Goal: Information Seeking & Learning: Learn about a topic

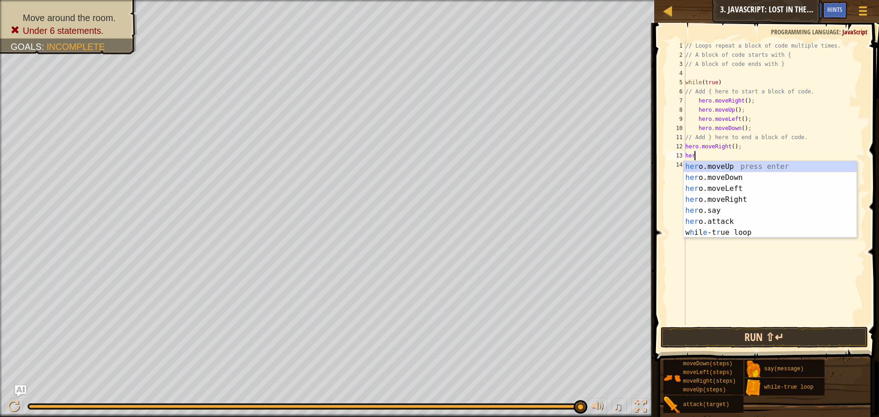
scroll to position [4, 0]
click at [734, 349] on span at bounding box center [768, 178] width 232 height 365
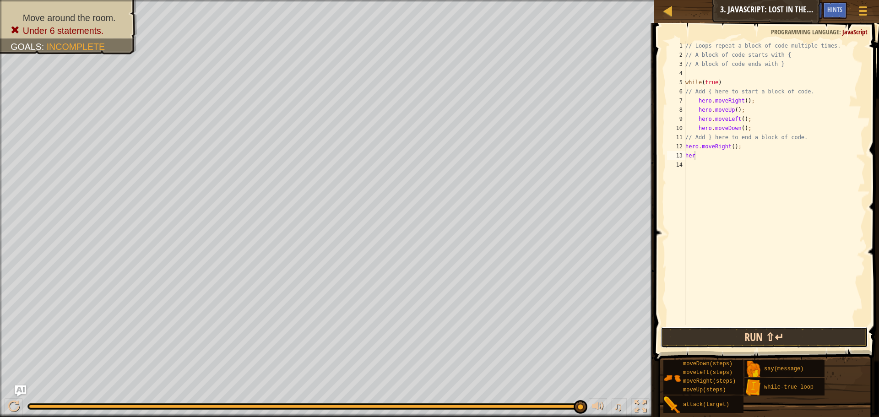
click at [735, 343] on button "Run ⇧↵" at bounding box center [764, 337] width 207 height 21
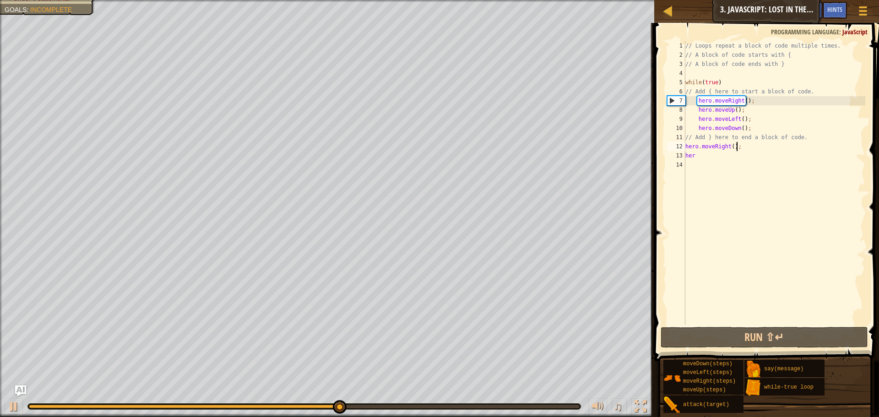
click at [750, 149] on div "// Loops repeat a block of code multiple times. // A block of code starts with …" at bounding box center [775, 192] width 182 height 302
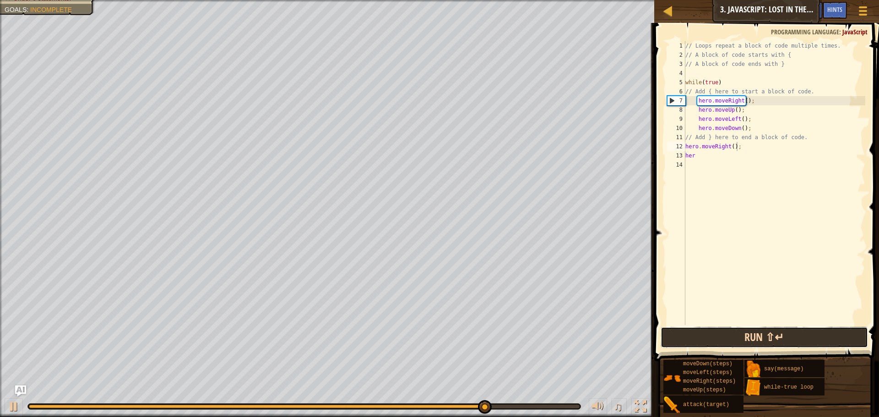
click at [727, 342] on button "Run ⇧↵" at bounding box center [764, 337] width 207 height 21
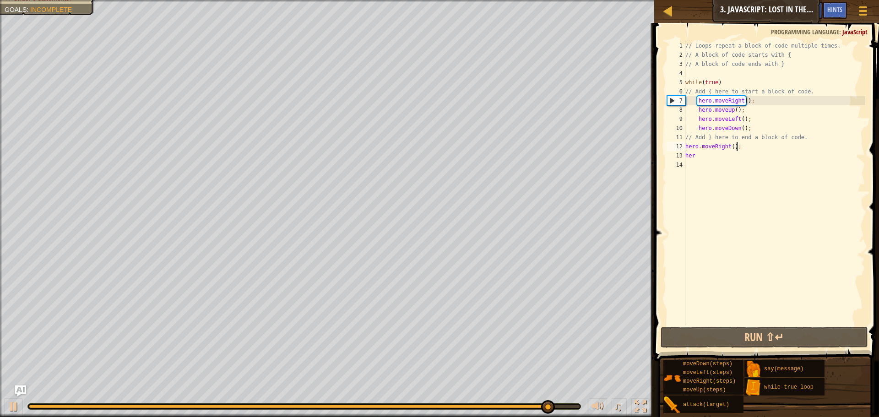
click at [742, 129] on div "// Loops repeat a block of code multiple times. // A block of code starts with …" at bounding box center [775, 192] width 182 height 302
click at [713, 126] on div "// Loops repeat a block of code multiple times. // A block of code starts with …" at bounding box center [775, 192] width 182 height 302
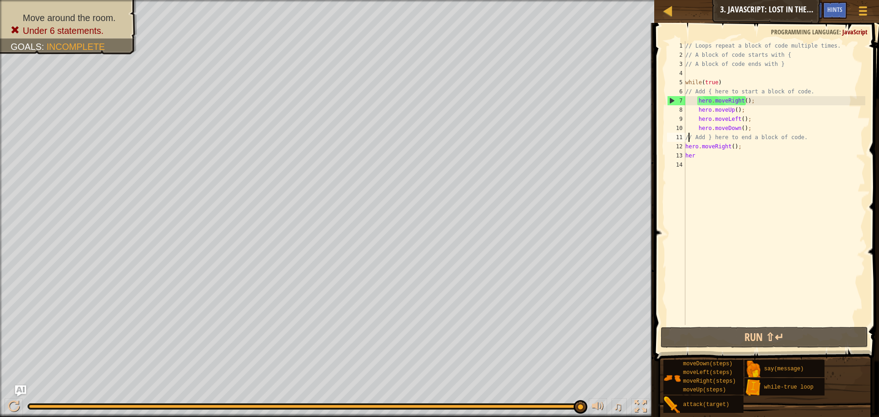
click at [688, 135] on div "// Loops repeat a block of code multiple times. // A block of code starts with …" at bounding box center [775, 192] width 182 height 302
click at [685, 136] on div "11" at bounding box center [676, 137] width 18 height 9
type textarea "// Add } here to end a block of code."
drag, startPoint x: 817, startPoint y: 141, endPoint x: 686, endPoint y: 135, distance: 131.6
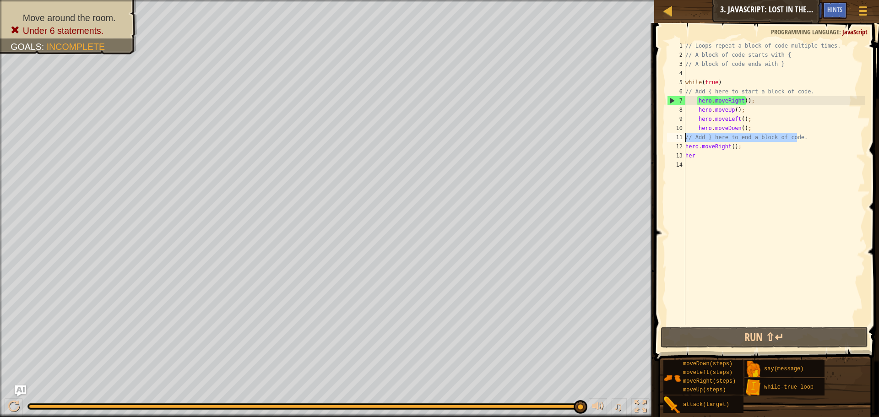
click at [686, 135] on div "// Loops repeat a block of code multiple times. // A block of code starts with …" at bounding box center [775, 192] width 182 height 302
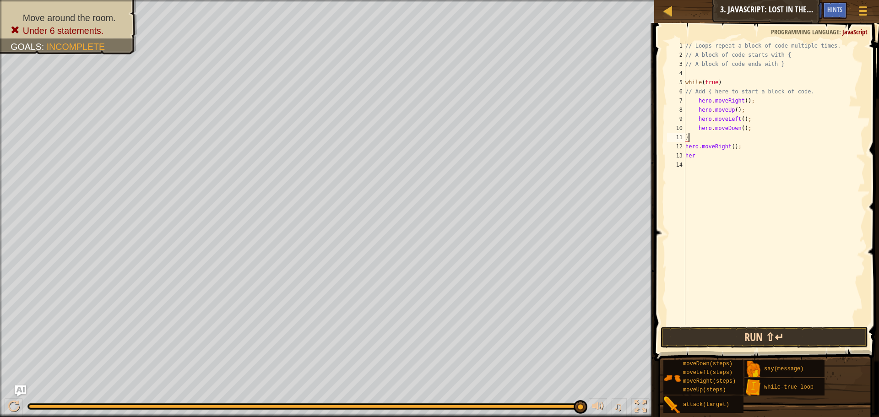
type textarea "}"
click at [773, 338] on button "Run ⇧↵" at bounding box center [764, 337] width 207 height 21
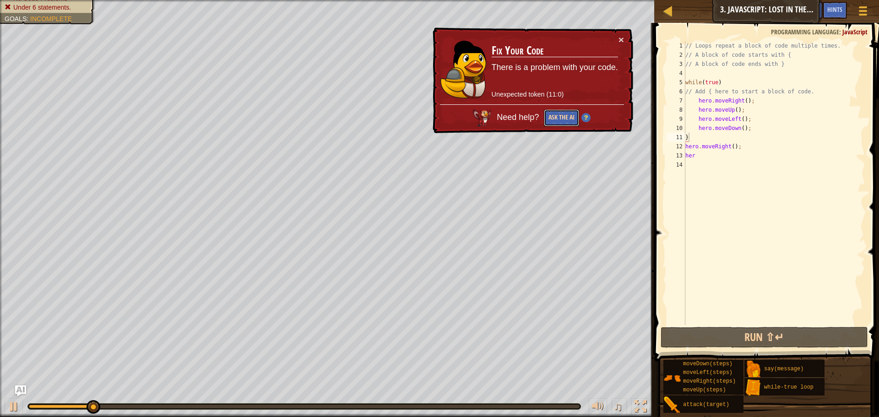
click at [562, 118] on button "Ask the AI" at bounding box center [561, 117] width 35 height 17
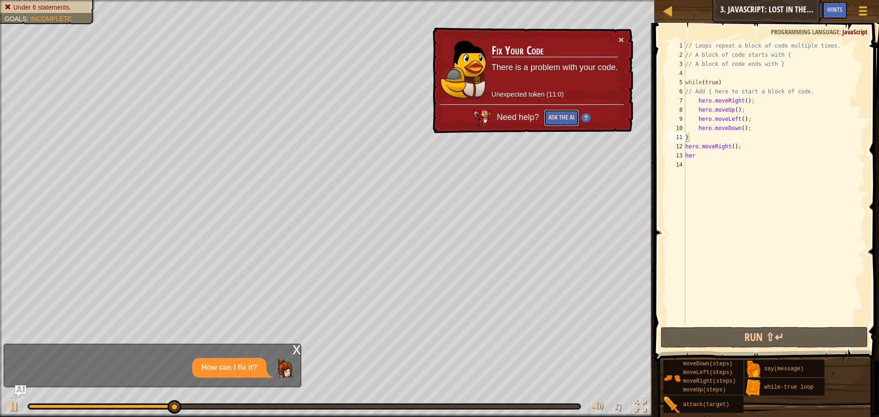
click at [556, 110] on button "Ask the AI" at bounding box center [561, 117] width 35 height 17
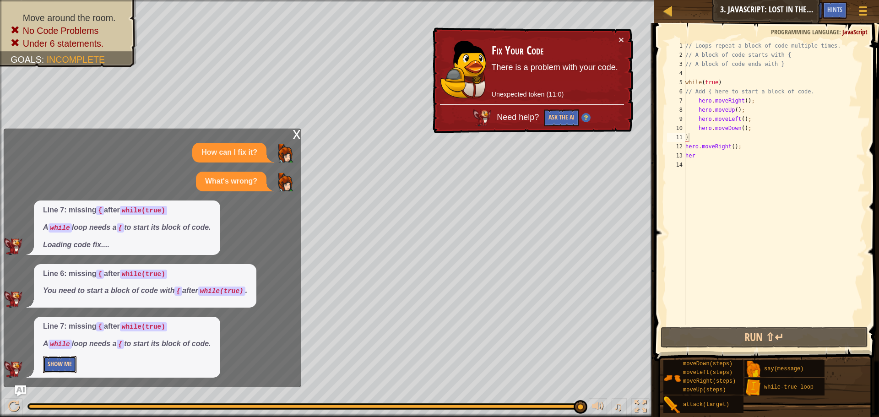
click at [60, 368] on button "Show Me" at bounding box center [59, 364] width 33 height 17
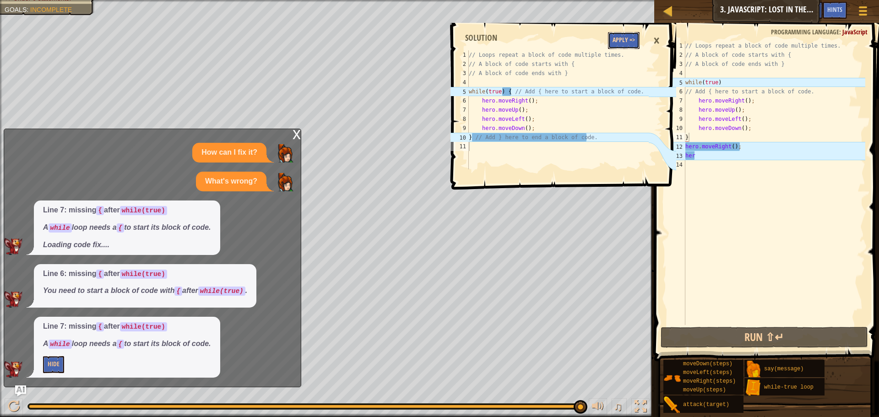
click at [621, 42] on button "Apply =>" at bounding box center [624, 40] width 32 height 17
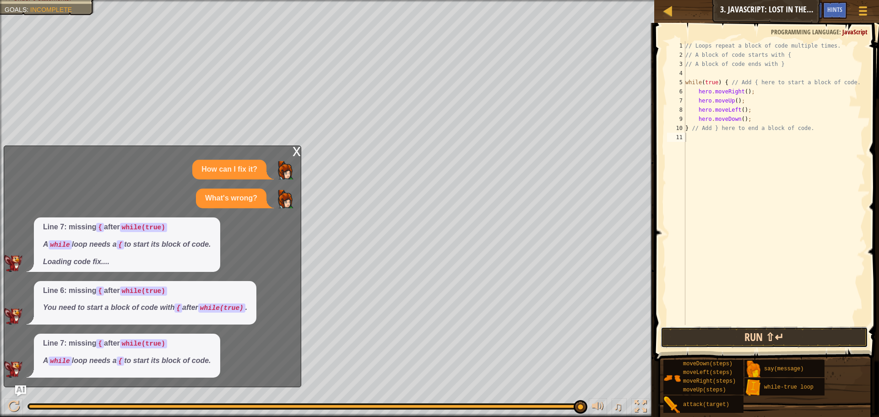
click at [751, 331] on button "Run ⇧↵" at bounding box center [764, 337] width 207 height 21
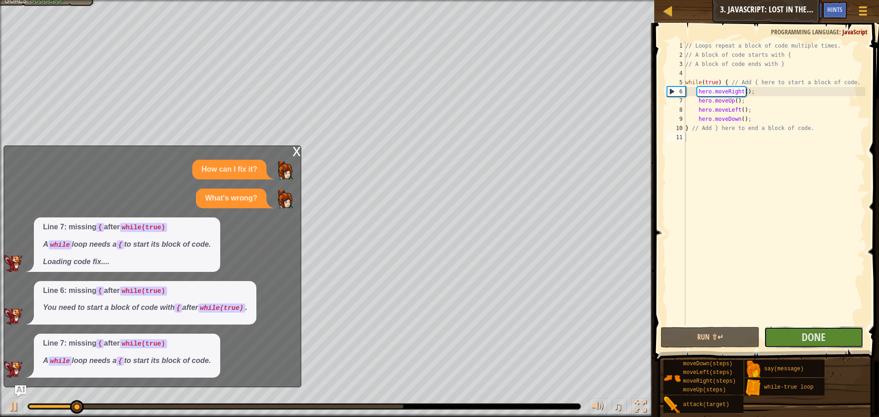
click at [790, 325] on div "1 2 3 4 5 6 7 8 9 10 11 // Loops repeat a block of code multiple times. // A bl…" at bounding box center [766, 209] width 228 height 365
click at [788, 339] on button "Done" at bounding box center [813, 337] width 99 height 21
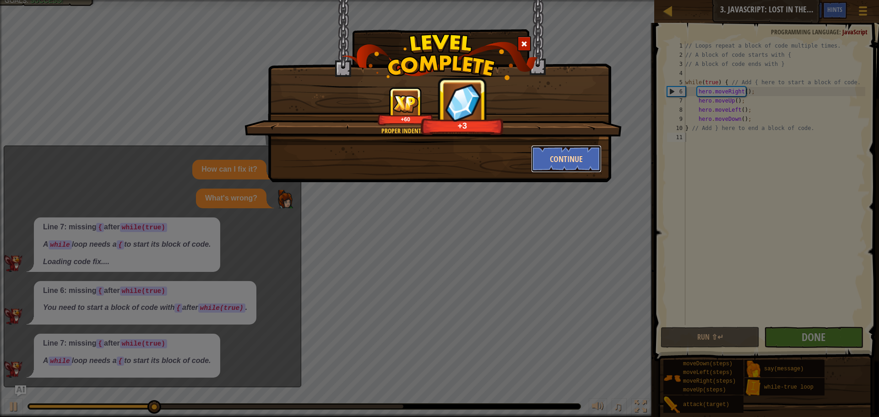
drag, startPoint x: 577, startPoint y: 160, endPoint x: 571, endPoint y: 165, distance: 7.8
click at [571, 165] on button "Continue" at bounding box center [566, 158] width 71 height 27
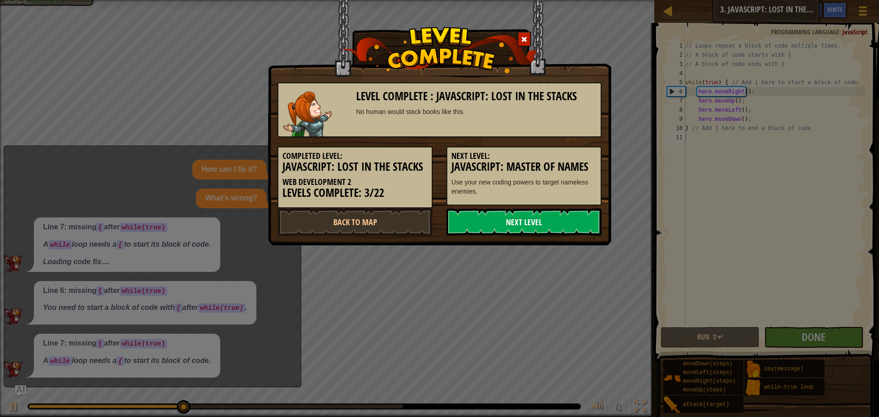
click at [517, 218] on link "Next Level" at bounding box center [524, 221] width 155 height 27
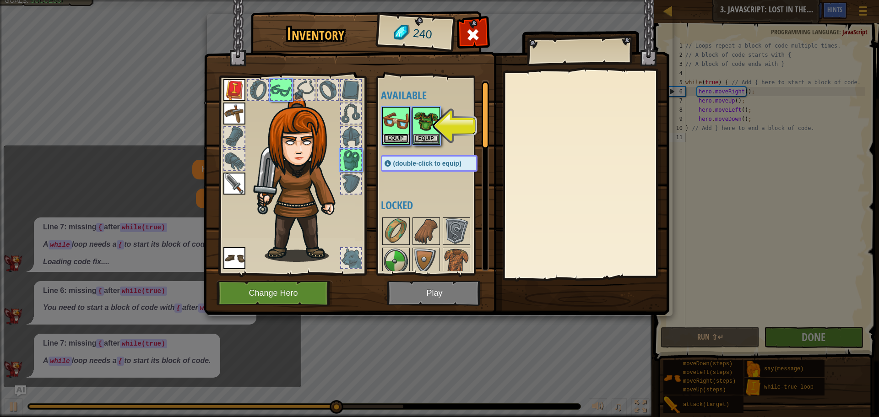
click at [406, 138] on button "Equip" at bounding box center [396, 139] width 26 height 10
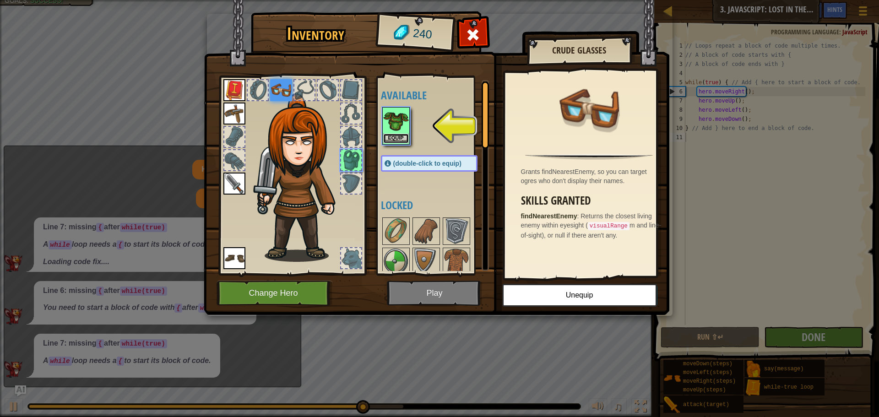
click at [398, 137] on button "Equip" at bounding box center [396, 139] width 26 height 10
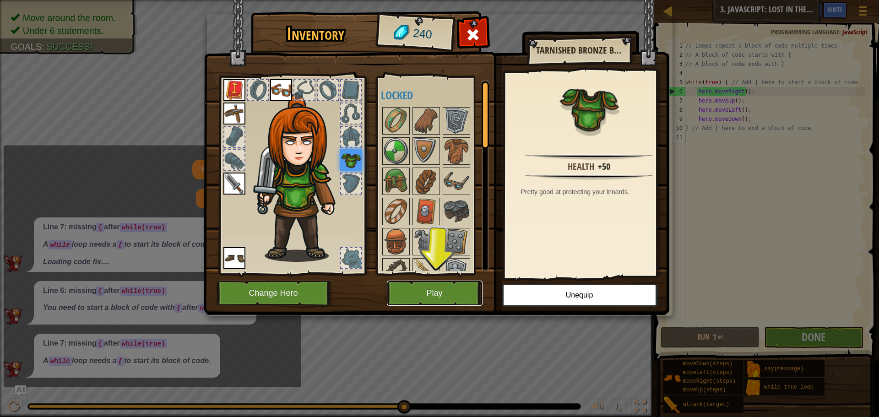
click at [458, 294] on button "Play" at bounding box center [435, 293] width 96 height 25
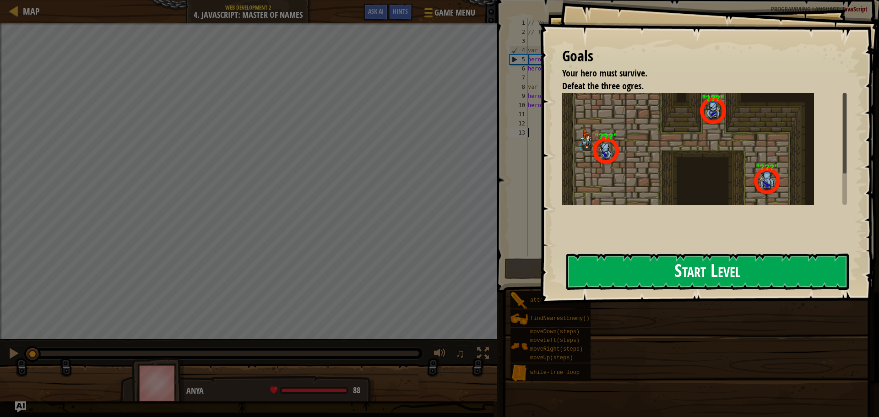
click at [756, 281] on button "Start Level" at bounding box center [707, 272] width 283 height 36
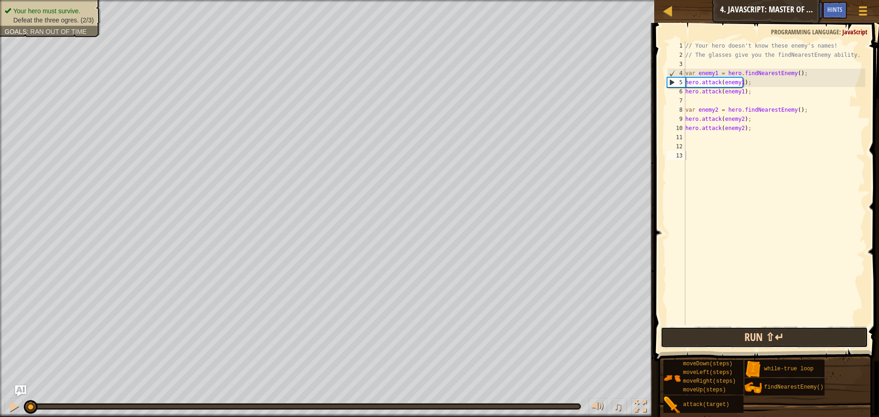
click at [767, 333] on button "Run ⇧↵" at bounding box center [764, 337] width 207 height 21
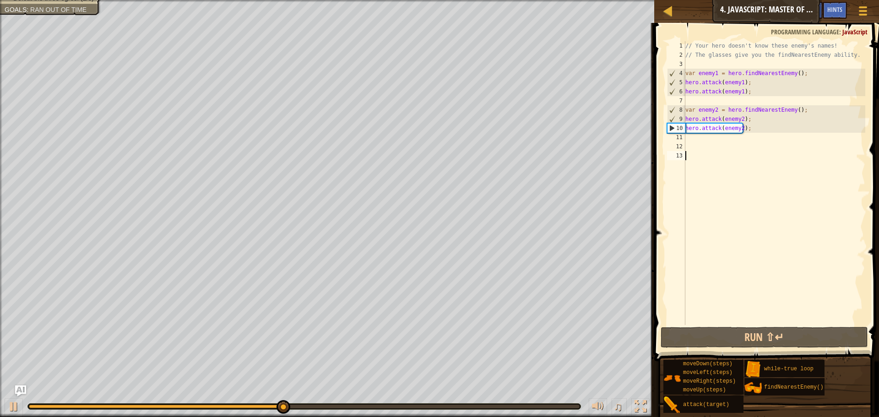
click at [706, 147] on div "// Your hero doesn't know these enemy's names! // The glasses give you the find…" at bounding box center [775, 192] width 182 height 302
click at [691, 137] on div "// Your hero doesn't know these enemy's names! // The glasses give you the find…" at bounding box center [775, 192] width 182 height 302
click at [691, 141] on div "// Your hero doesn't know these enemy's names! // The glasses give you the find…" at bounding box center [775, 192] width 182 height 302
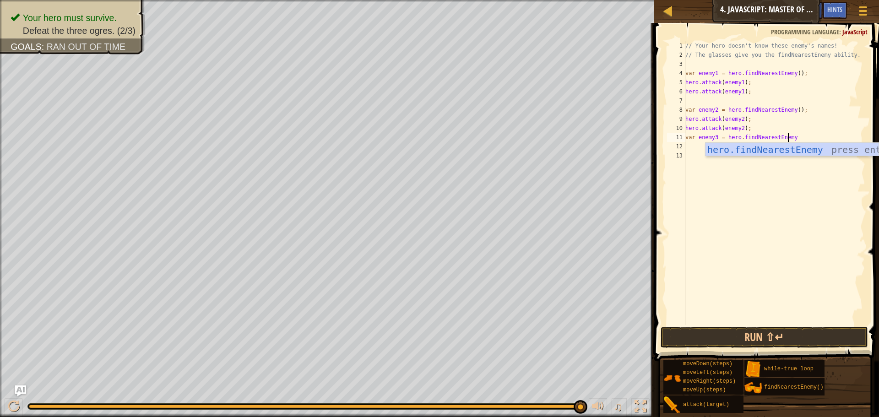
scroll to position [4, 8]
type textarea "var enemy3 = hero.findNearestEnemy"
click at [703, 154] on div "// Your hero doesn't know these enemy's names! // The glasses give you the find…" at bounding box center [775, 192] width 182 height 302
click at [704, 143] on div "// Your hero doesn't know these enemy's names! // The glasses give you the find…" at bounding box center [775, 192] width 182 height 302
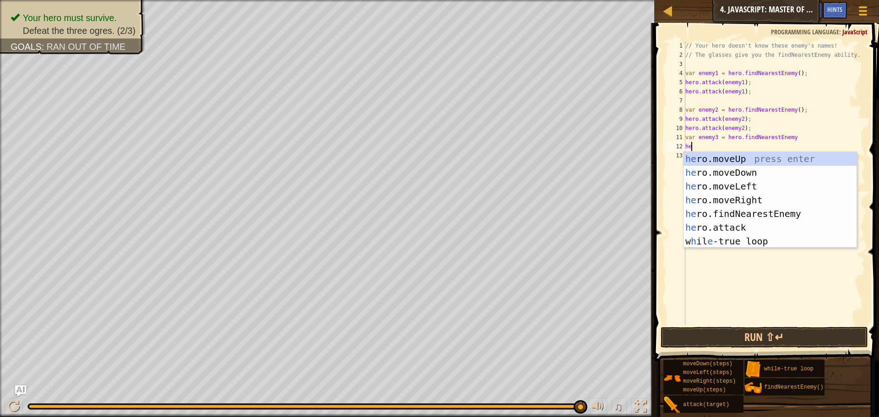
scroll to position [4, 0]
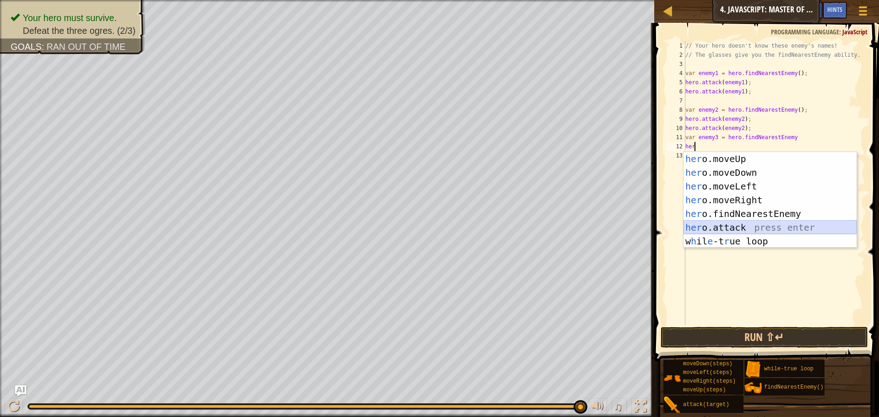
click at [765, 225] on div "her o.moveUp press enter her o.moveDown press enter her o.moveLeft press enter …" at bounding box center [770, 214] width 173 height 124
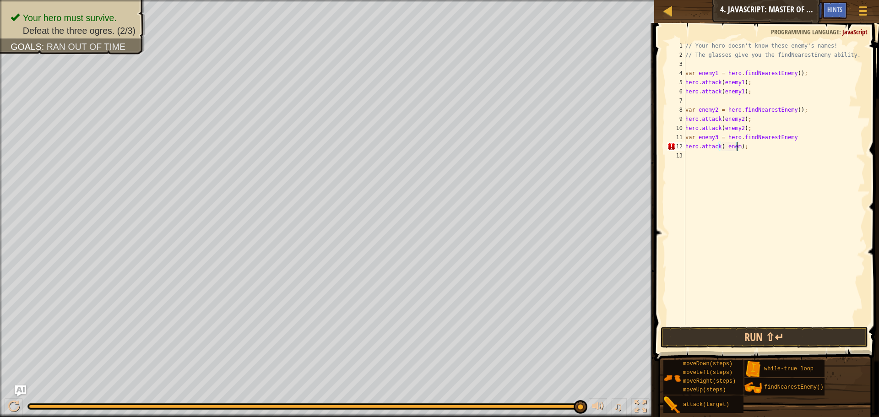
scroll to position [4, 4]
type textarea "hero.attack( enemy3);"
click at [693, 153] on div "// Your hero doesn't know these enemy's names! // The glasses give you the find…" at bounding box center [775, 192] width 182 height 302
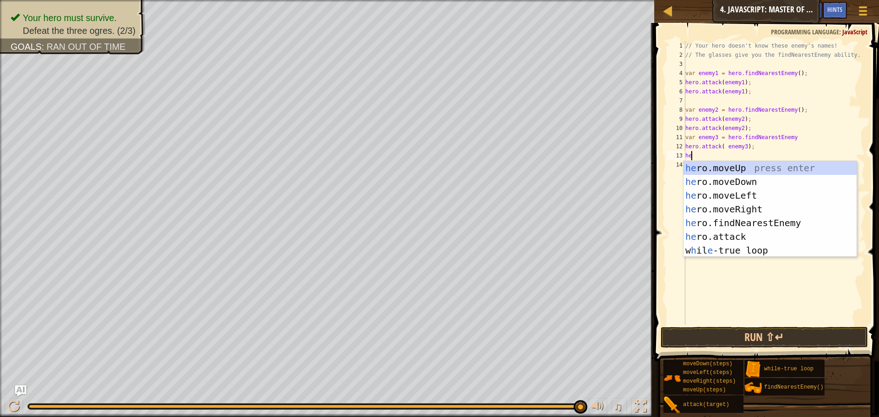
scroll to position [4, 0]
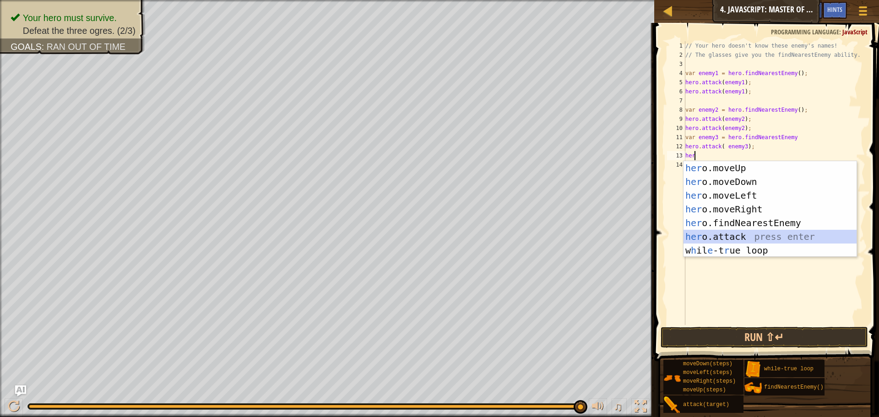
click at [757, 236] on div "her o.moveUp press enter her o.moveDown press enter her o.moveLeft press enter …" at bounding box center [770, 223] width 173 height 124
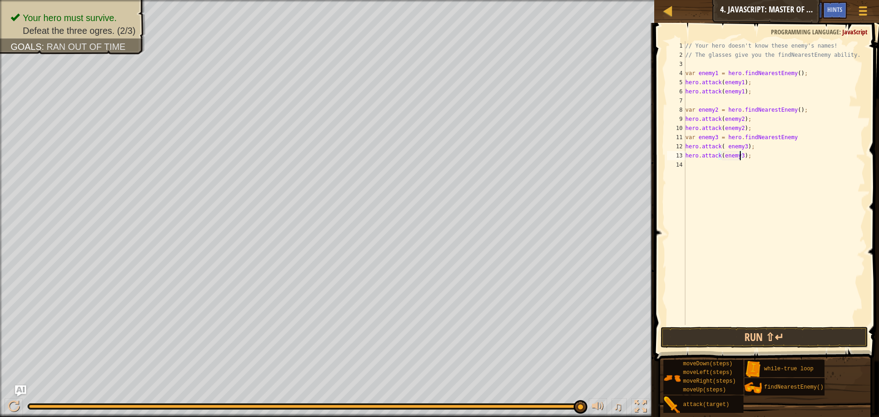
scroll to position [4, 5]
click at [752, 339] on button "Run ⇧↵" at bounding box center [764, 337] width 207 height 21
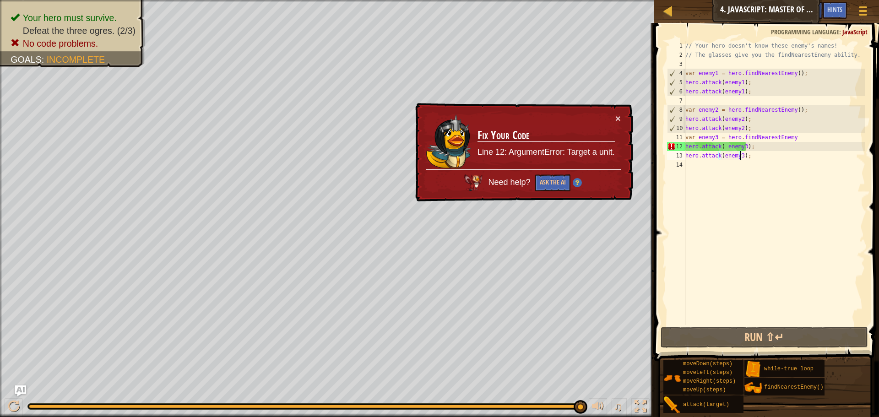
click at [762, 144] on div "// Your hero doesn't know these enemy's names! // The glasses give you the find…" at bounding box center [775, 192] width 182 height 302
click at [724, 147] on div "// Your hero doesn't know these enemy's names! // The glasses give you the find…" at bounding box center [775, 192] width 182 height 302
type textarea "hero.attack(enemy3);"
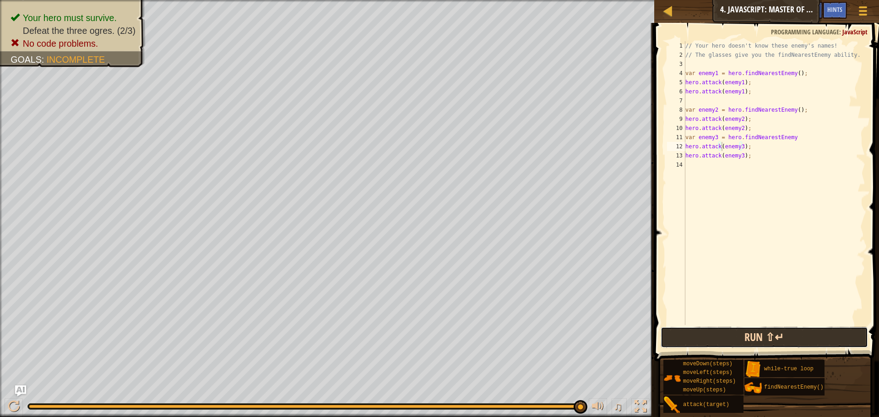
click at [770, 332] on button "Run ⇧↵" at bounding box center [764, 337] width 207 height 21
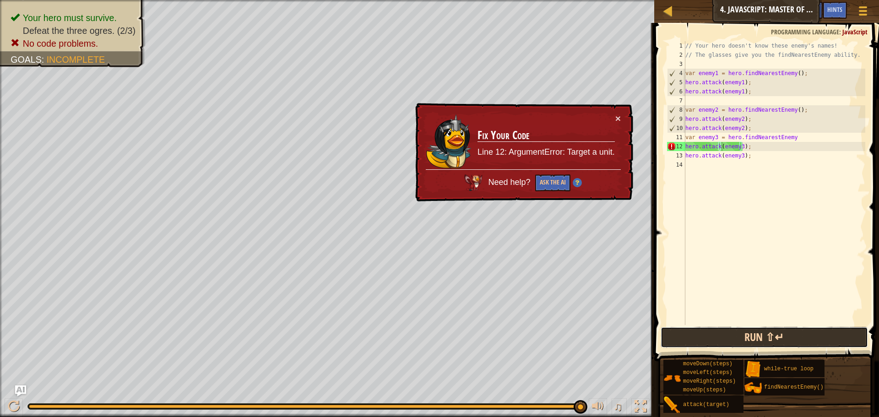
click at [766, 341] on button "Run ⇧↵" at bounding box center [764, 337] width 207 height 21
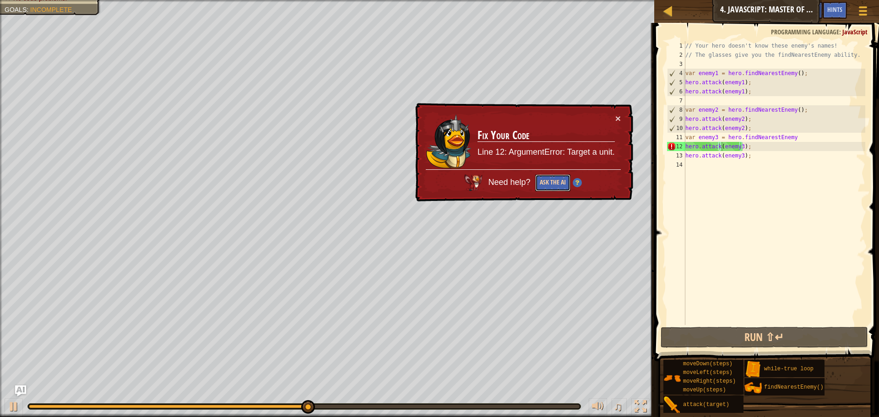
click at [551, 184] on button "Ask the AI" at bounding box center [552, 182] width 35 height 17
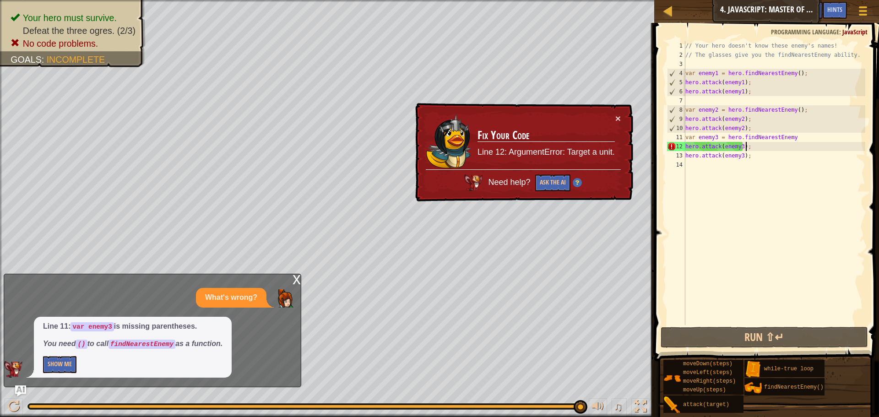
click at [755, 145] on div "// Your hero doesn't know these enemy's names! // The glasses give you the find…" at bounding box center [775, 192] width 182 height 302
click at [56, 367] on button "Show Me" at bounding box center [59, 364] width 33 height 17
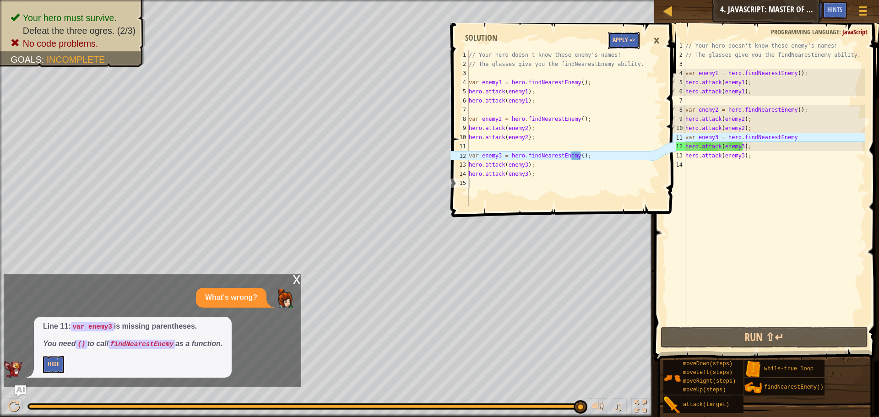
click at [621, 38] on button "Apply =>" at bounding box center [624, 40] width 32 height 17
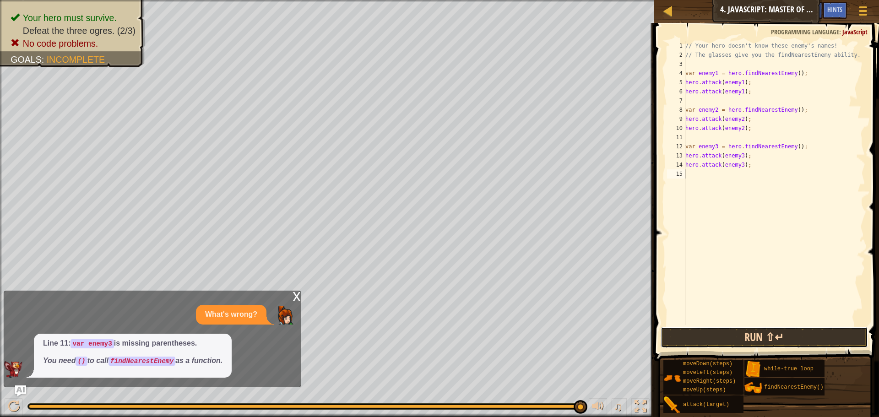
click at [782, 338] on button "Run ⇧↵" at bounding box center [764, 337] width 207 height 21
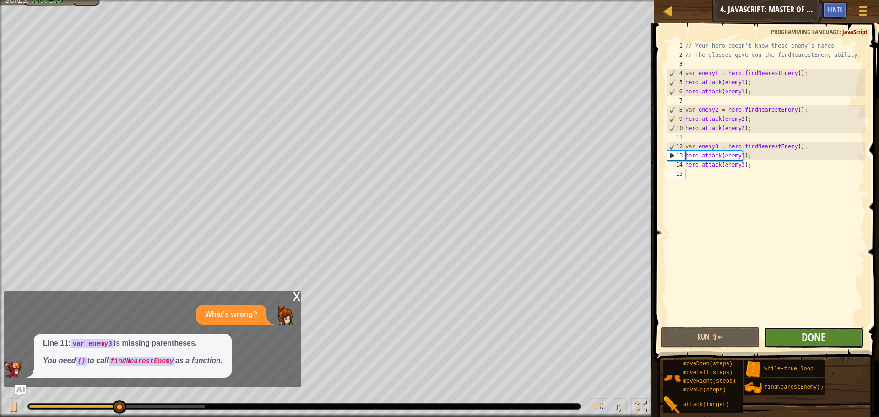
click at [793, 331] on button "Done" at bounding box center [813, 337] width 99 height 21
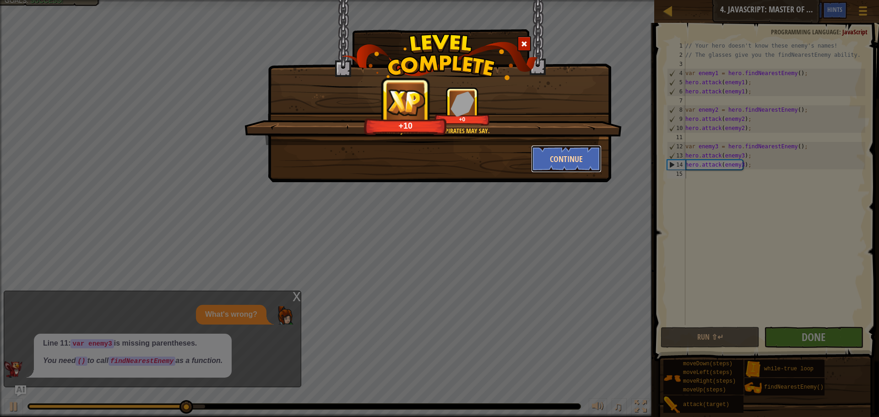
click at [580, 153] on button "Continue" at bounding box center [566, 158] width 71 height 27
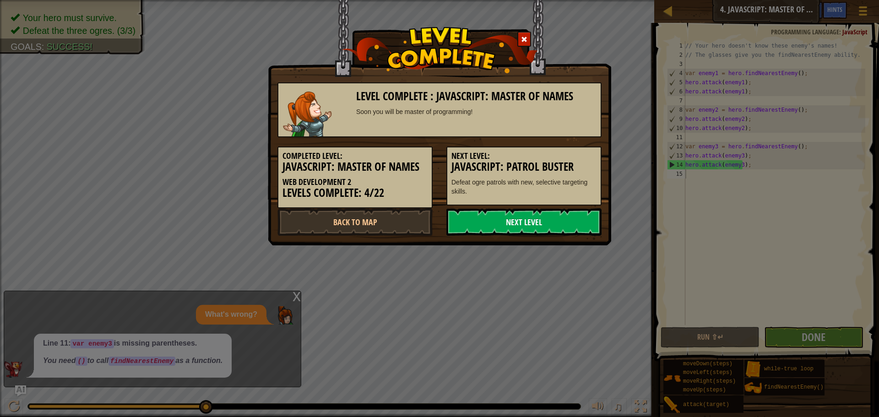
click at [522, 228] on link "Next Level" at bounding box center [524, 221] width 155 height 27
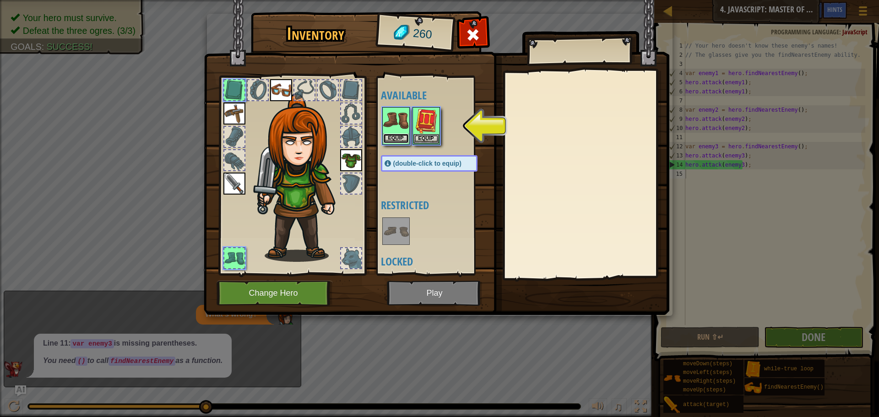
click at [403, 137] on button "Equip" at bounding box center [396, 139] width 26 height 10
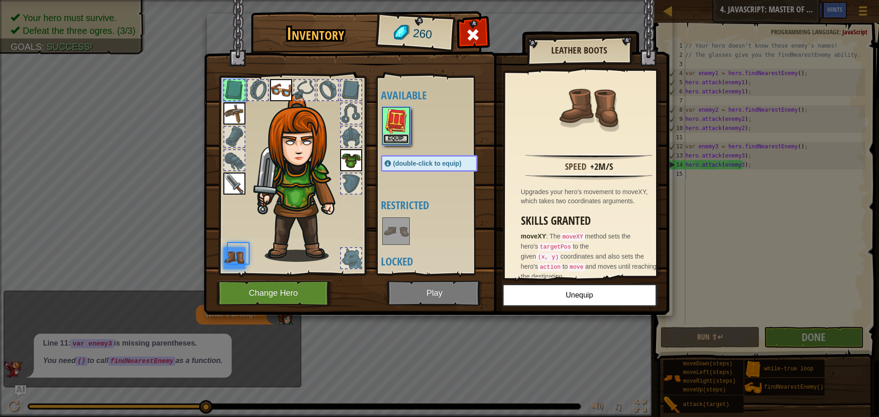
drag, startPoint x: 403, startPoint y: 137, endPoint x: 405, endPoint y: 146, distance: 9.4
click at [405, 142] on button "Equip" at bounding box center [396, 139] width 26 height 10
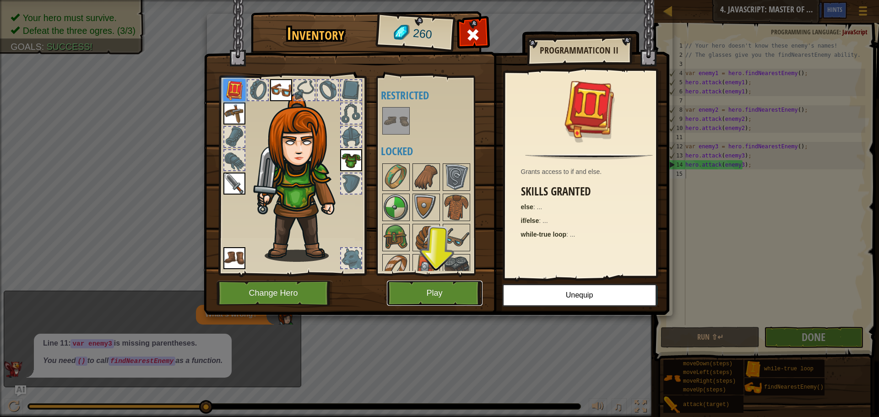
click at [427, 289] on button "Play" at bounding box center [435, 293] width 96 height 25
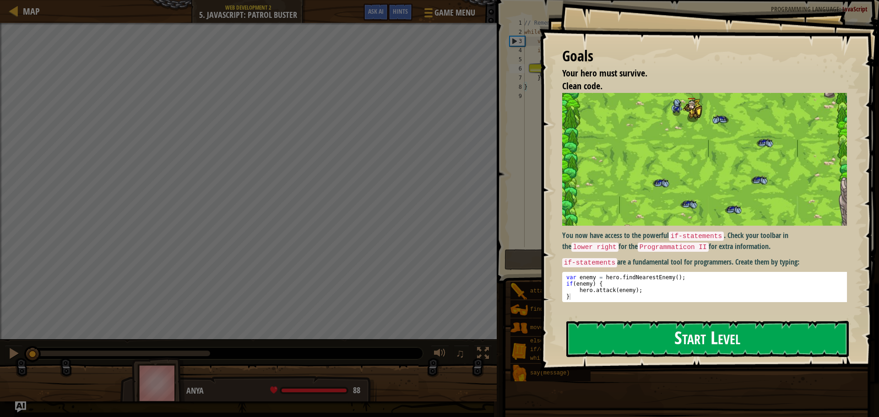
click at [643, 341] on button "Start Level" at bounding box center [707, 339] width 283 height 36
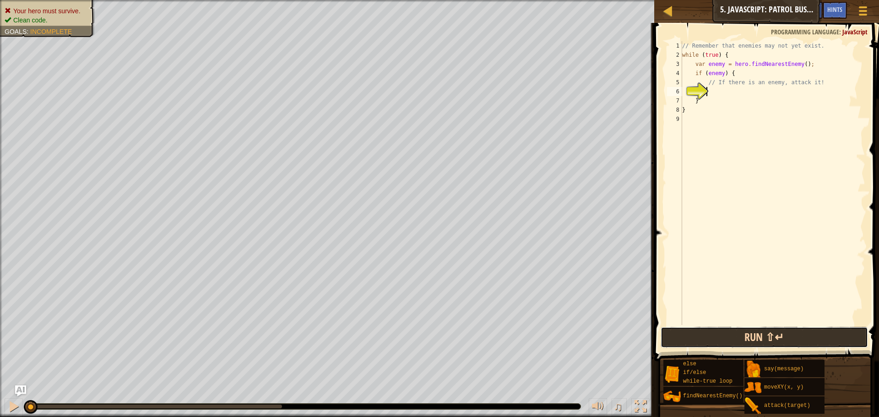
click at [762, 340] on button "Run ⇧↵" at bounding box center [764, 337] width 207 height 21
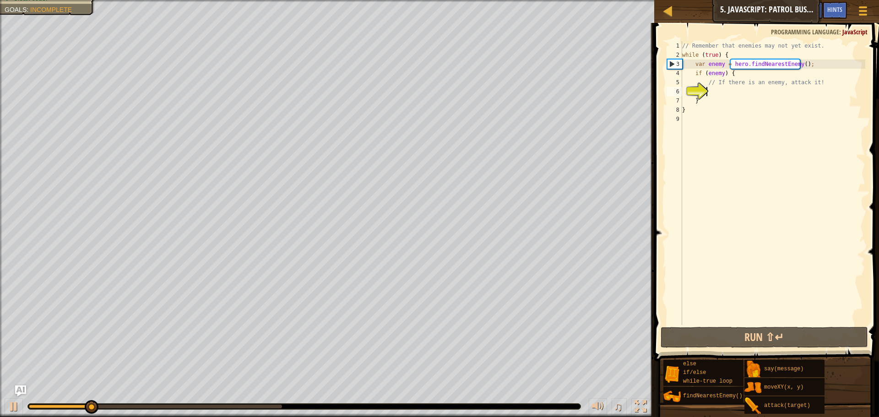
click at [713, 93] on div "// Remember that enemies may not yet exist. while ( true ) { var enemy = hero .…" at bounding box center [773, 192] width 185 height 302
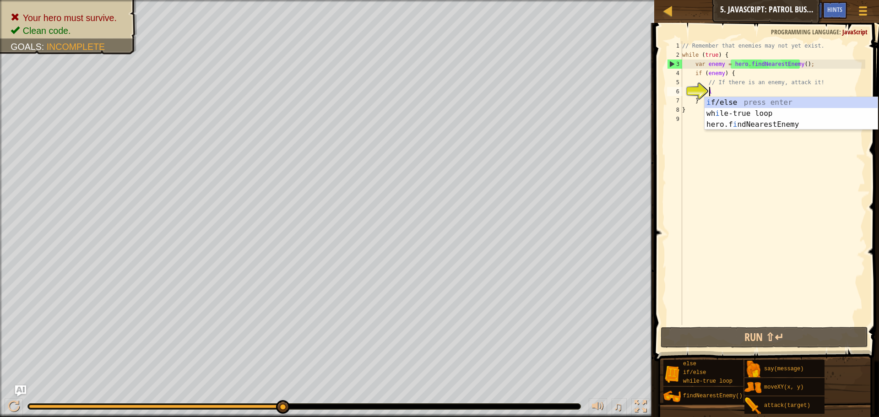
scroll to position [4, 2]
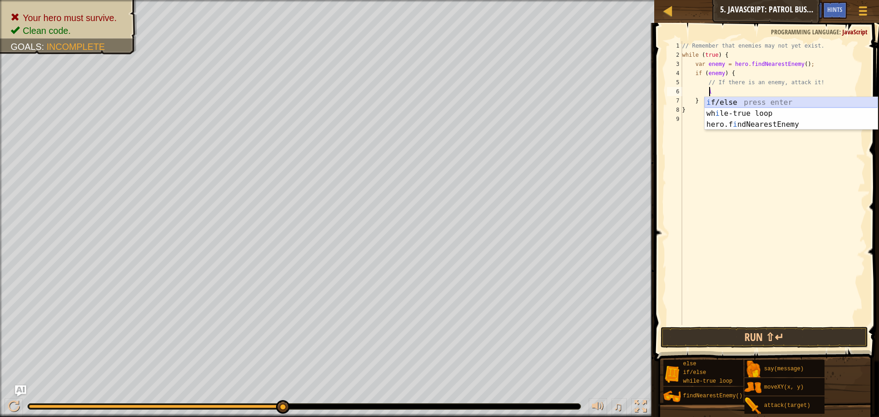
click at [741, 101] on div "i f/else press enter wh i le-true loop press enter hero.f i ndNearestEnemy pres…" at bounding box center [791, 124] width 173 height 55
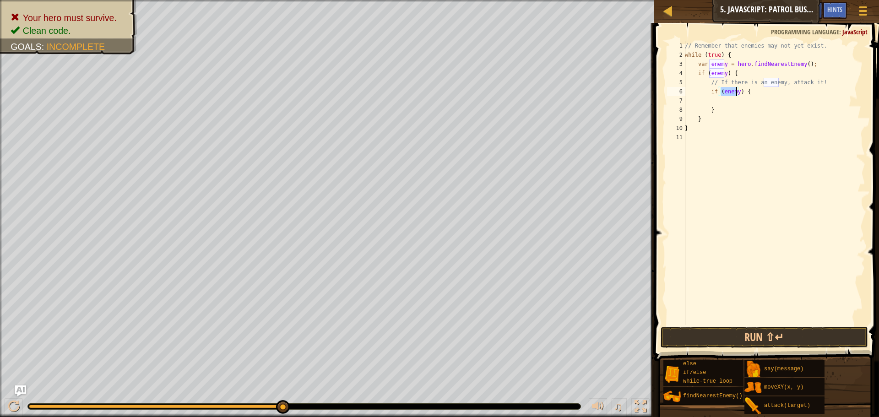
click at [743, 93] on div "// Remember that enemies may not yet exist. while ( true ) { var enemy = hero .…" at bounding box center [774, 192] width 182 height 302
click at [757, 94] on div "// Remember that enemies may not yet exist. while ( true ) { var enemy = hero .…" at bounding box center [774, 192] width 182 height 302
click at [821, 343] on button "Run ⇧↵" at bounding box center [764, 337] width 207 height 21
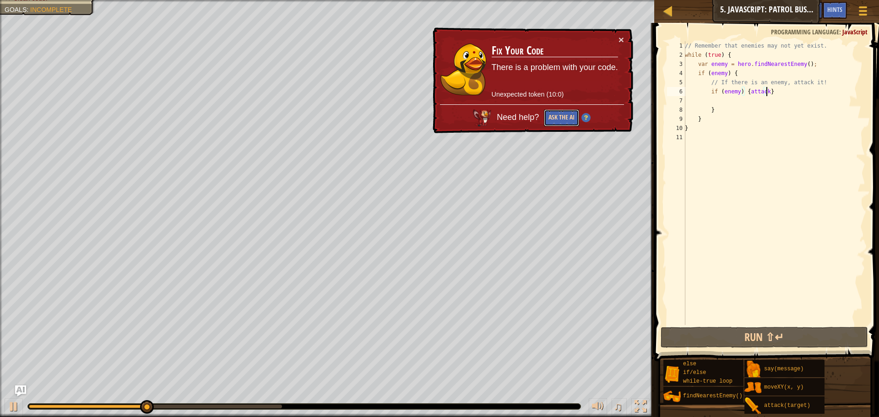
click at [572, 115] on button "Ask the AI" at bounding box center [561, 117] width 35 height 17
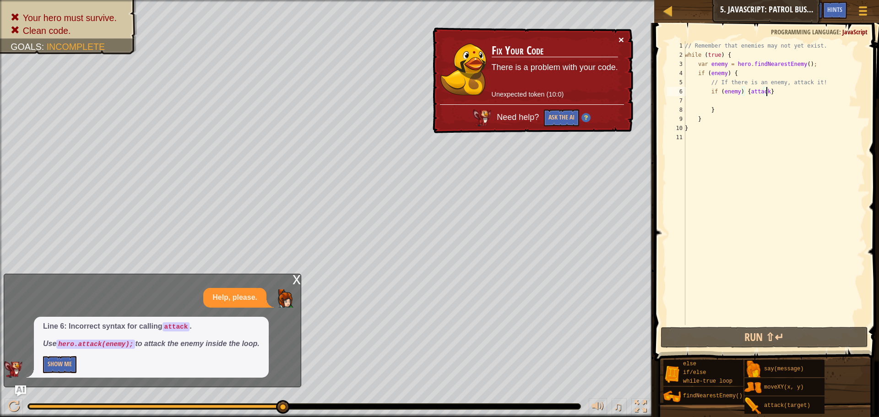
click at [620, 39] on button "×" at bounding box center [621, 40] width 5 height 10
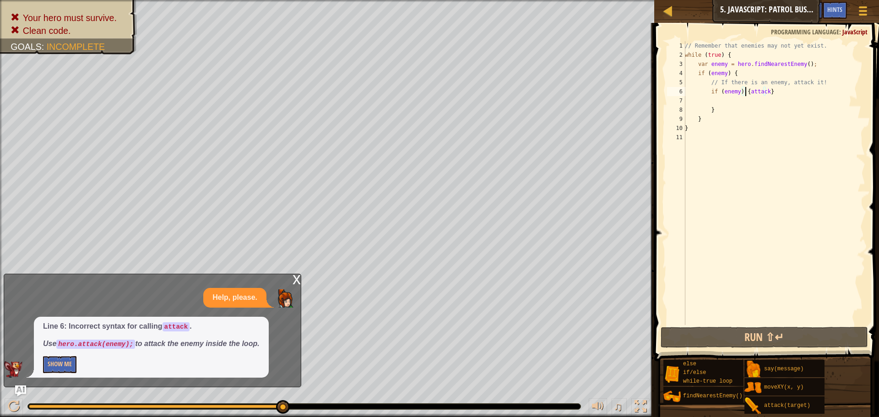
click at [745, 90] on div "// Remember that enemies may not yet exist. while ( true ) { var enemy = hero .…" at bounding box center [774, 192] width 182 height 302
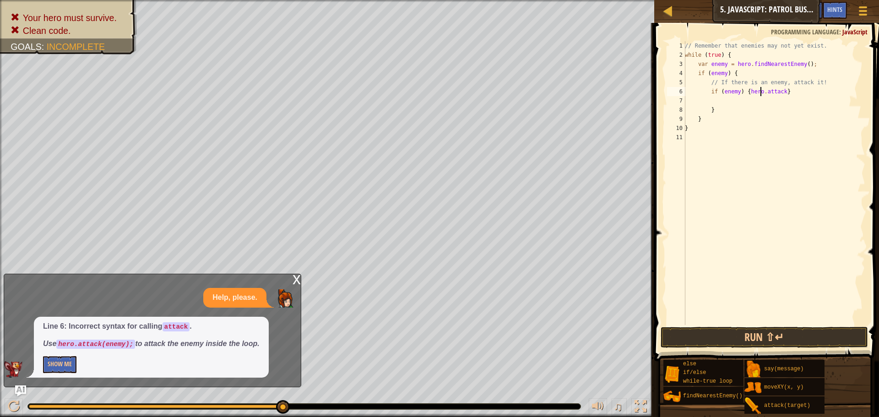
click at [778, 93] on div "// Remember that enemies may not yet exist. while ( true ) { var enemy = hero .…" at bounding box center [774, 192] width 182 height 302
type textarea "if (enemy) {hero.attack(enemy)}"
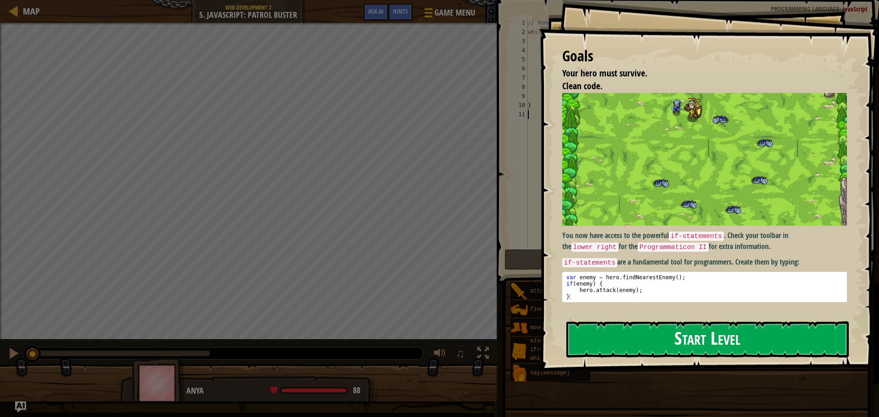
click at [736, 343] on button "Start Level" at bounding box center [707, 339] width 283 height 36
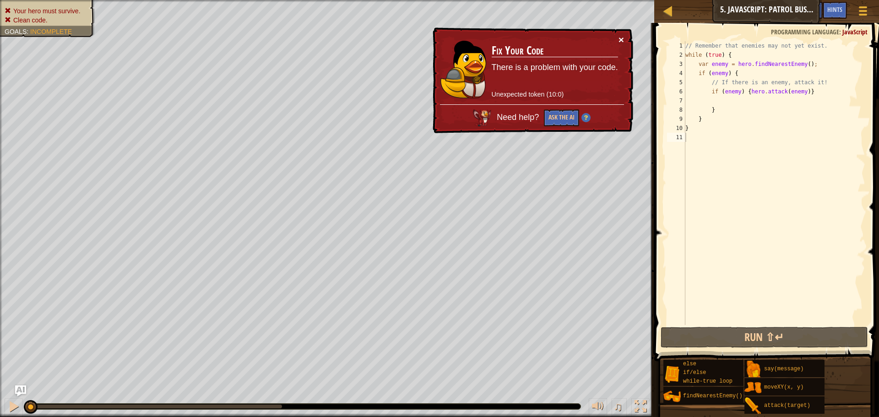
click at [622, 38] on button "×" at bounding box center [622, 41] width 6 height 10
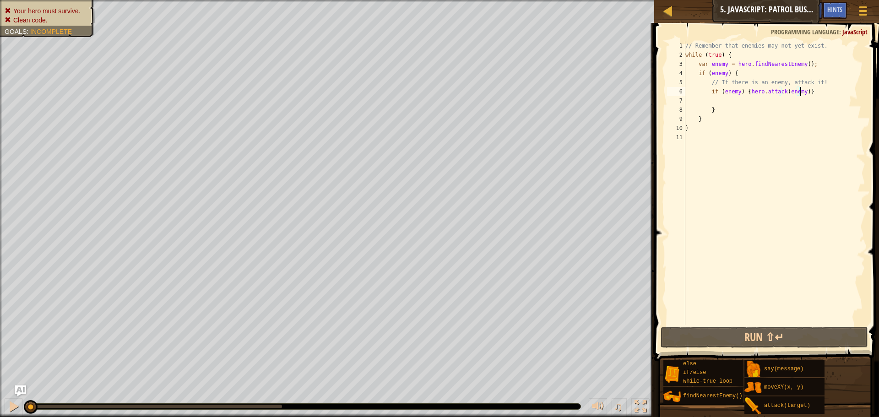
click at [801, 91] on div "// Remember that enemies may not yet exist. while ( true ) { var enemy = hero .…" at bounding box center [775, 192] width 182 height 302
drag, startPoint x: 748, startPoint y: 92, endPoint x: 771, endPoint y: 92, distance: 23.4
click at [772, 92] on div "// Remember that enemies may not yet exist. while ( true ) { var enemy = hero .…" at bounding box center [775, 192] width 182 height 302
drag, startPoint x: 746, startPoint y: 92, endPoint x: 831, endPoint y: 90, distance: 84.7
click at [831, 90] on div "// Remember that enemies may not yet exist. while ( true ) { var enemy = hero .…" at bounding box center [775, 192] width 182 height 302
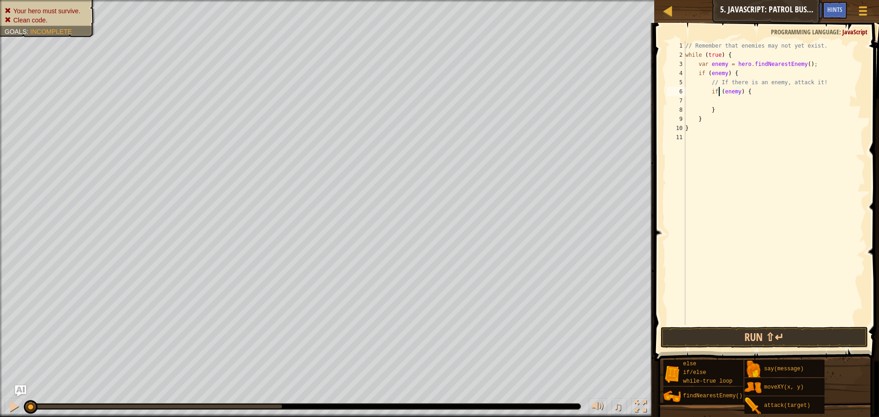
click at [718, 92] on div "// Remember that enemies may not yet exist. while ( true ) { var enemy = hero .…" at bounding box center [775, 192] width 182 height 302
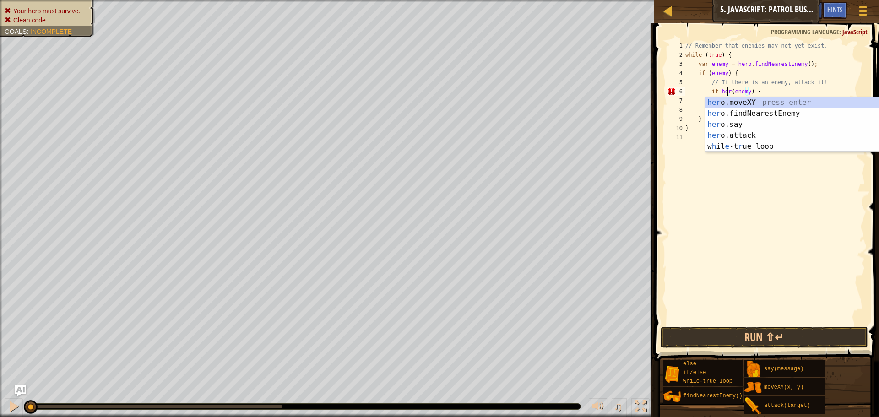
scroll to position [4, 4]
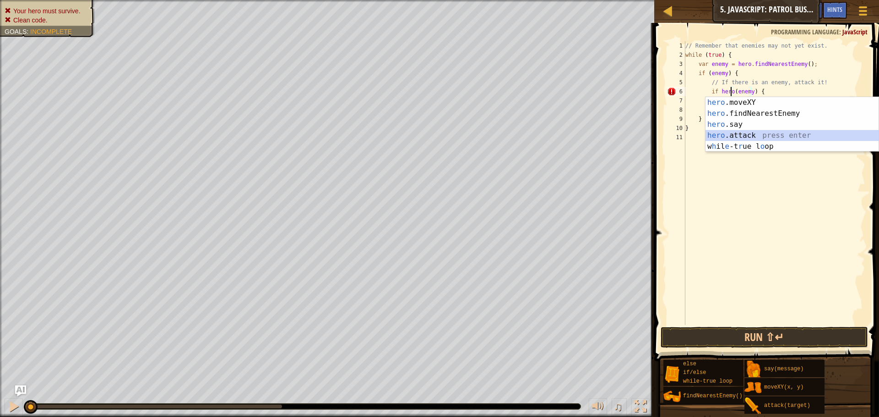
click at [741, 136] on div "hero .moveXY press enter hero .findNearestEnemy press enter hero .say press ent…" at bounding box center [792, 135] width 173 height 77
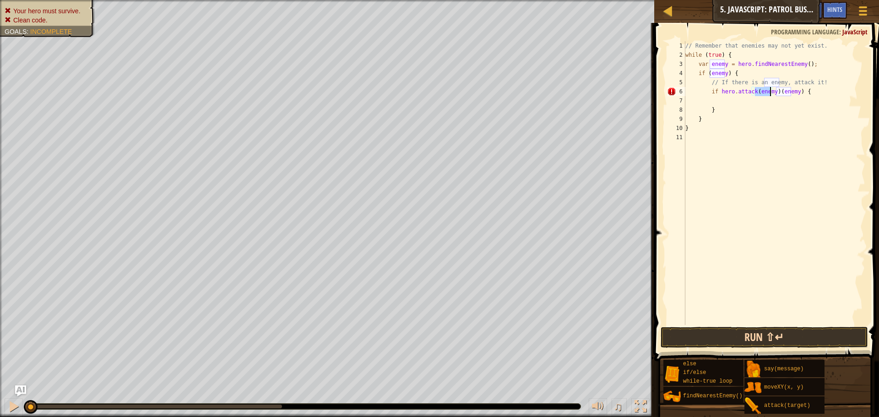
click at [784, 327] on div "if hero.attack(enemy)(enemy) { 1 2 3 4 5 6 7 8 9 10 11 // Remember that enemies…" at bounding box center [766, 209] width 228 height 365
drag, startPoint x: 787, startPoint y: 345, endPoint x: 784, endPoint y: 339, distance: 7.0
click at [786, 346] on button "Run ⇧↵" at bounding box center [764, 337] width 207 height 21
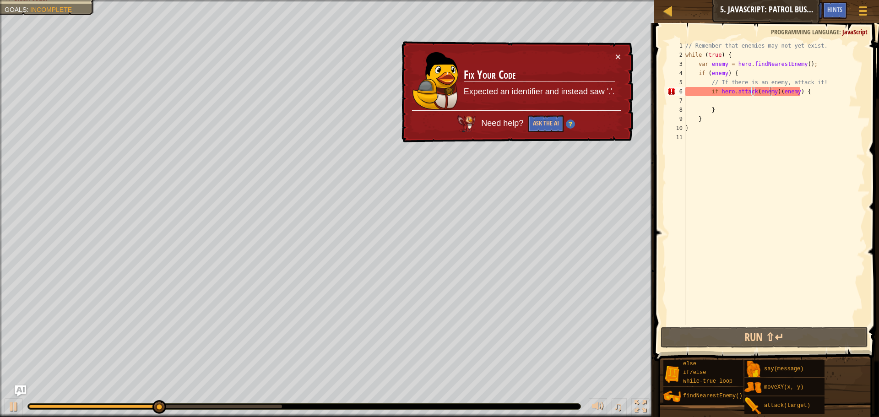
click at [622, 57] on div "× Fix Your Code Expected an identifier and instead saw '.'. Need help? Ask the …" at bounding box center [516, 92] width 235 height 105
click at [618, 53] on button "×" at bounding box center [619, 58] width 6 height 10
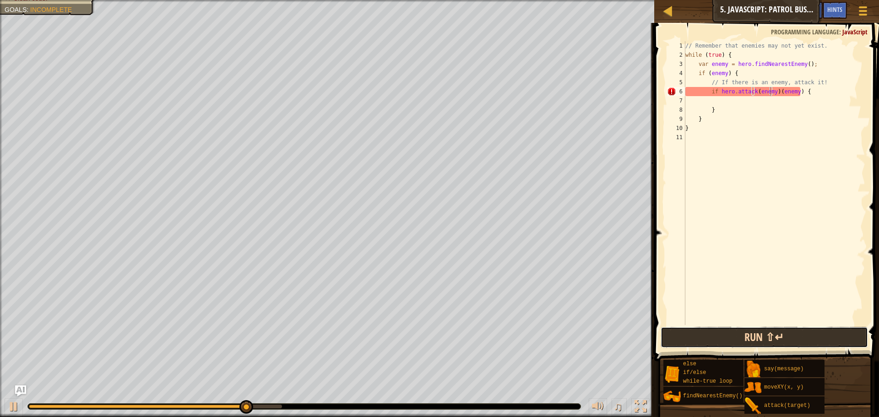
click at [766, 337] on button "Run ⇧↵" at bounding box center [764, 337] width 207 height 21
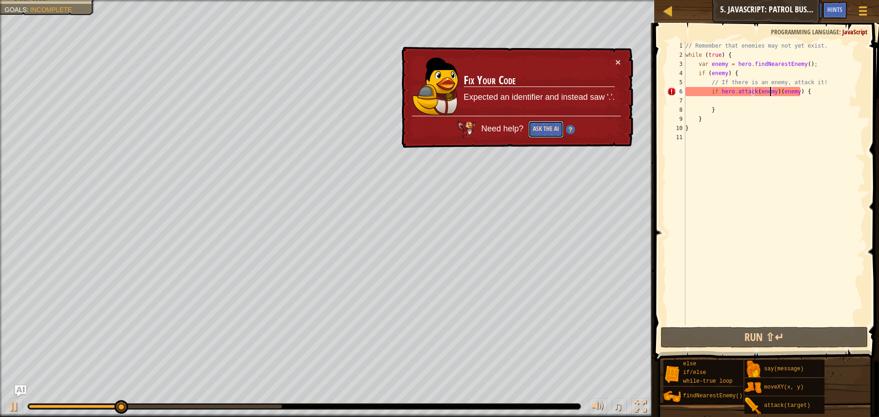
click at [534, 130] on button "Ask the AI" at bounding box center [545, 129] width 35 height 17
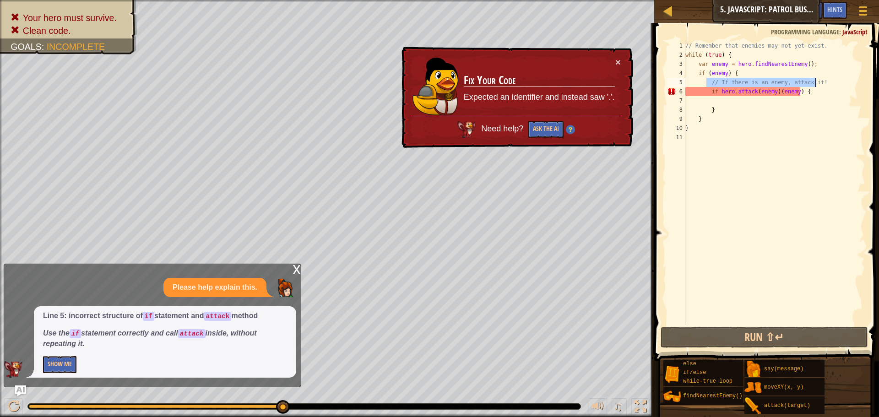
drag, startPoint x: 706, startPoint y: 80, endPoint x: 842, endPoint y: 82, distance: 135.6
click at [842, 82] on div "// Remember that enemies may not yet exist. while ( true ) { var enemy = hero .…" at bounding box center [775, 192] width 182 height 302
click at [842, 82] on div "// Remember that enemies may not yet exist. while ( true ) { var enemy = hero .…" at bounding box center [775, 183] width 182 height 284
drag, startPoint x: 719, startPoint y: 91, endPoint x: 752, endPoint y: 93, distance: 33.5
click at [752, 93] on div "// Remember that enemies may not yet exist. while ( true ) { var enemy = hero .…" at bounding box center [775, 192] width 182 height 302
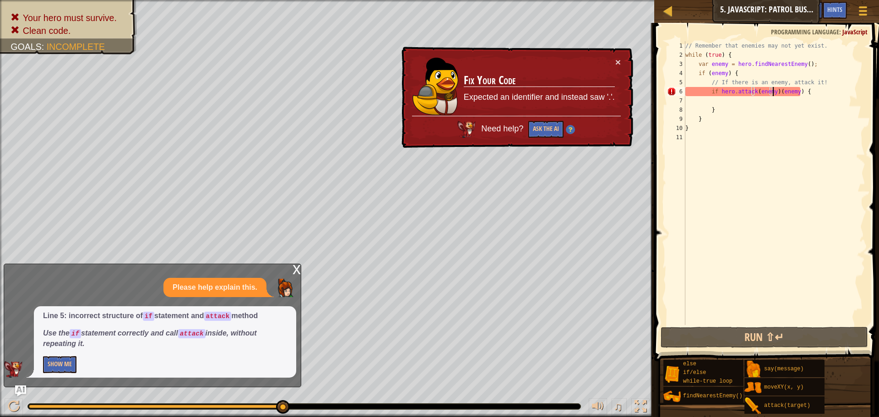
click at [773, 93] on div "// Remember that enemies may not yet exist. while ( true ) { var enemy = hero .…" at bounding box center [775, 192] width 182 height 302
paste textarea "hero.attack"
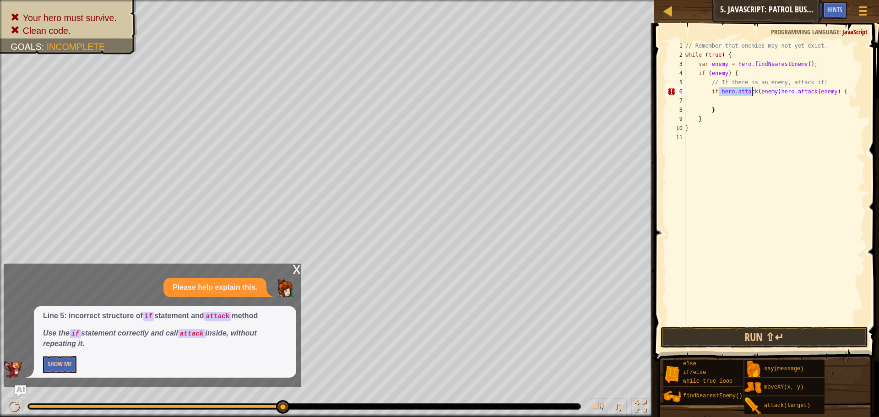
drag, startPoint x: 719, startPoint y: 91, endPoint x: 753, endPoint y: 93, distance: 34.4
click at [753, 93] on div "// Remember that enemies may not yet exist. while ( true ) { var enemy = hero .…" at bounding box center [775, 192] width 182 height 302
click at [733, 332] on button "Run ⇧↵" at bounding box center [764, 337] width 207 height 21
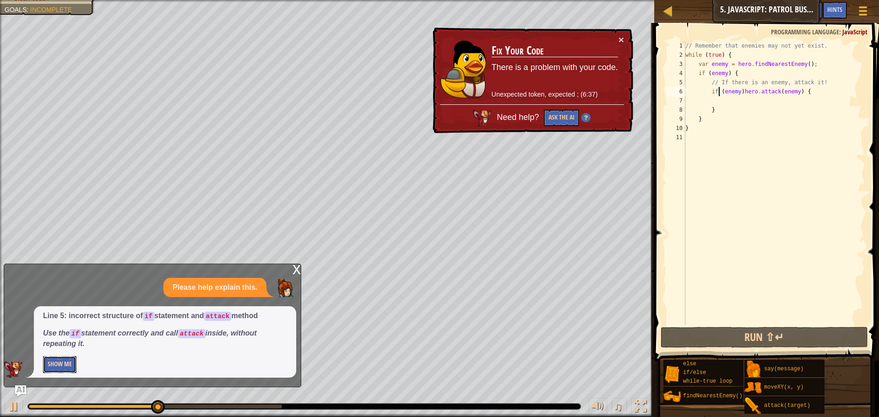
click at [66, 363] on button "Show Me" at bounding box center [59, 364] width 33 height 17
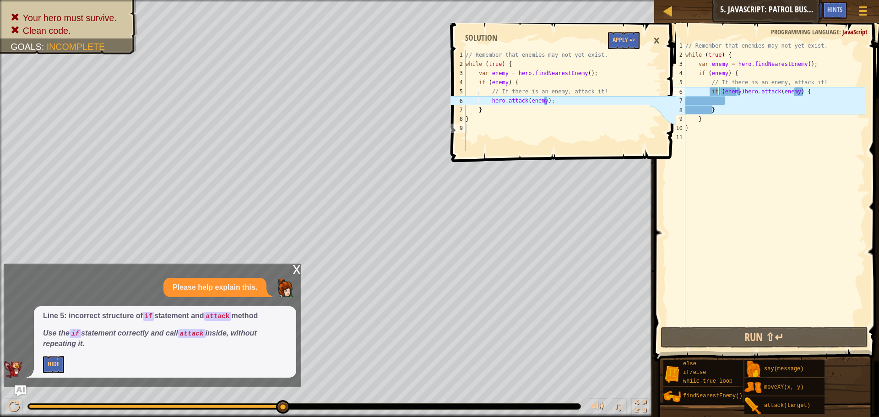
click at [658, 41] on div "×" at bounding box center [657, 40] width 16 height 21
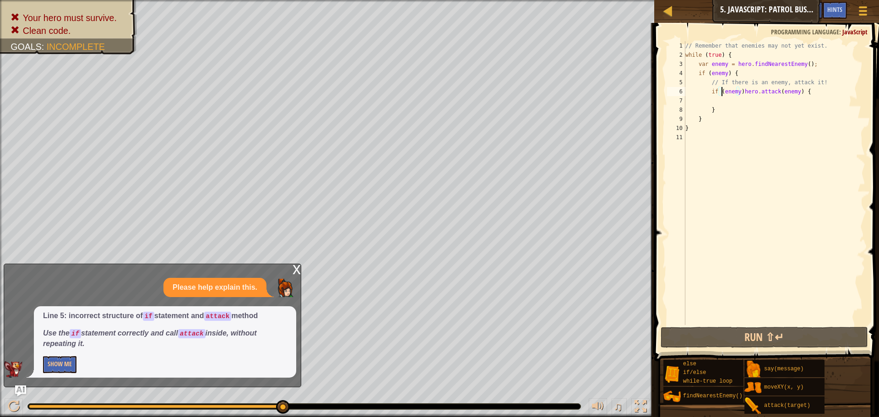
drag, startPoint x: 722, startPoint y: 92, endPoint x: 717, endPoint y: 92, distance: 4.6
click at [720, 92] on div "// Remember that enemies may not yet exist. while ( true ) { var enemy = hero .…" at bounding box center [775, 192] width 182 height 302
drag, startPoint x: 717, startPoint y: 92, endPoint x: 800, endPoint y: 93, distance: 82.9
click at [800, 93] on div "// Remember that enemies may not yet exist. while ( true ) { var enemy = hero .…" at bounding box center [775, 192] width 182 height 302
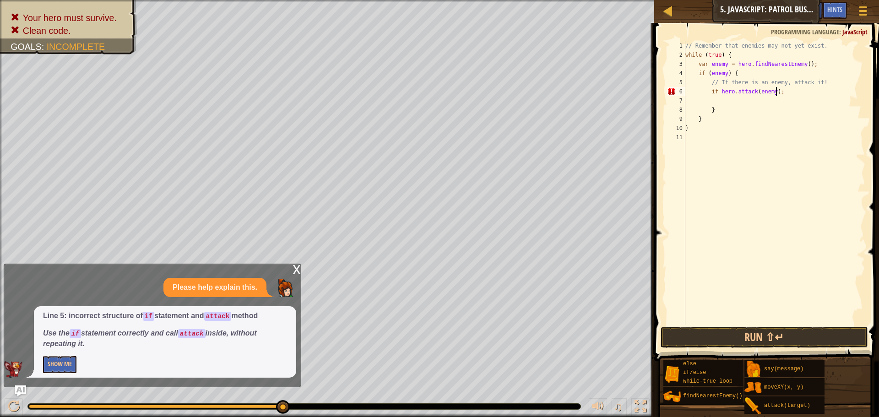
scroll to position [4, 7]
click at [763, 335] on button "Run ⇧↵" at bounding box center [764, 337] width 207 height 21
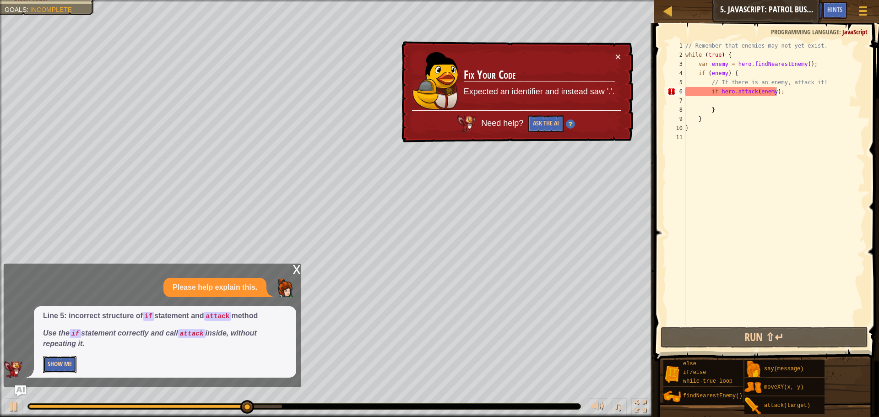
click at [66, 366] on button "Show Me" at bounding box center [59, 364] width 33 height 17
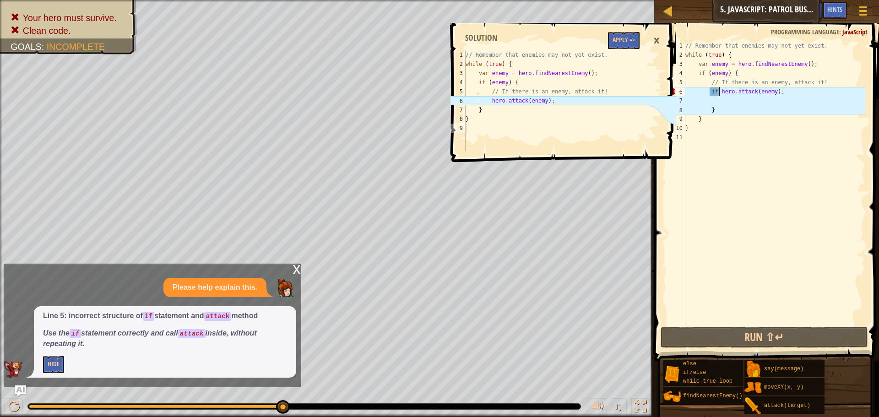
click at [719, 92] on div "// Remember that enemies may not yet exist. while ( true ) { var enemy = hero .…" at bounding box center [775, 192] width 182 height 302
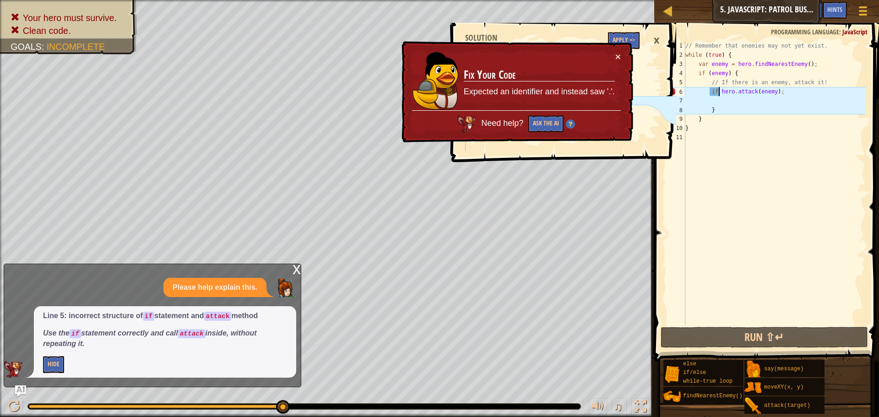
click at [656, 44] on div "×" at bounding box center [657, 40] width 16 height 21
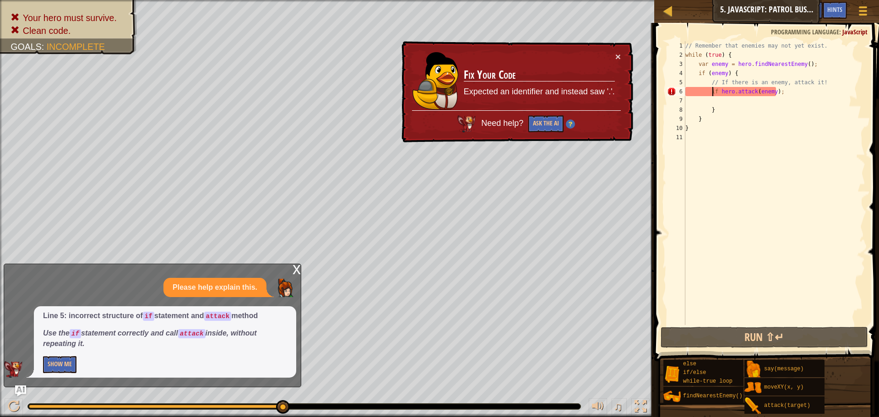
click at [713, 92] on div "// Remember that enemies may not yet exist. while ( true ) { var enemy = hero .…" at bounding box center [775, 192] width 182 height 302
click at [719, 90] on div "// Remember that enemies may not yet exist. while ( true ) { var enemy = hero .…" at bounding box center [775, 192] width 182 height 302
click at [715, 93] on div "// Remember that enemies may not yet exist. while ( true ) { var enemy = hero .…" at bounding box center [775, 192] width 182 height 302
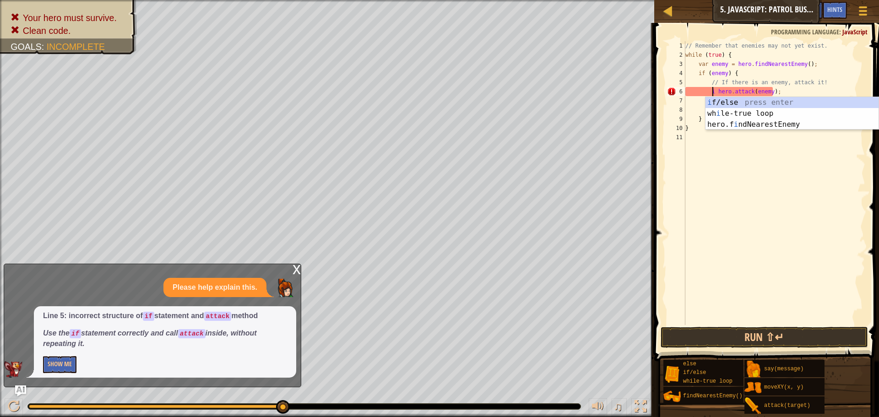
type textarea "hero.attack(enemy);"
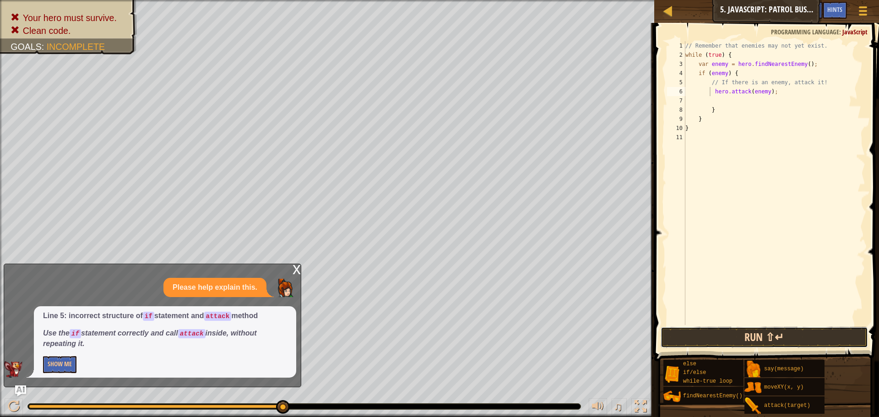
click at [710, 338] on button "Run ⇧↵" at bounding box center [764, 337] width 207 height 21
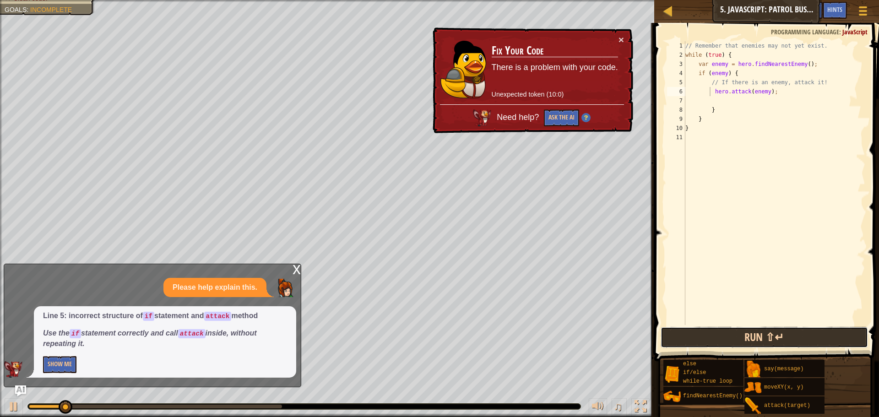
click at [699, 336] on button "Run ⇧↵" at bounding box center [764, 337] width 207 height 21
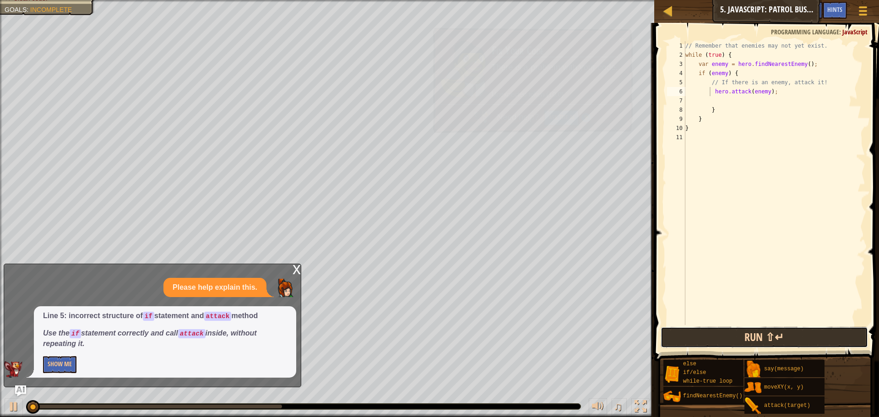
click at [699, 336] on button "Run ⇧↵" at bounding box center [764, 337] width 207 height 21
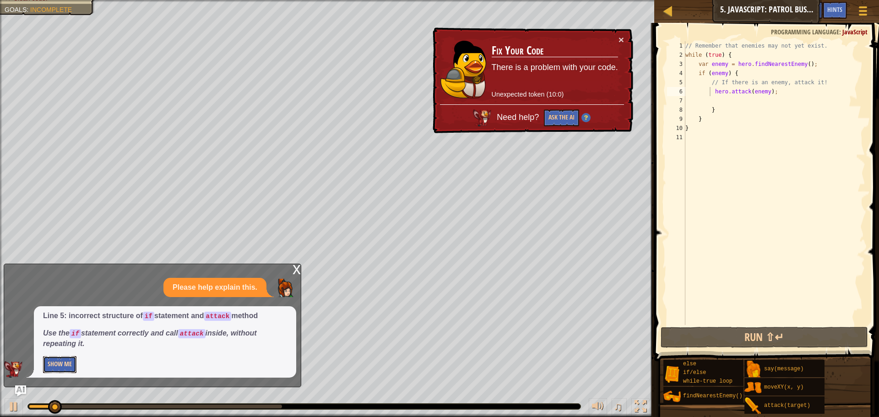
drag, startPoint x: 51, startPoint y: 363, endPoint x: 58, endPoint y: 356, distance: 9.7
click at [51, 363] on button "Show Me" at bounding box center [59, 364] width 33 height 17
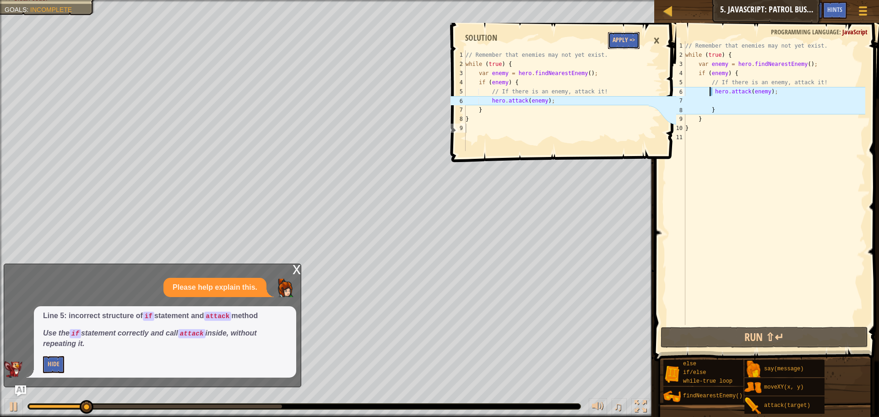
click at [627, 45] on button "Apply =>" at bounding box center [624, 40] width 32 height 17
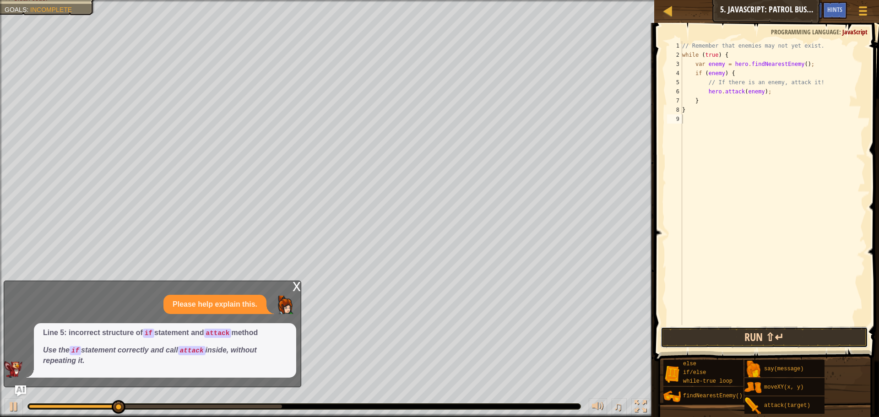
click at [776, 340] on button "Run ⇧↵" at bounding box center [764, 337] width 207 height 21
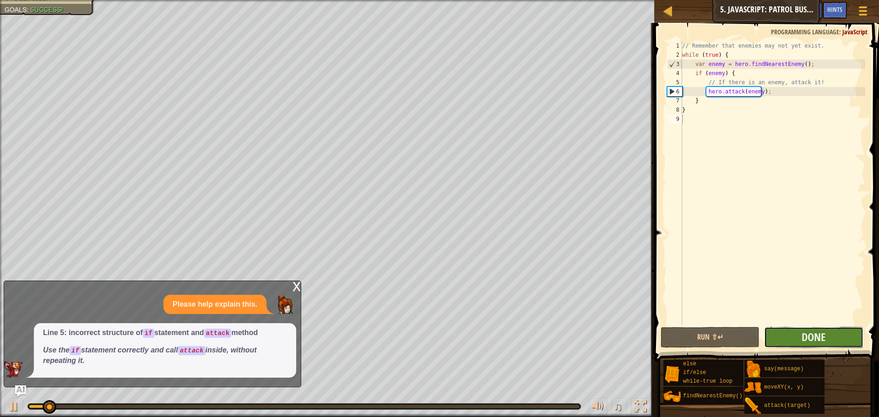
click at [797, 333] on button "Done" at bounding box center [813, 337] width 99 height 21
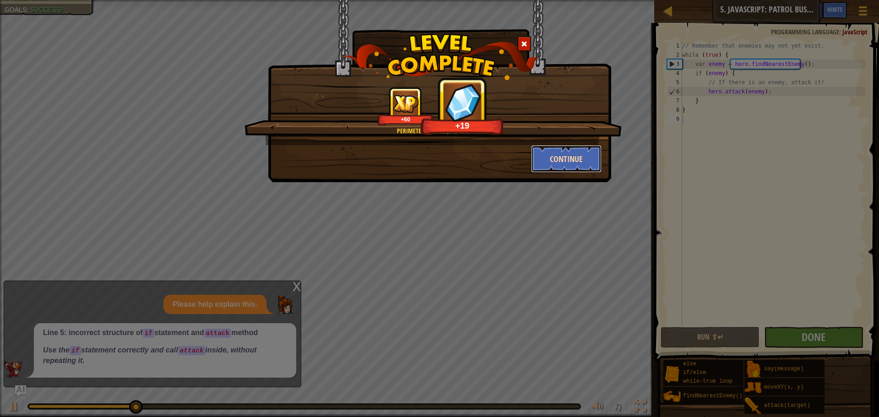
click at [570, 155] on button "Continue" at bounding box center [566, 158] width 71 height 27
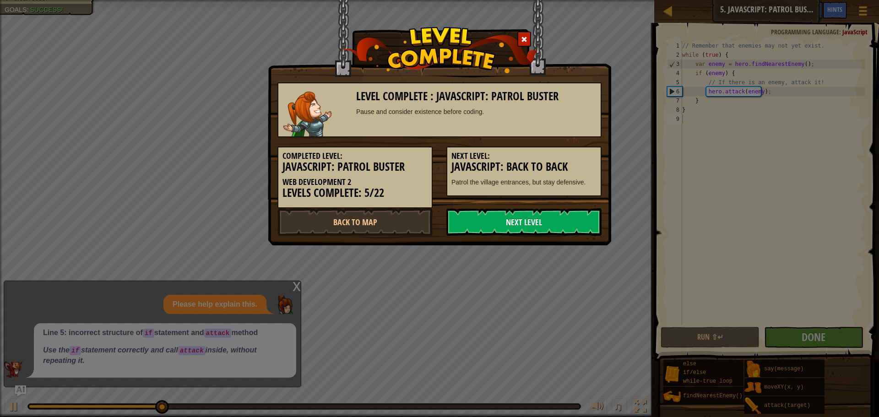
click at [573, 227] on link "Next Level" at bounding box center [524, 221] width 155 height 27
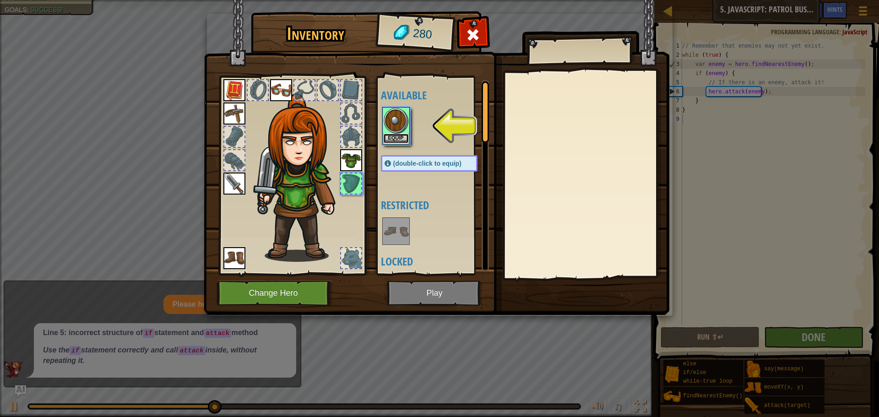
click at [402, 138] on button "Equip" at bounding box center [396, 139] width 26 height 10
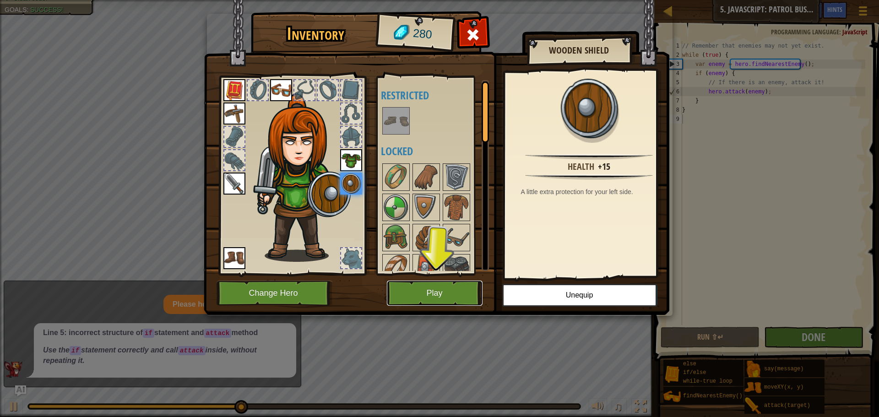
click at [441, 285] on button "Play" at bounding box center [435, 293] width 96 height 25
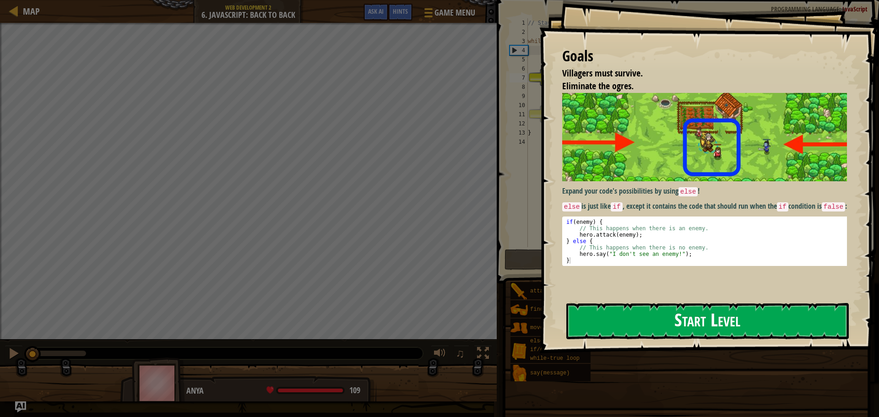
click at [599, 314] on button "Start Level" at bounding box center [707, 321] width 283 height 36
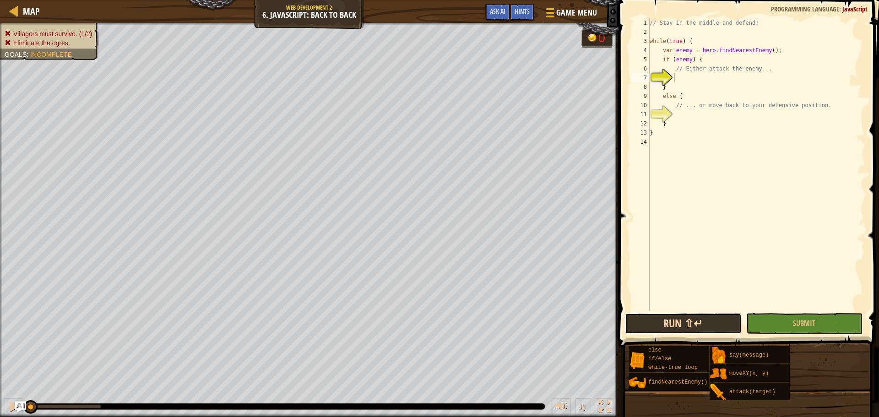
click at [693, 326] on button "Run ⇧↵" at bounding box center [683, 323] width 116 height 21
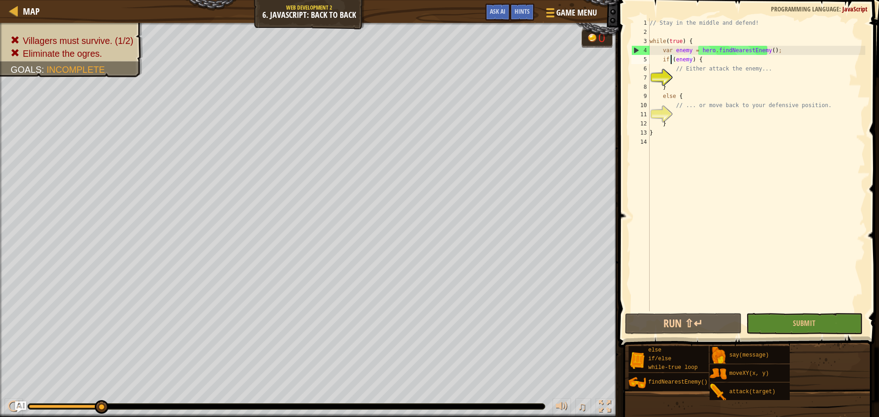
click at [670, 60] on div "// Stay in the middle and defend! while ( true ) { var enemy = hero . findNeare…" at bounding box center [757, 173] width 218 height 311
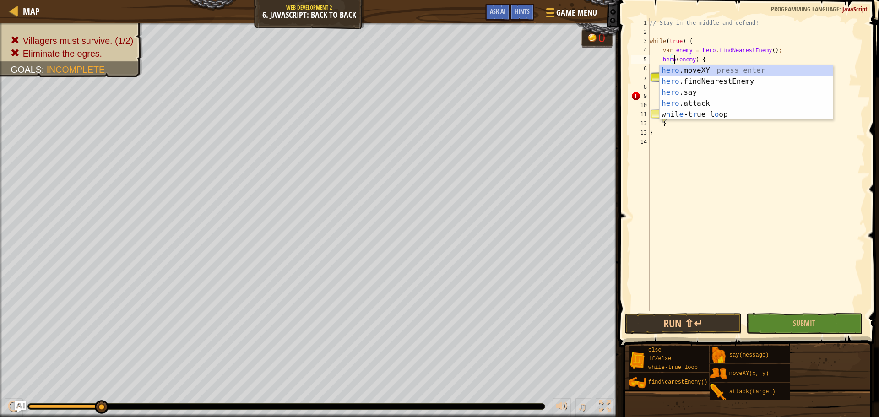
scroll to position [4, 2]
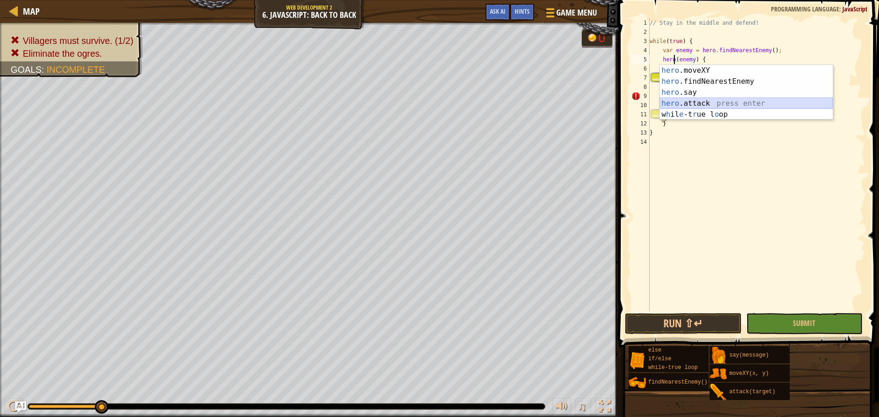
click at [724, 103] on div "hero .moveXY press enter hero .findNearestEnemy press enter hero .say press ent…" at bounding box center [746, 103] width 173 height 77
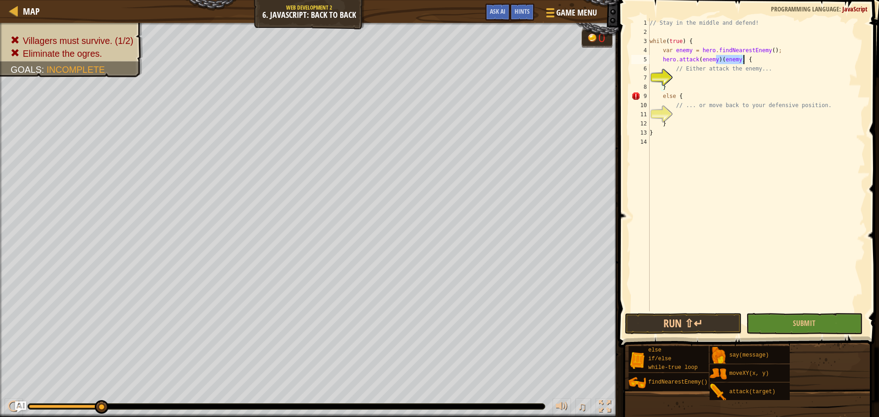
drag, startPoint x: 715, startPoint y: 60, endPoint x: 759, endPoint y: 60, distance: 44.4
click at [759, 60] on div "// Stay in the middle and defend! while ( true ) { var enemy = hero . findNeare…" at bounding box center [757, 173] width 218 height 311
click at [688, 322] on button "Run ⇧↵" at bounding box center [683, 323] width 116 height 21
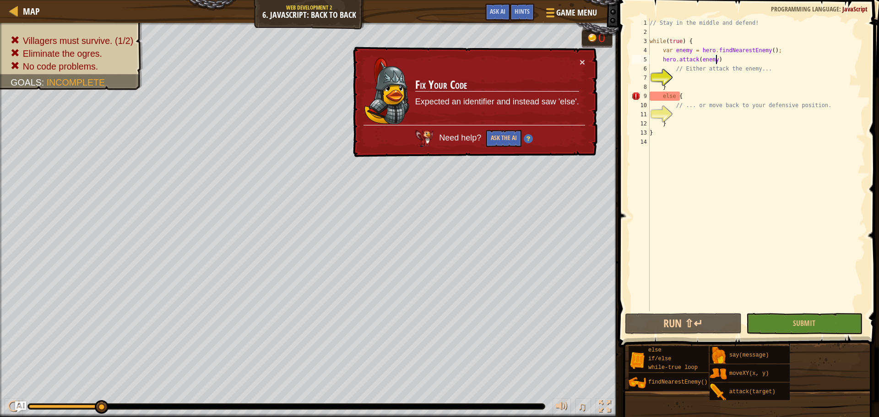
click at [586, 60] on div "× Fix Your Code Expected an identifier and instead saw 'else'. Need help? Ask t…" at bounding box center [474, 102] width 246 height 111
click at [703, 97] on div "// Stay in the middle and defend! while ( true ) { var enemy = hero . findNeare…" at bounding box center [757, 173] width 218 height 311
click at [506, 137] on button "Ask the AI" at bounding box center [503, 138] width 35 height 17
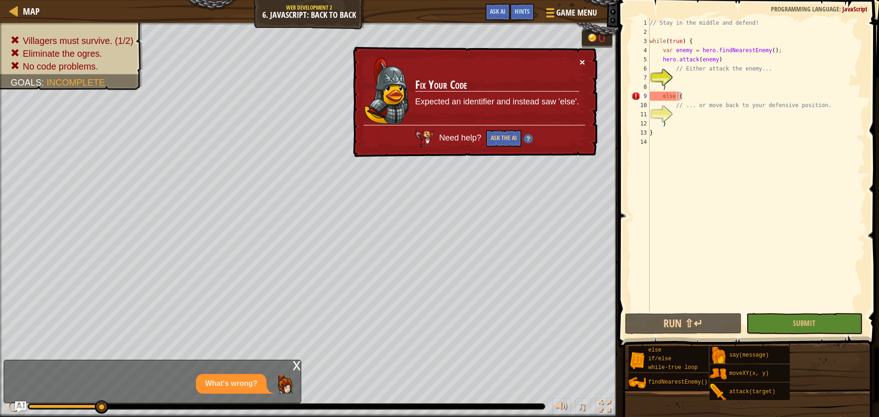
click at [584, 61] on button "×" at bounding box center [582, 62] width 5 height 10
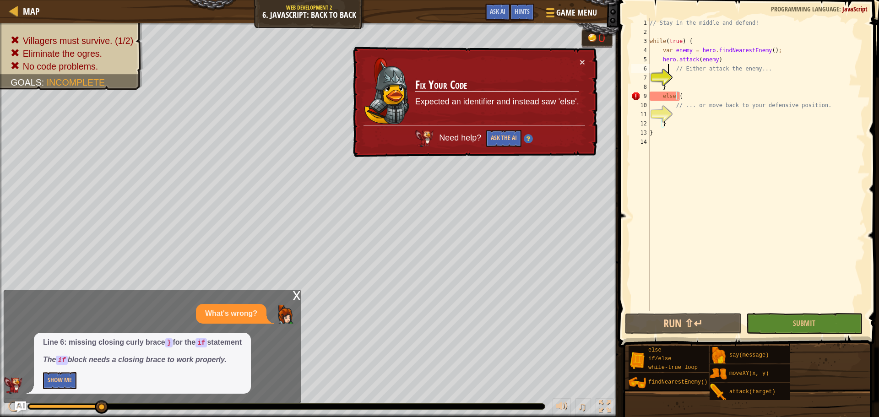
click at [669, 65] on div "// Stay in the middle and defend! while ( true ) { var enemy = hero . findNeare…" at bounding box center [757, 173] width 218 height 311
click at [661, 60] on div "// Stay in the middle and defend! while ( true ) { var enemy = hero . findNeare…" at bounding box center [757, 173] width 218 height 311
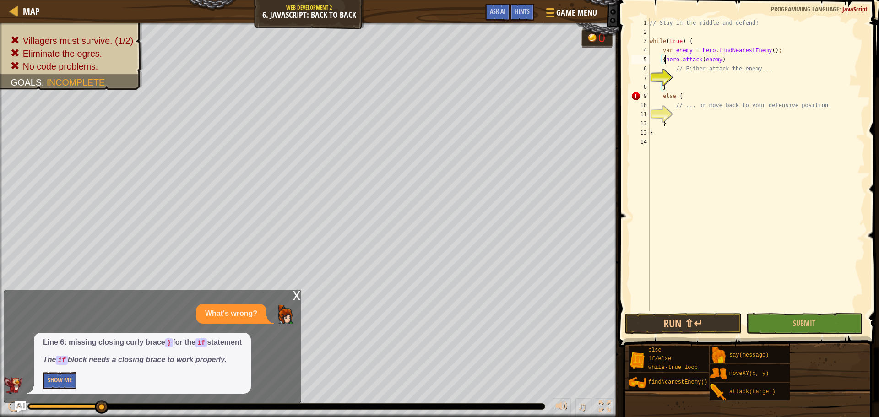
click at [729, 62] on div "// Stay in the middle and defend! while ( true ) { var enemy = hero . findNeare…" at bounding box center [757, 173] width 218 height 311
type textarea "{hero.attack(enemy)}"
click at [711, 327] on button "Run ⇧↵" at bounding box center [683, 323] width 116 height 21
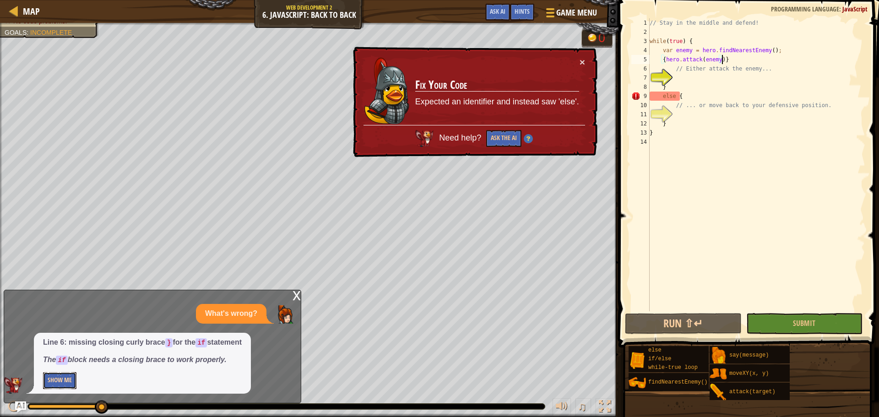
click at [50, 377] on button "Show Me" at bounding box center [59, 380] width 33 height 17
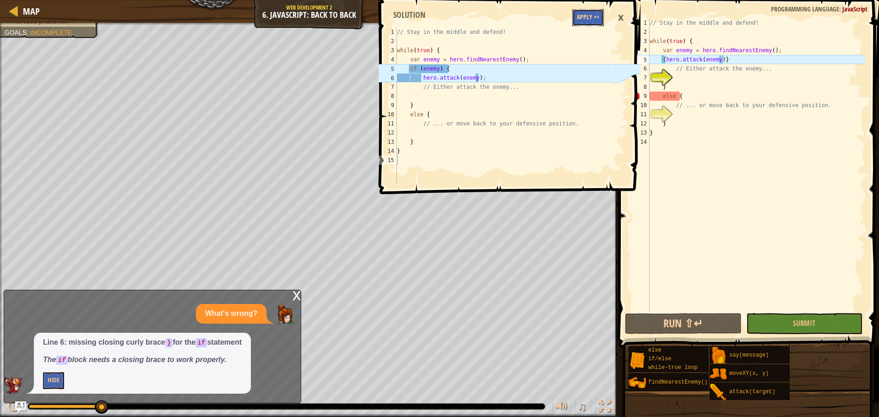
click at [585, 15] on button "Apply =>" at bounding box center [588, 17] width 32 height 17
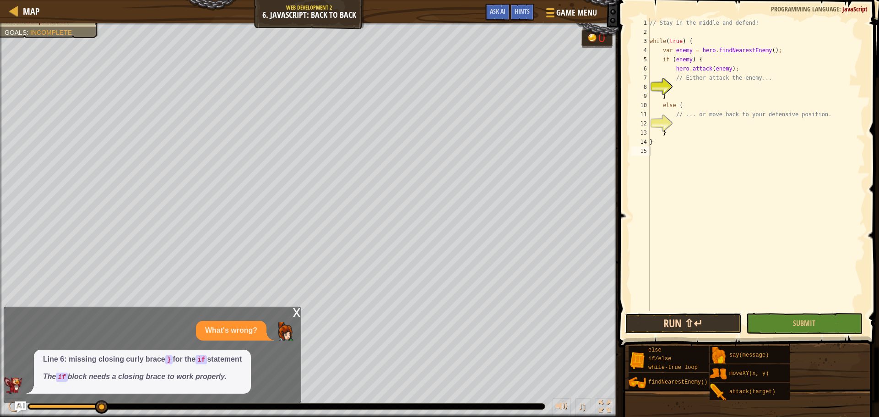
click at [697, 330] on button "Run ⇧↵" at bounding box center [683, 323] width 116 height 21
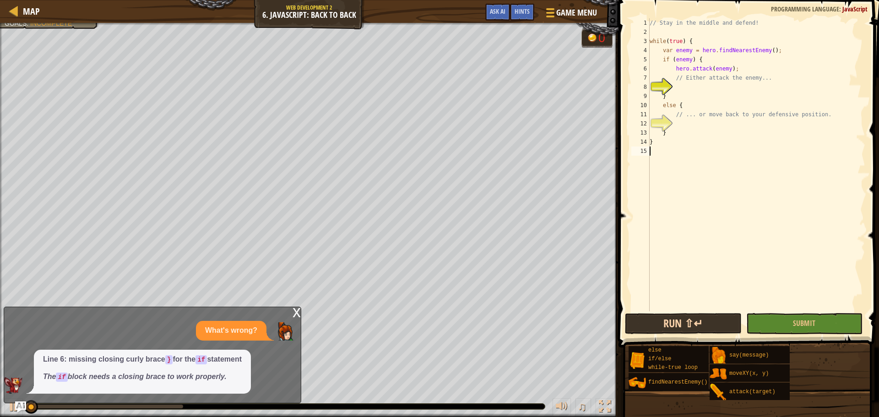
scroll to position [4, 0]
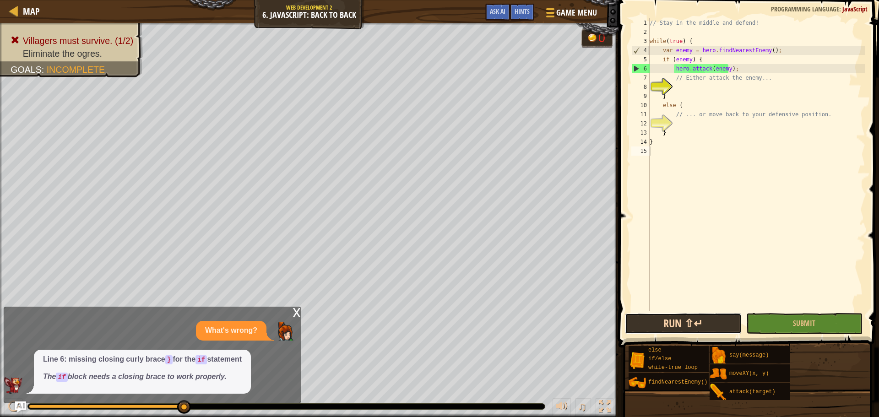
click at [683, 322] on button "Run ⇧↵" at bounding box center [683, 323] width 116 height 21
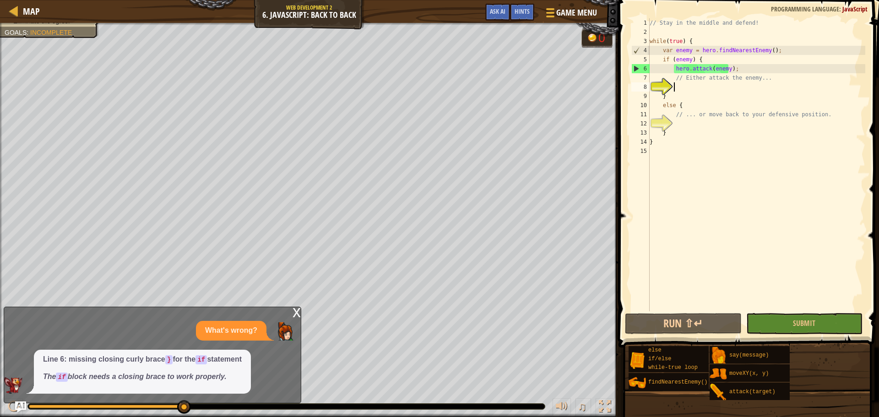
click at [677, 86] on div "// Stay in the middle and defend! while ( true ) { var enemy = hero . findNeare…" at bounding box center [757, 173] width 218 height 311
drag, startPoint x: 701, startPoint y: 78, endPoint x: 629, endPoint y: 133, distance: 90.1
click at [676, 98] on div "// Stay in the middle and defend! while ( true ) { var enemy = hero . findNeare…" at bounding box center [757, 173] width 218 height 311
click at [685, 112] on div "// Stay in the middle and defend! while ( true ) { var enemy = hero . findNeare…" at bounding box center [757, 173] width 218 height 311
click at [684, 106] on div "// Stay in the middle and defend! while ( true ) { var enemy = hero . findNeare…" at bounding box center [757, 164] width 218 height 293
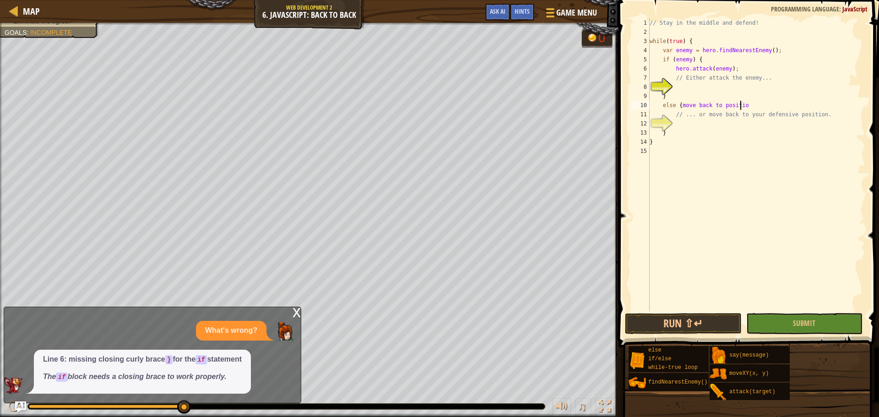
scroll to position [4, 7]
type textarea "else {move back to position}"
click at [712, 326] on button "Run ⇧↵" at bounding box center [683, 323] width 116 height 21
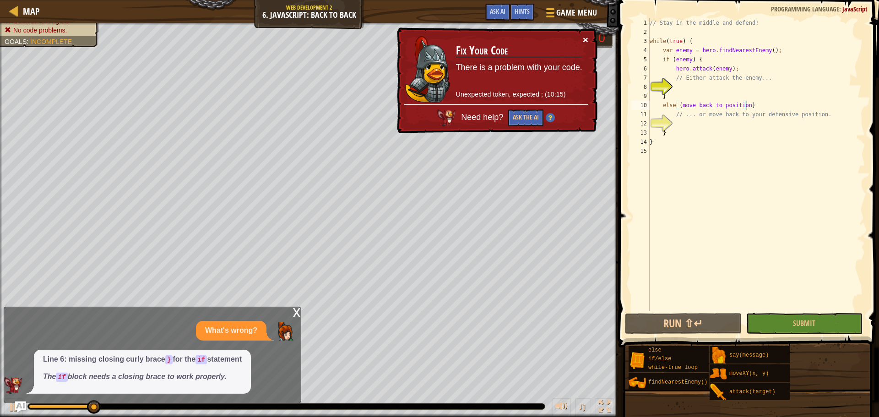
click at [585, 38] on button "×" at bounding box center [585, 40] width 5 height 10
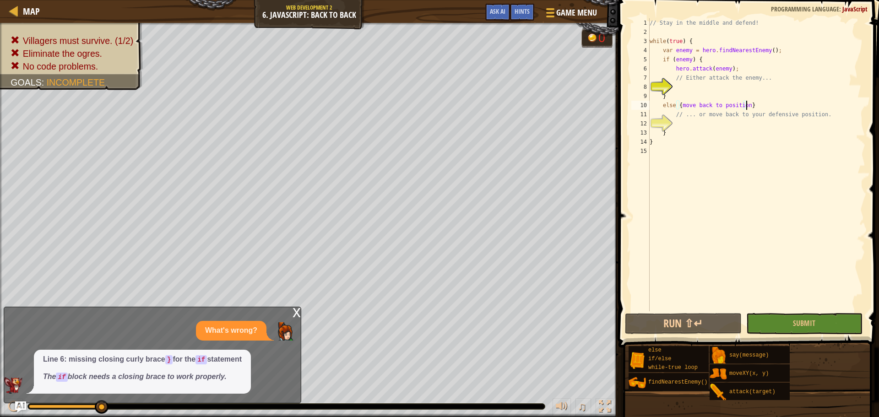
click at [686, 87] on div "// Stay in the middle and defend! while ( true ) { var enemy = hero . findNeare…" at bounding box center [757, 173] width 218 height 311
click at [499, 12] on span "Ask AI" at bounding box center [498, 11] width 16 height 9
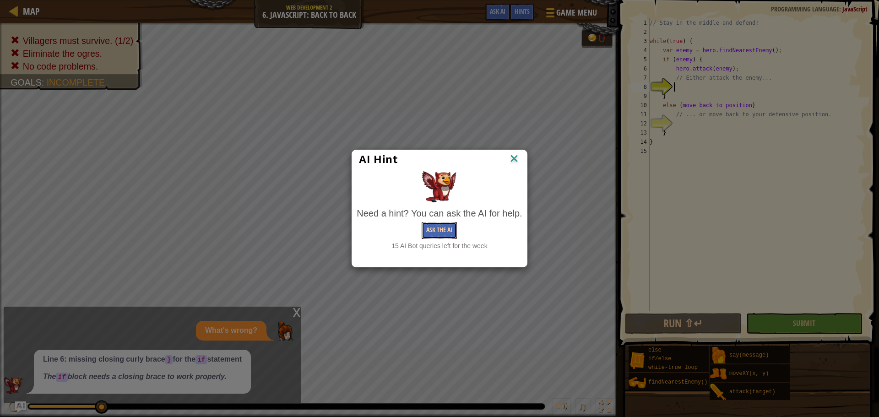
click at [444, 236] on button "Ask the AI" at bounding box center [439, 230] width 35 height 17
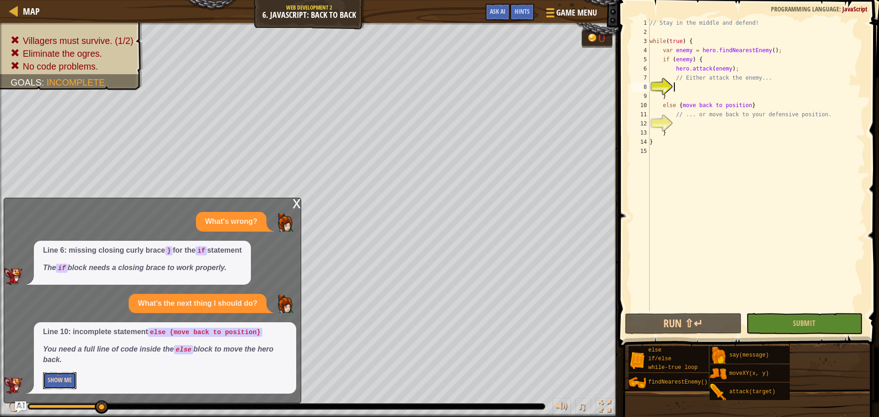
click at [60, 377] on button "Show Me" at bounding box center [59, 380] width 33 height 17
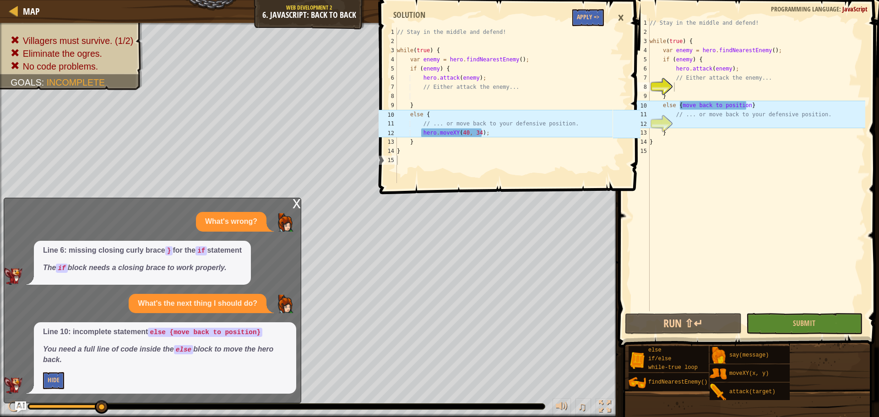
click at [624, 19] on div "×" at bounding box center [621, 17] width 16 height 21
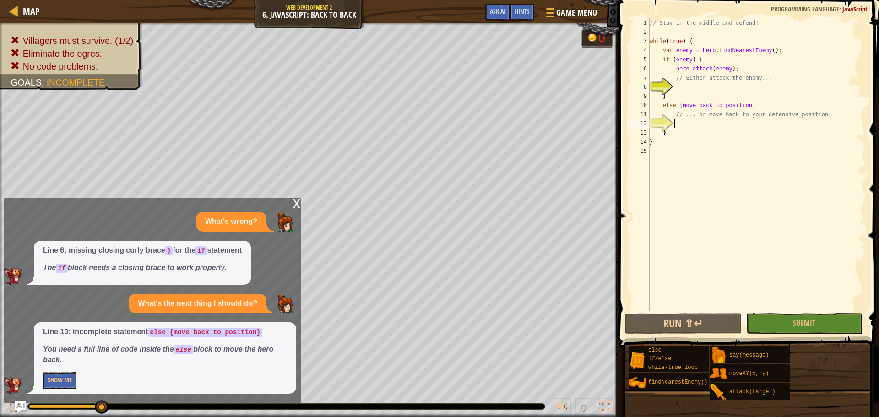
click at [734, 119] on div "// Stay in the middle and defend! while ( true ) { var enemy = hero . findNeare…" at bounding box center [757, 173] width 218 height 311
click at [724, 124] on div "// Stay in the middle and defend! while ( true ) { var enemy = hero . findNeare…" at bounding box center [757, 173] width 218 height 311
type textarea "hero.moveXY(40, 30);"
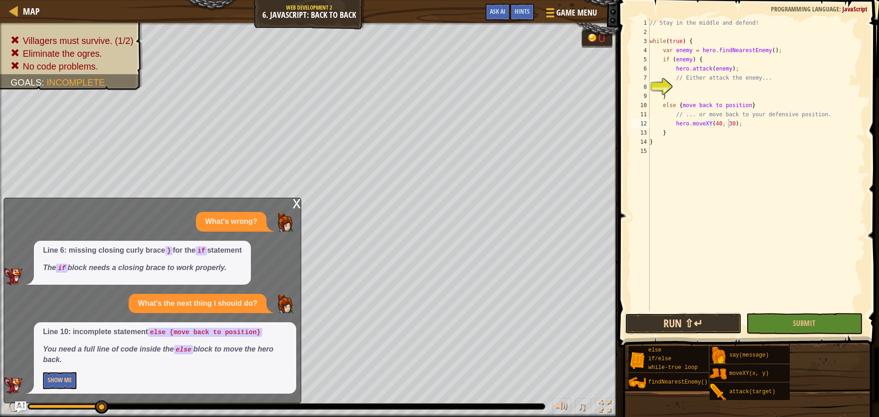
click at [732, 322] on button "Run ⇧↵" at bounding box center [683, 323] width 116 height 21
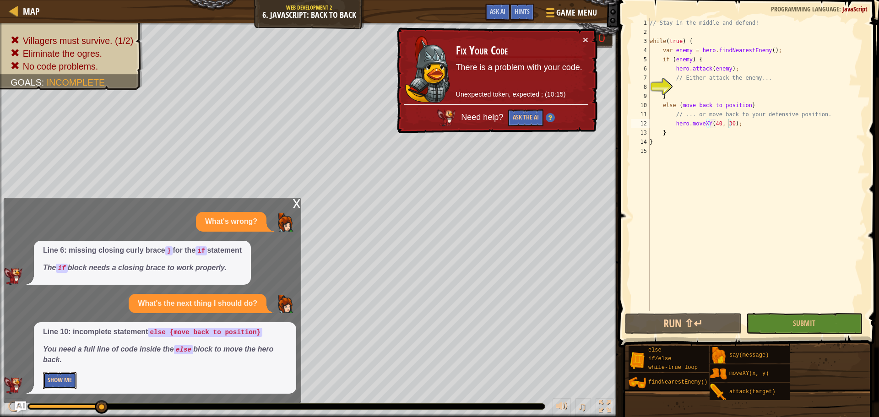
click at [61, 378] on button "Show Me" at bounding box center [59, 380] width 33 height 17
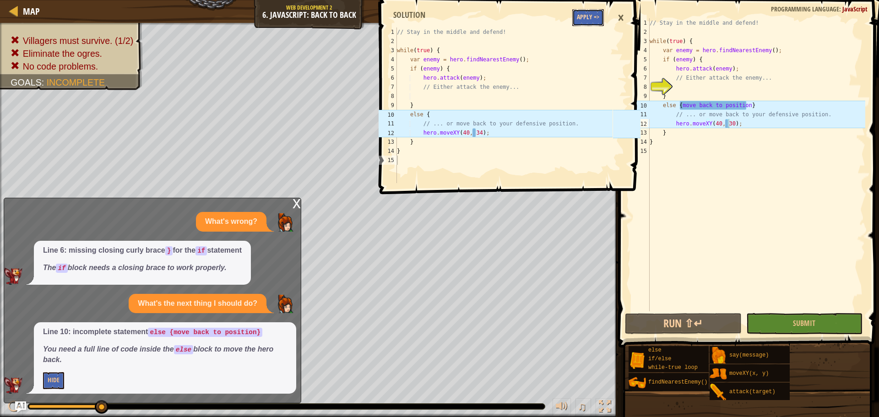
click at [587, 17] on button "Apply =>" at bounding box center [588, 17] width 32 height 17
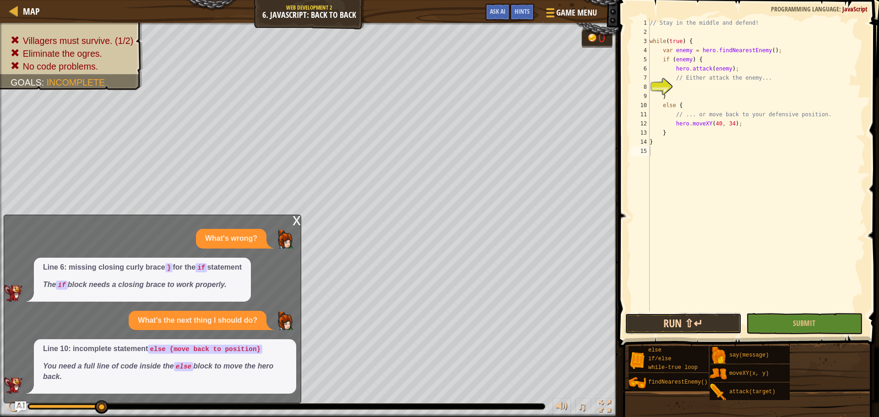
click at [718, 327] on button "Run ⇧↵" at bounding box center [683, 323] width 116 height 21
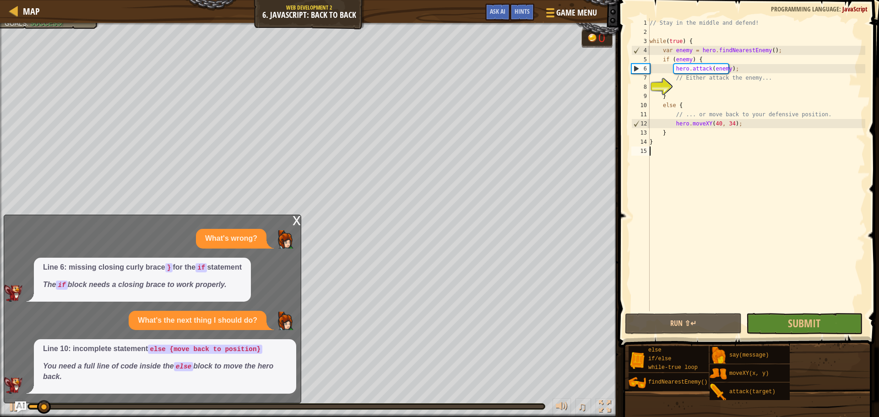
click at [300, 218] on div "x" at bounding box center [297, 219] width 8 height 9
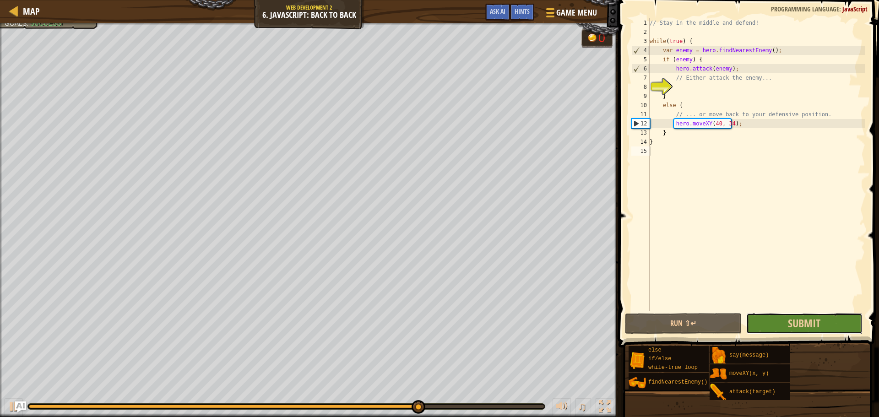
click at [822, 324] on button "Submit" at bounding box center [804, 323] width 116 height 21
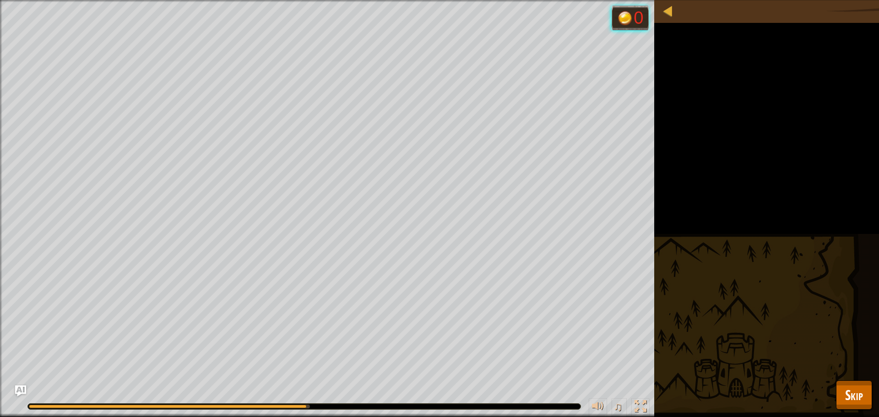
drag, startPoint x: 287, startPoint y: 406, endPoint x: 373, endPoint y: 410, distance: 85.7
click at [373, 410] on div "♫" at bounding box center [327, 404] width 654 height 27
drag, startPoint x: 392, startPoint y: 404, endPoint x: 359, endPoint y: 397, distance: 33.8
click at [392, 404] on div at bounding box center [304, 406] width 553 height 5
click at [331, 403] on div at bounding box center [304, 406] width 554 height 6
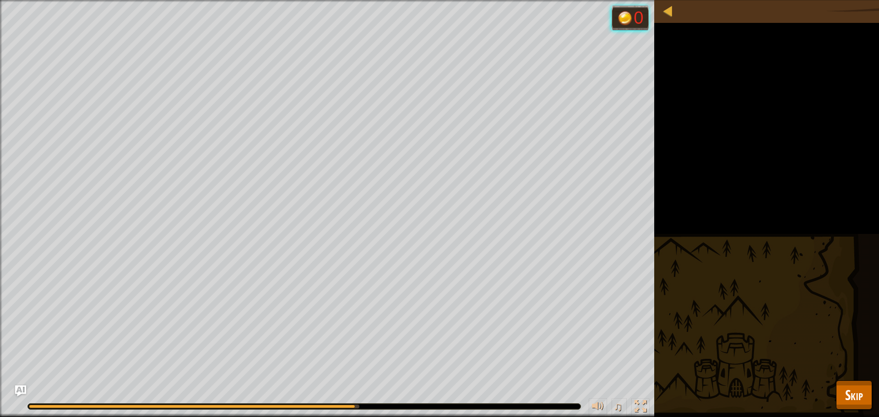
drag, startPoint x: 334, startPoint y: 407, endPoint x: 345, endPoint y: 393, distance: 17.5
click at [352, 392] on div "♫" at bounding box center [327, 404] width 654 height 27
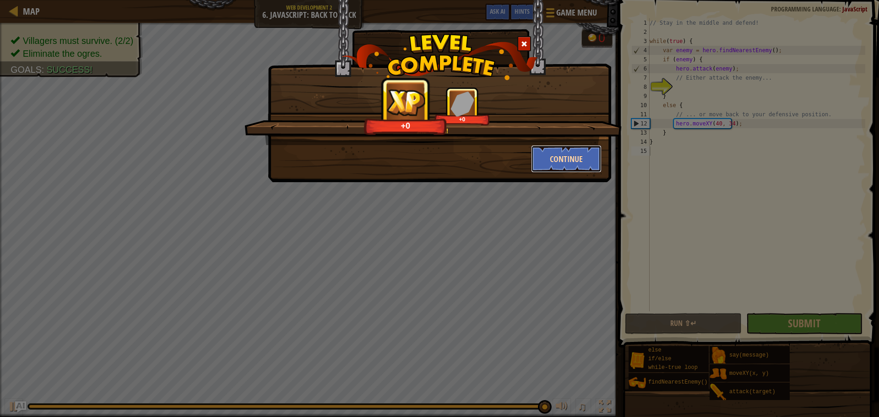
click at [550, 162] on button "Continue" at bounding box center [566, 158] width 71 height 27
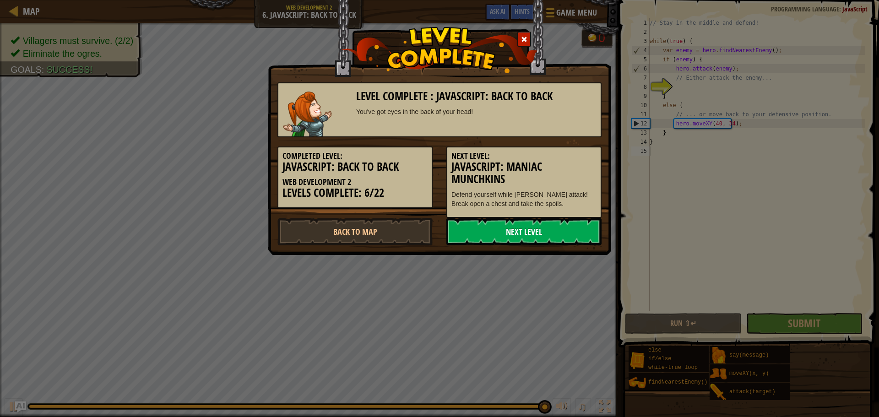
drag, startPoint x: 554, startPoint y: 234, endPoint x: 550, endPoint y: 239, distance: 5.8
click at [550, 239] on link "Next Level" at bounding box center [524, 231] width 155 height 27
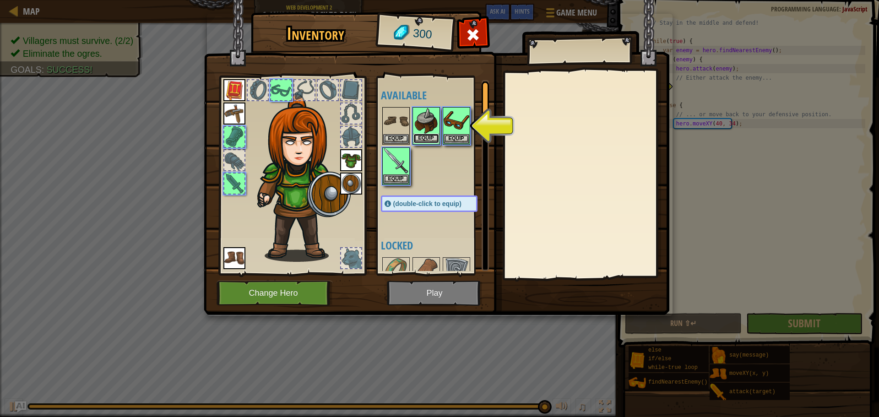
click at [438, 135] on button "Equip" at bounding box center [427, 139] width 26 height 10
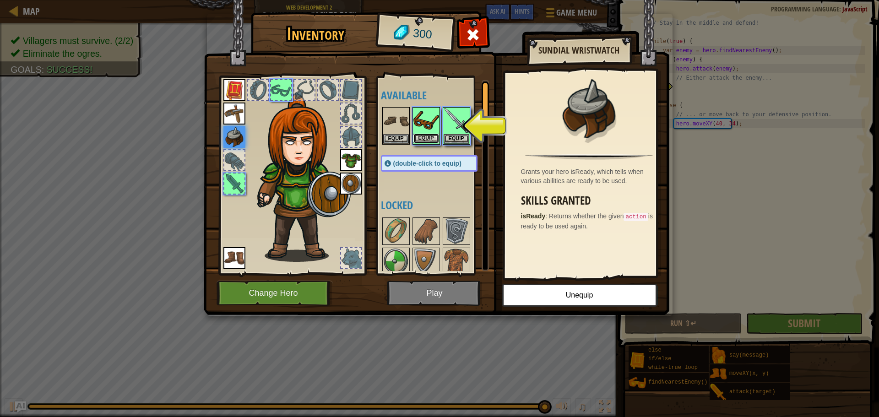
click at [434, 140] on button "Equip" at bounding box center [427, 139] width 26 height 10
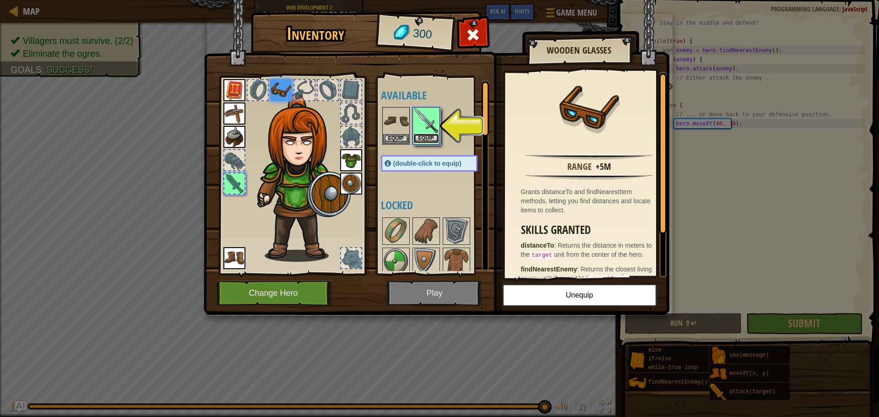
click at [432, 140] on button "Equip" at bounding box center [427, 139] width 26 height 10
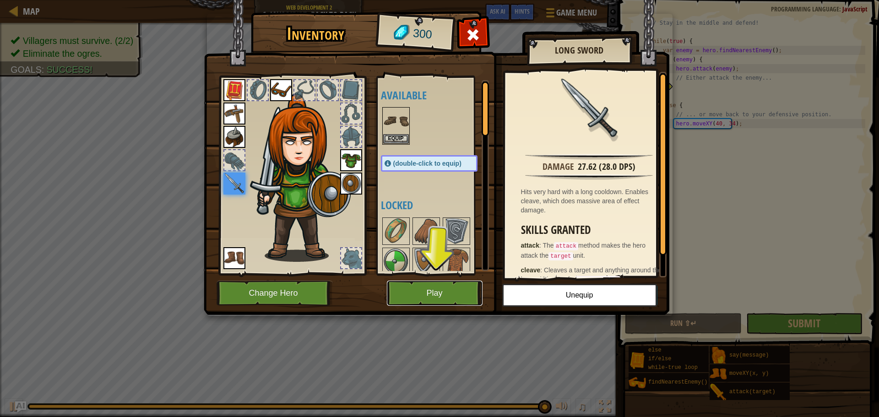
click at [407, 291] on button "Play" at bounding box center [435, 293] width 96 height 25
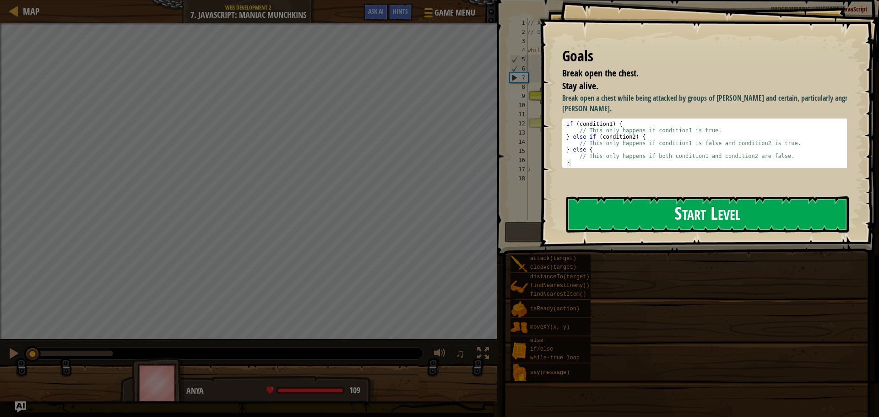
click at [740, 196] on button "Start Level" at bounding box center [707, 214] width 283 height 36
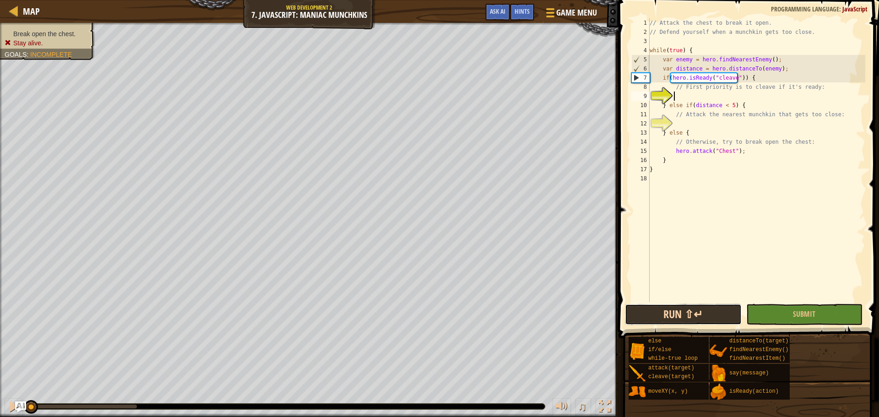
click at [665, 314] on button "Run ⇧↵" at bounding box center [683, 314] width 116 height 21
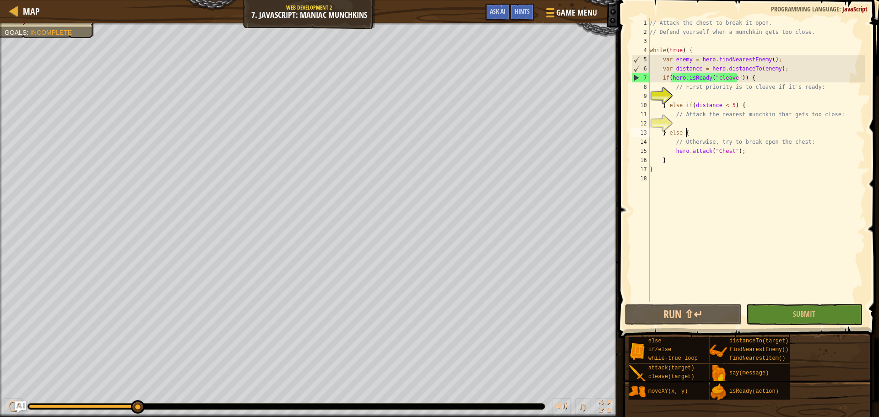
click at [690, 133] on div "// Attack the chest to break it open. // Defend yourself when a munchkin gets t…" at bounding box center [757, 169] width 218 height 302
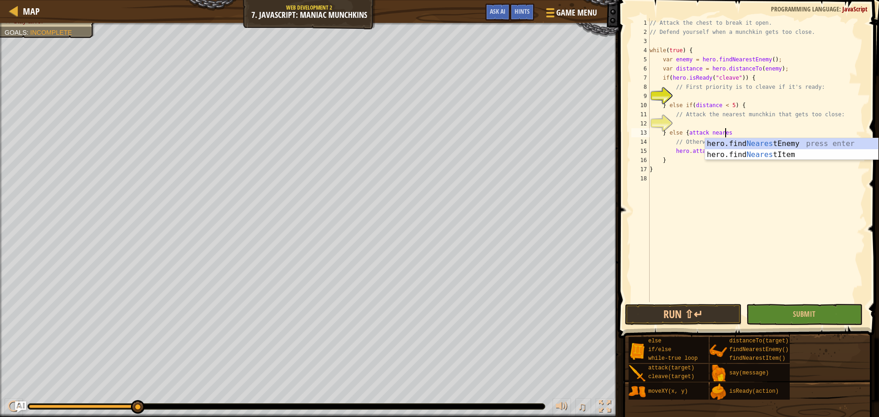
scroll to position [4, 6]
type textarea "} else {attack nearest"
click at [780, 139] on div "hero.find Nearest Enemy press enter hero.find Nearest Item press enter" at bounding box center [791, 160] width 173 height 44
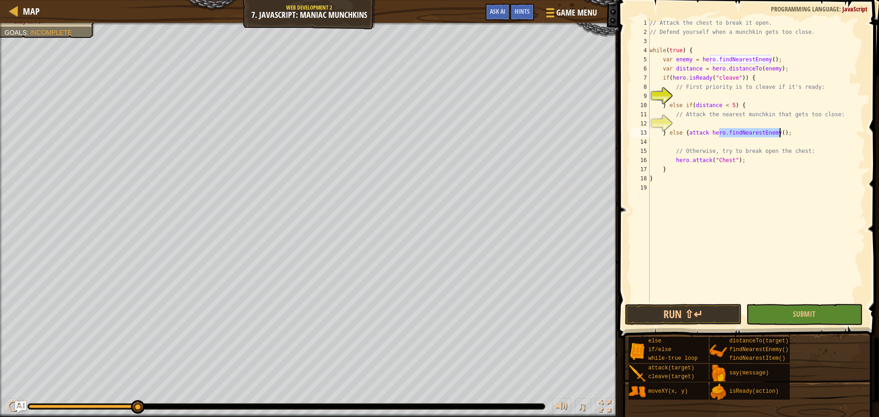
drag, startPoint x: 720, startPoint y: 132, endPoint x: 779, endPoint y: 132, distance: 58.6
click at [779, 132] on div "// Attack the chest to break it open. // Defend yourself when a munchkin gets t…" at bounding box center [757, 169] width 218 height 302
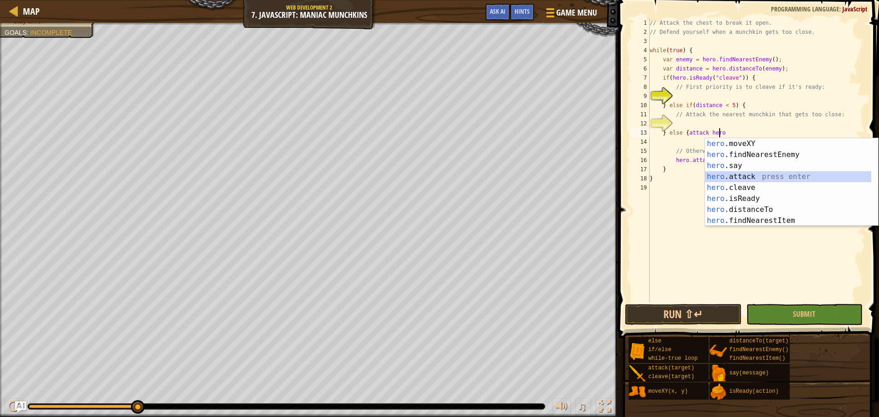
click at [769, 175] on div "hero .moveXY press enter hero .findNearestEnemy press enter hero .say press ent…" at bounding box center [788, 193] width 166 height 110
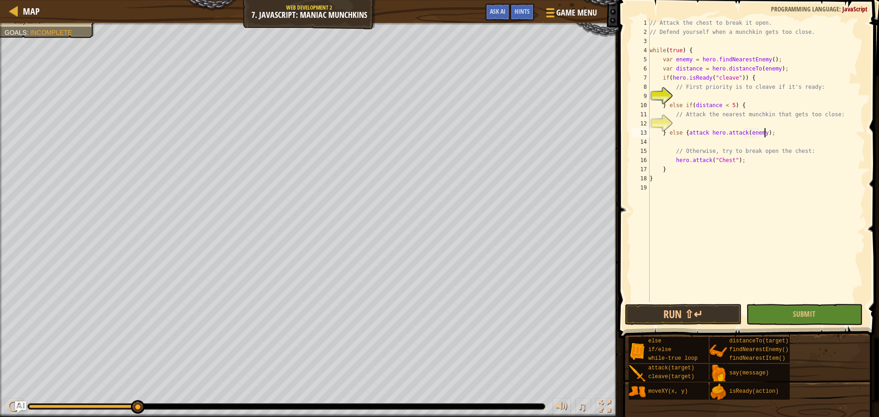
click at [777, 131] on div "// Attack the chest to break it open. // Defend yourself when a munchkin gets t…" at bounding box center [757, 169] width 218 height 302
click at [689, 313] on button "Run ⇧↵" at bounding box center [683, 314] width 116 height 21
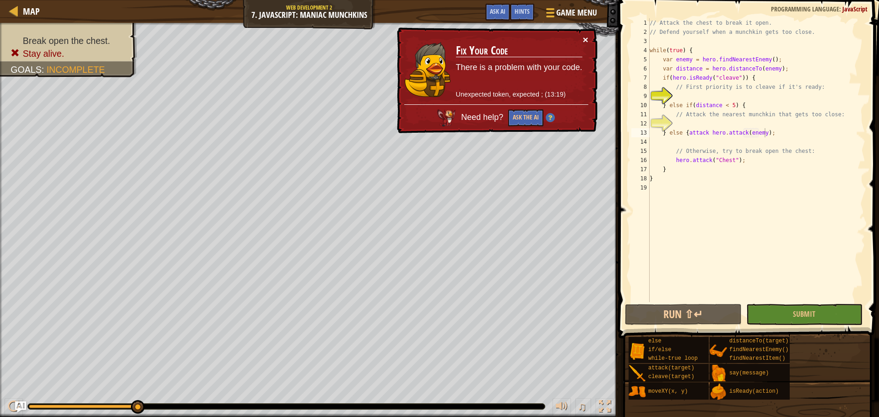
click at [583, 40] on button "×" at bounding box center [585, 40] width 5 height 10
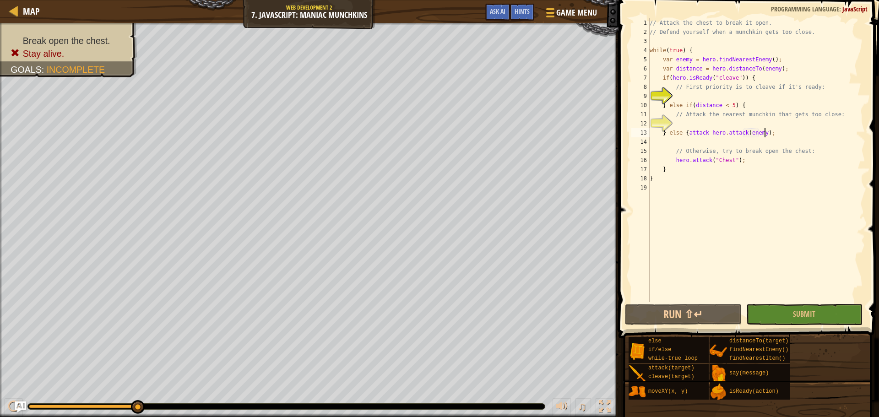
click at [738, 106] on div "// Attack the chest to break it open. // Defend yourself when a munchkin gets t…" at bounding box center [757, 169] width 218 height 302
click at [701, 316] on button "Run ⇧↵" at bounding box center [683, 314] width 116 height 21
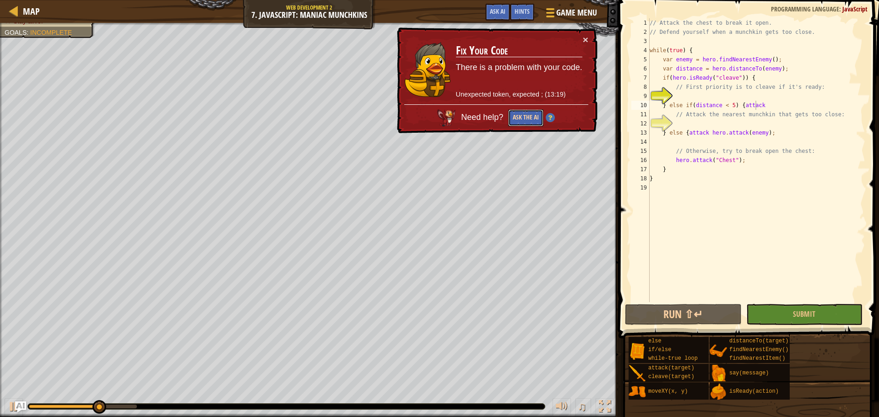
click at [539, 118] on button "Ask the AI" at bounding box center [525, 117] width 35 height 17
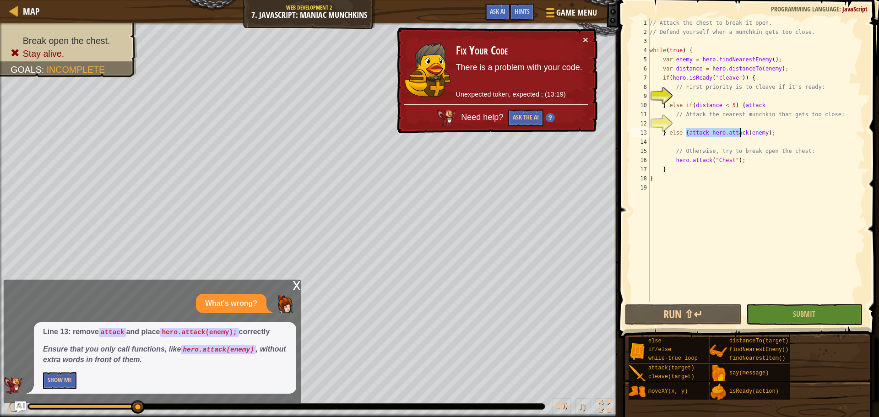
drag, startPoint x: 686, startPoint y: 131, endPoint x: 740, endPoint y: 137, distance: 53.9
click at [740, 137] on div "// Attack the chest to break it open. // Defend yourself when a munchkin gets t…" at bounding box center [757, 169] width 218 height 302
click at [724, 134] on div "// Attack the chest to break it open. // Defend yourself when a munchkin gets t…" at bounding box center [757, 160] width 218 height 284
click at [703, 134] on div "// Attack the chest to break it open. // Defend yourself when a munchkin gets t…" at bounding box center [757, 169] width 218 height 302
click at [704, 132] on div "// Attack the chest to break it open. // Defend yourself when a munchkin gets t…" at bounding box center [757, 169] width 218 height 302
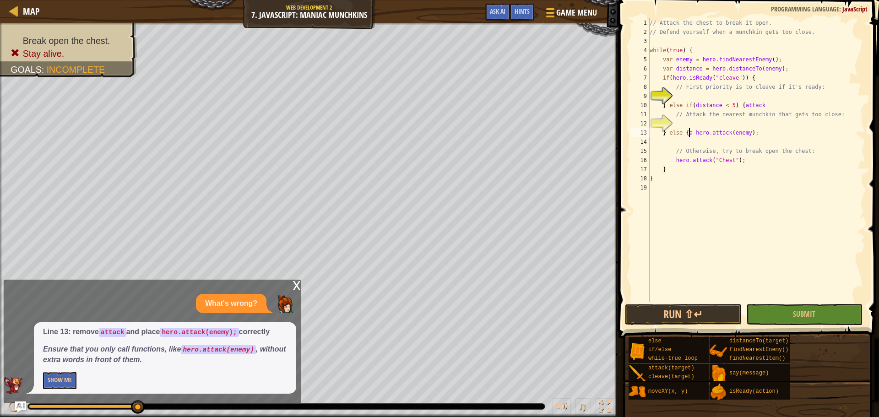
scroll to position [4, 8]
type textarea "} else { hero.attack(enemy);"
click at [705, 316] on button "Run ⇧↵" at bounding box center [683, 314] width 116 height 21
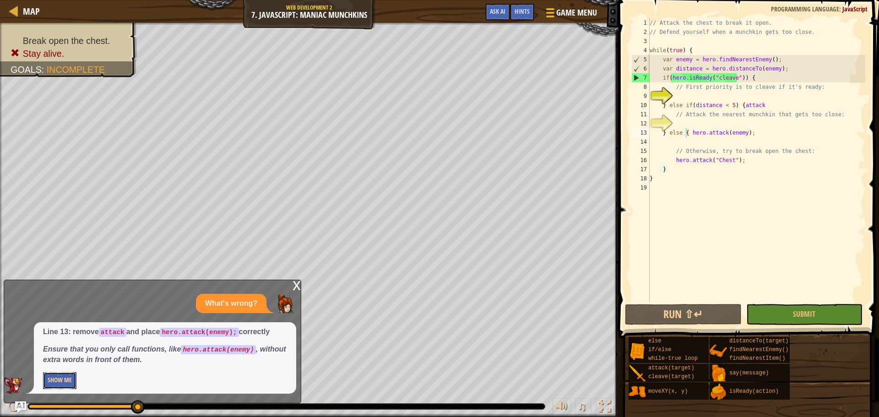
click at [54, 376] on button "Show Me" at bounding box center [59, 380] width 33 height 17
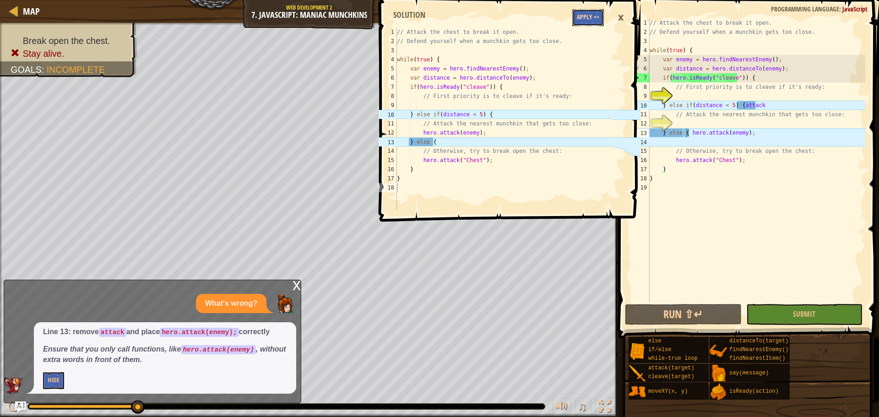
click at [589, 21] on button "Apply =>" at bounding box center [588, 17] width 32 height 17
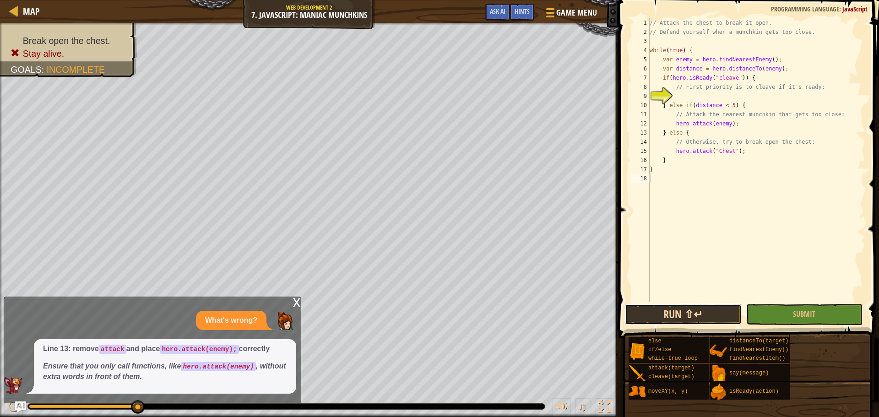
click at [647, 306] on button "Run ⇧↵" at bounding box center [683, 314] width 116 height 21
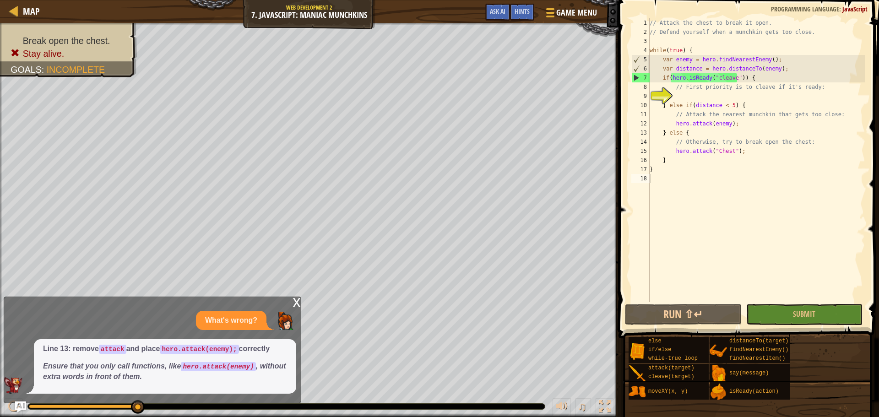
click at [292, 299] on div "x What's wrong? Line 13: remove attack and place hero.attack(enemy); correctly …" at bounding box center [153, 350] width 298 height 107
click at [293, 303] on div "x" at bounding box center [297, 301] width 8 height 9
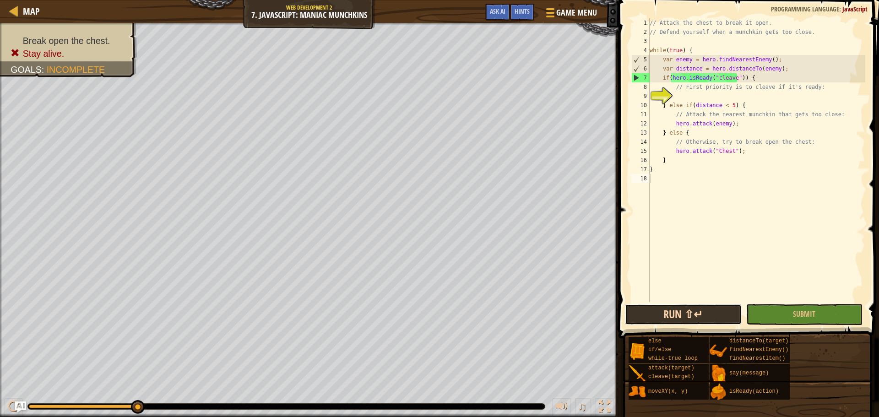
click at [704, 314] on button "Run ⇧↵" at bounding box center [683, 314] width 116 height 21
click at [716, 98] on div "// Attack the chest to break it open. // Defend yourself when a munchkin gets t…" at bounding box center [757, 169] width 218 height 302
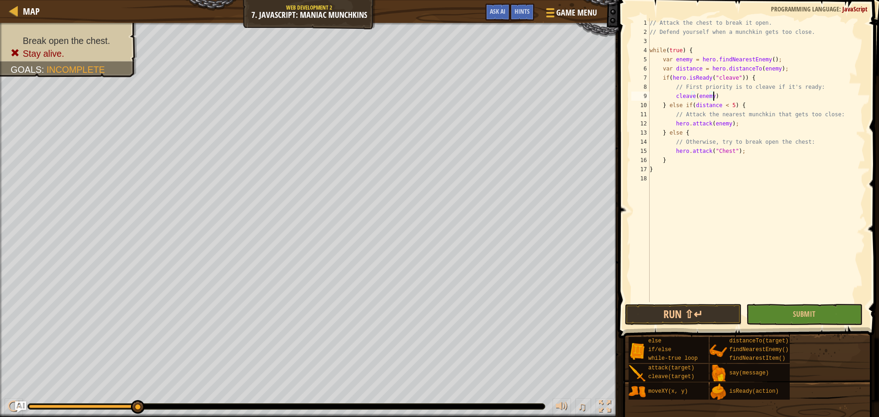
scroll to position [4, 5]
click at [674, 96] on div "// Attack the chest to break it open. // Defend yourself when a munchkin gets t…" at bounding box center [757, 169] width 218 height 302
click at [698, 315] on button "Run ⇧↵" at bounding box center [683, 314] width 116 height 21
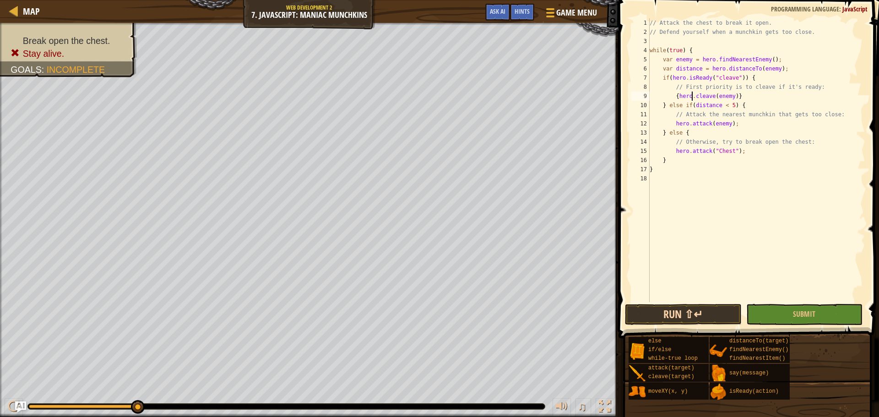
type textarea "{hero.cleave(enemy)}"
click at [693, 319] on button "Run ⇧↵" at bounding box center [683, 314] width 116 height 21
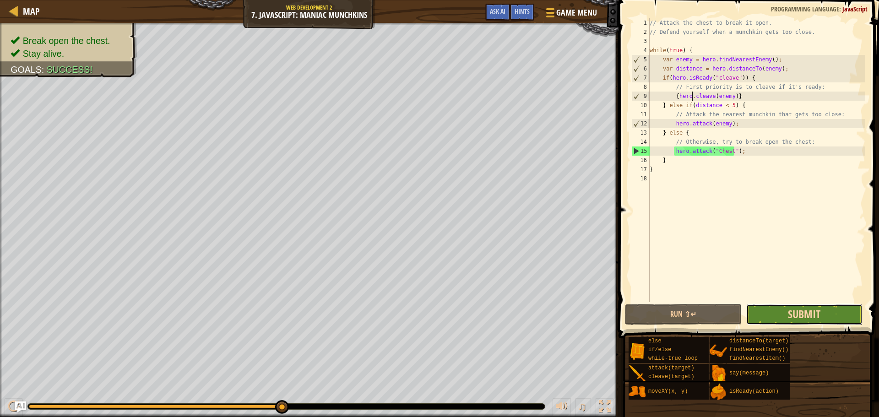
click at [808, 315] on span "Submit" at bounding box center [804, 314] width 33 height 15
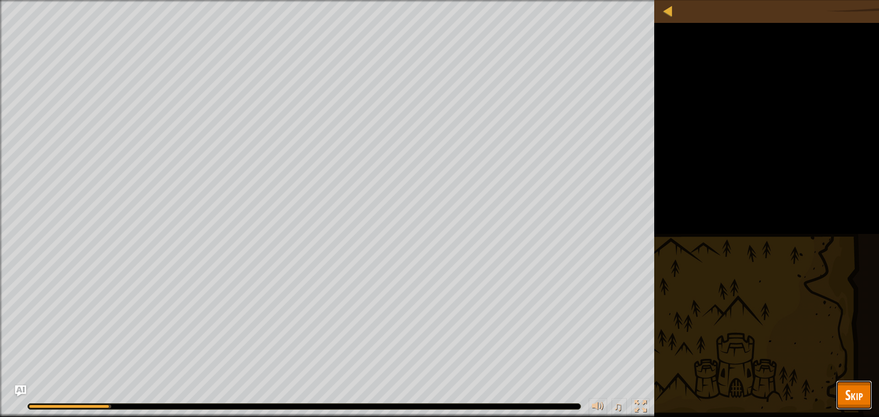
click at [851, 396] on span "Skip" at bounding box center [854, 395] width 18 height 19
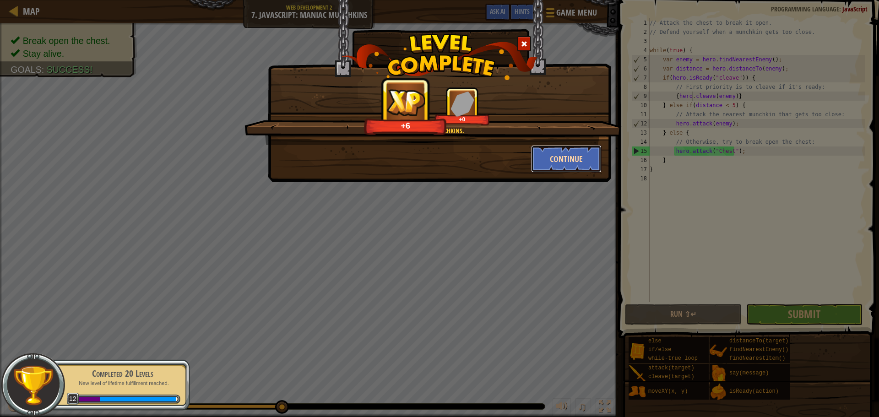
click at [586, 164] on button "Continue" at bounding box center [566, 158] width 71 height 27
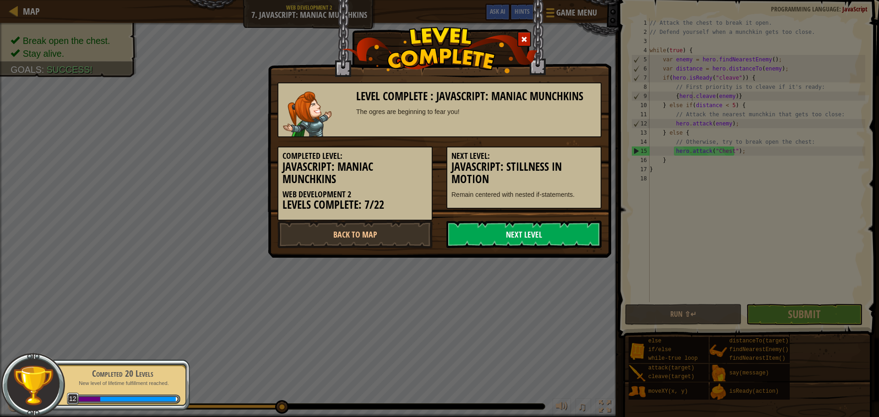
drag, startPoint x: 548, startPoint y: 233, endPoint x: 543, endPoint y: 238, distance: 6.8
click at [543, 238] on link "Next Level" at bounding box center [524, 234] width 155 height 27
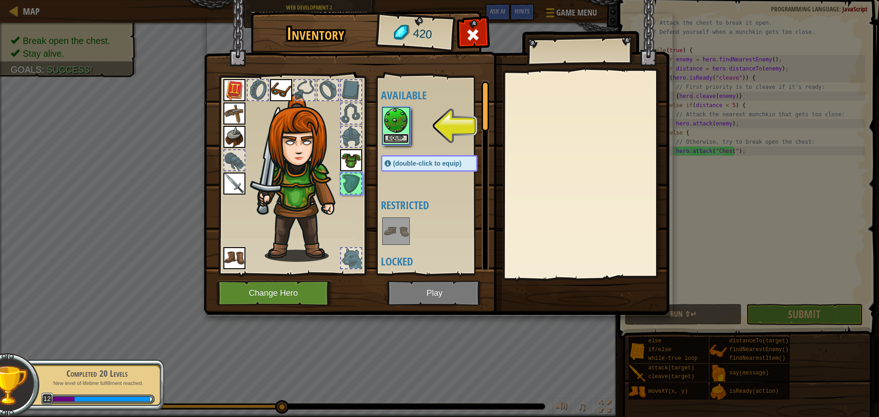
click at [394, 138] on button "Equip" at bounding box center [396, 139] width 26 height 10
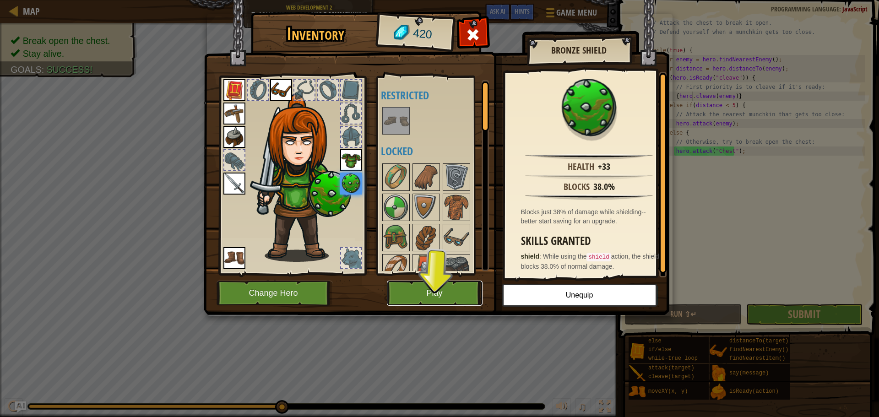
click at [458, 300] on button "Play" at bounding box center [435, 293] width 96 height 25
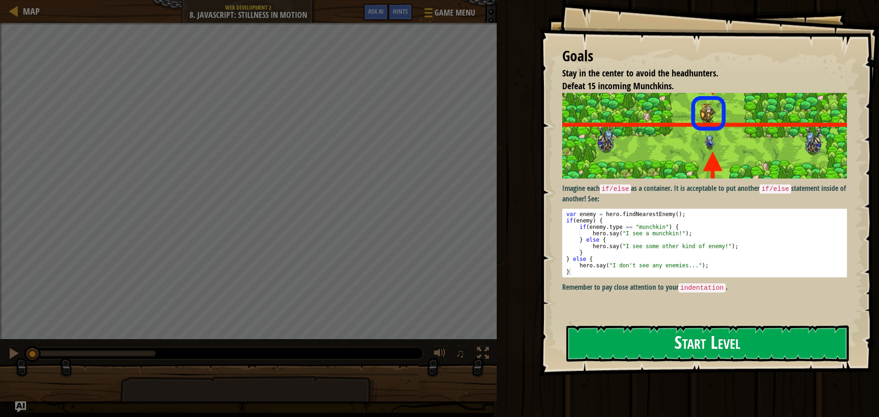
click at [607, 339] on button "Start Level" at bounding box center [707, 344] width 283 height 36
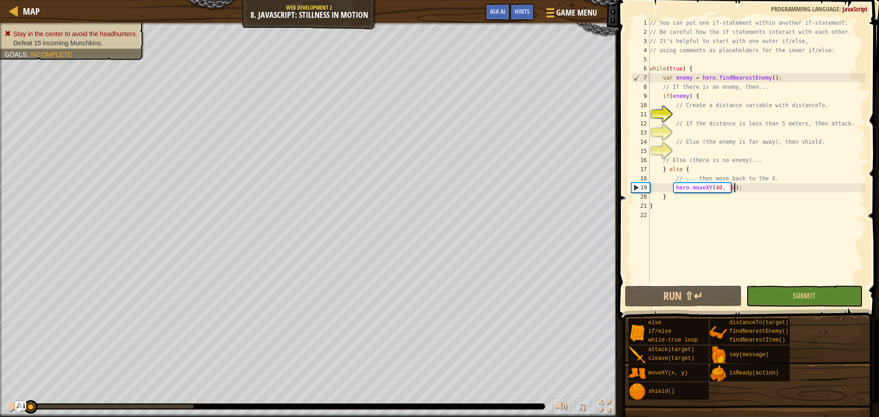
click at [748, 191] on div "// You can put one if-statement within another if-statement. // Be careful how …" at bounding box center [757, 160] width 218 height 284
type textarea "hero.moveXY(40, 34);"
click at [691, 117] on div "// You can put one if-statement within another if-statement. // Be careful how …" at bounding box center [757, 160] width 218 height 284
click at [705, 98] on div "// You can put one if-statement within another if-statement. // Be careful how …" at bounding box center [757, 160] width 218 height 284
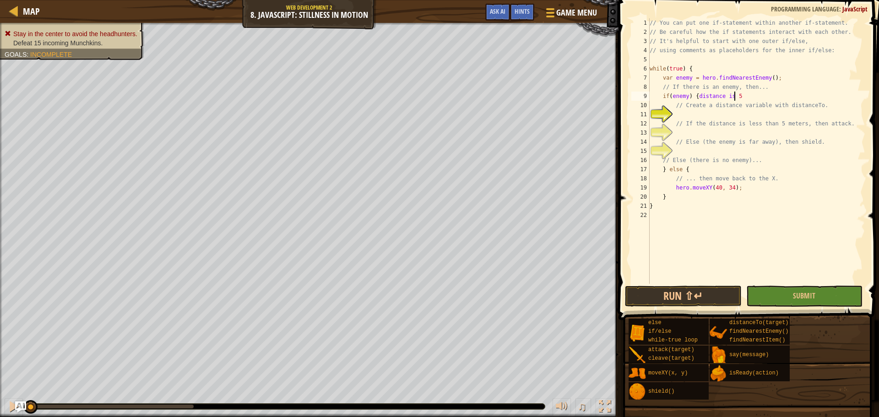
scroll to position [4, 6]
click at [728, 110] on div "// You can put one if-statement within another if-statement. // Be careful how …" at bounding box center [757, 160] width 218 height 284
type textarea "// Create a distance variable with distanceTo."
click at [727, 113] on div "// You can put one if-statement within another if-statement. // Be careful how …" at bounding box center [757, 151] width 218 height 266
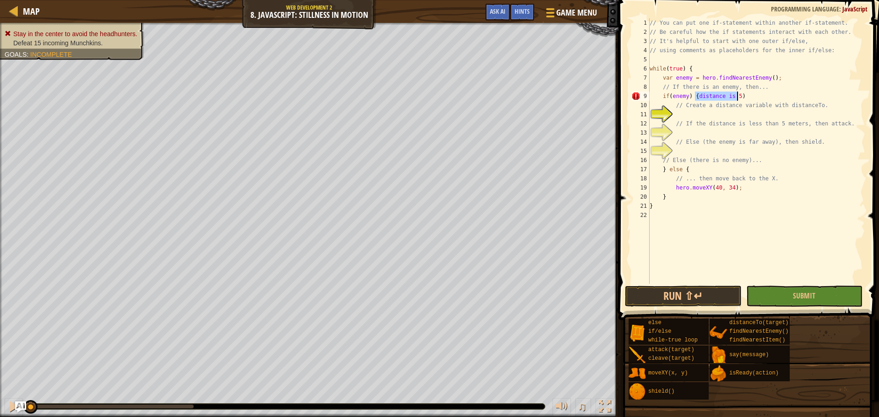
drag, startPoint x: 694, startPoint y: 95, endPoint x: 784, endPoint y: 99, distance: 89.9
click at [784, 99] on div "// You can put one if-statement within another if-statement. // Be careful how …" at bounding box center [757, 160] width 218 height 284
type textarea "if(enemy) {"
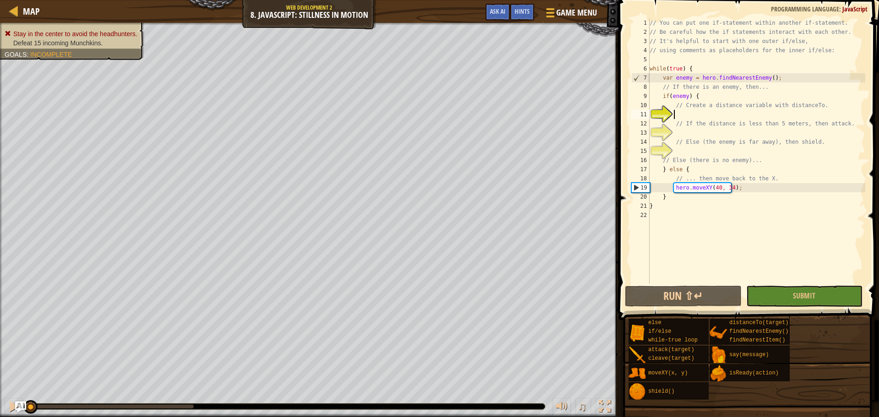
click at [781, 112] on div "// You can put one if-statement within another if-statement. // Be careful how …" at bounding box center [757, 160] width 218 height 284
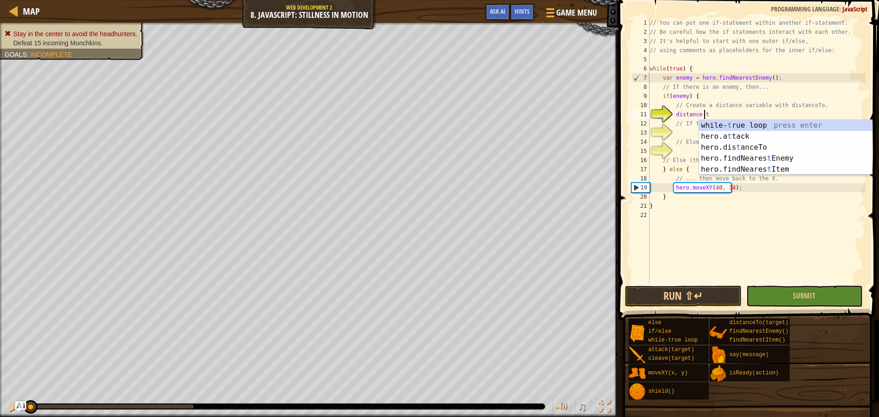
scroll to position [4, 4]
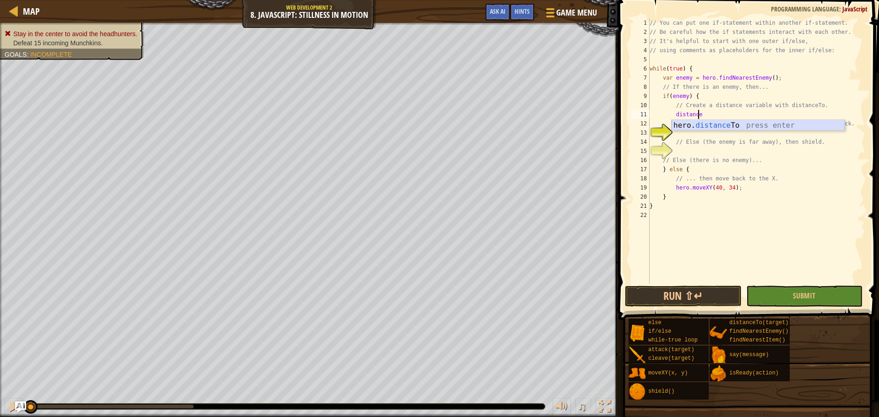
click at [768, 126] on div "hero. distance To press enter" at bounding box center [758, 136] width 173 height 33
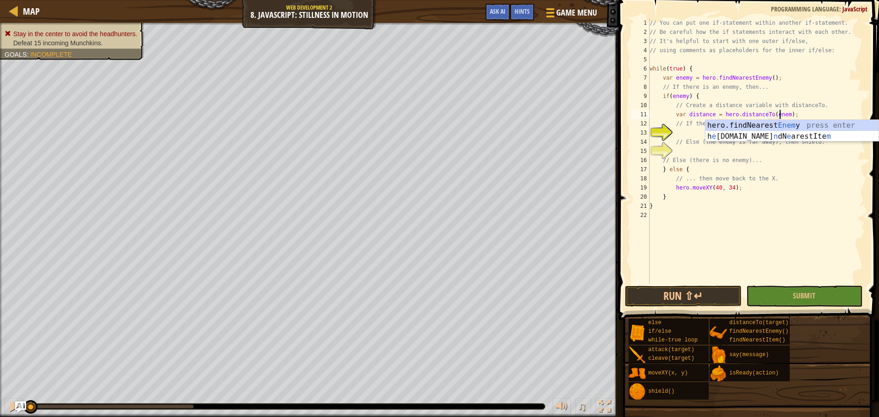
type textarea "var distance = hero.distanceTo(enemy);"
click at [696, 133] on div "// You can put one if-statement within another if-statement. // Be careful how …" at bounding box center [757, 160] width 218 height 284
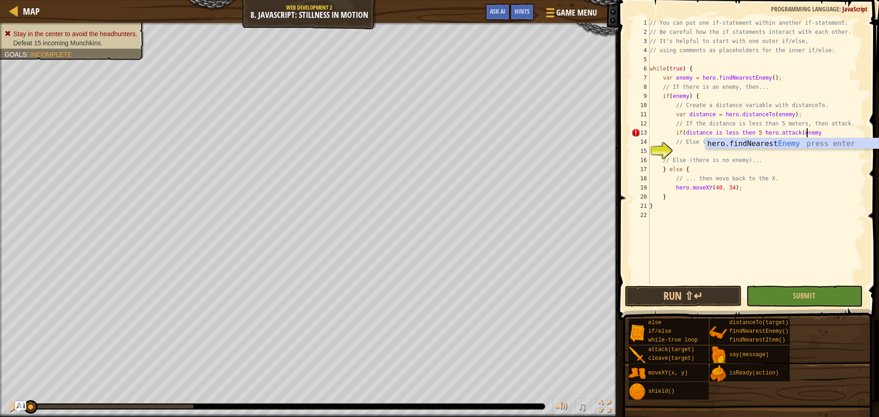
scroll to position [4, 13]
click at [681, 134] on div "// You can put one if-statement within another if-statement. // Be careful how …" at bounding box center [757, 160] width 218 height 284
click at [724, 295] on button "Run ⇧↵" at bounding box center [683, 296] width 116 height 21
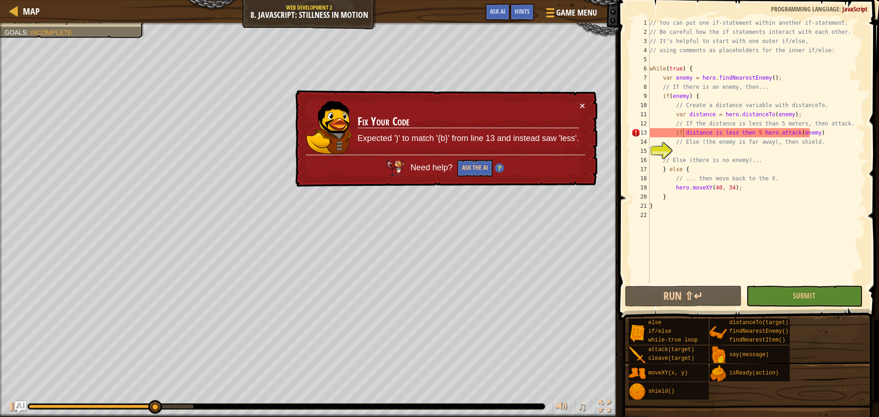
click at [590, 100] on div "× Fix Your Code Expected ')' to match '{b}' from line 13 and instead saw 'less'…" at bounding box center [446, 138] width 304 height 97
click at [584, 107] on button "×" at bounding box center [582, 106] width 5 height 10
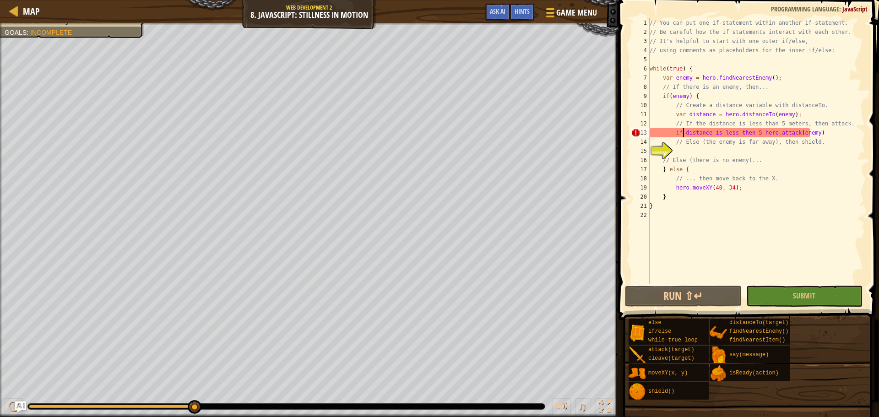
scroll to position [4, 3]
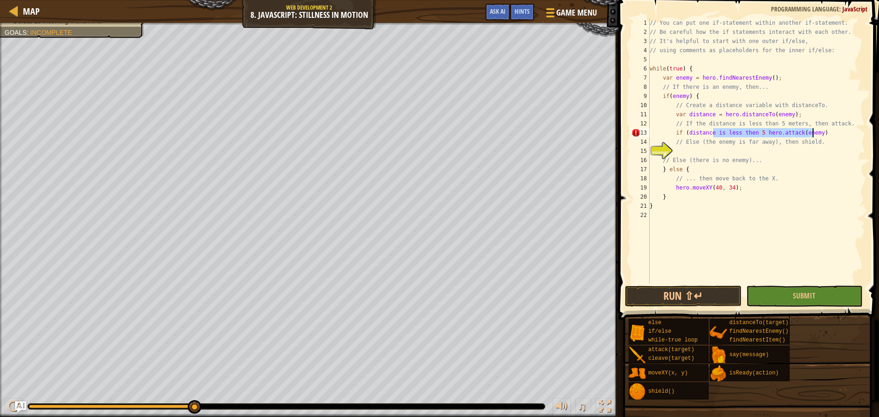
drag, startPoint x: 714, startPoint y: 134, endPoint x: 833, endPoint y: 134, distance: 119.5
click at [833, 134] on div "// You can put one if-statement within another if-statement. // Be careful how …" at bounding box center [757, 160] width 218 height 284
type textarea "if (distance >5) {"
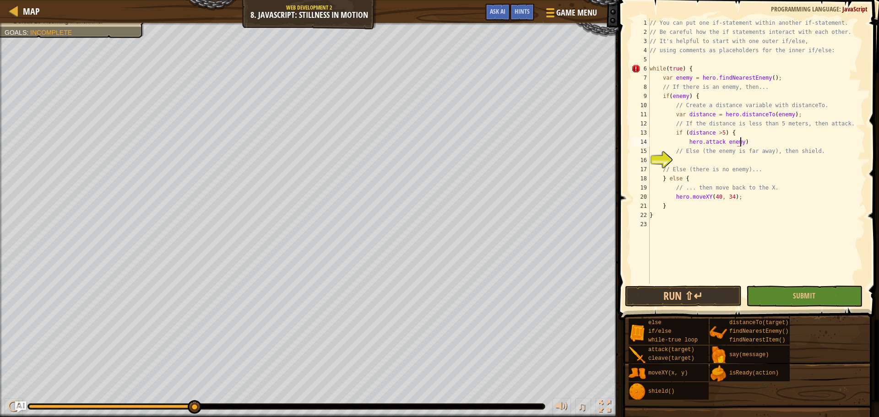
scroll to position [4, 7]
click at [720, 142] on div "// You can put one if-statement within another if-statement. // Be careful how …" at bounding box center [757, 160] width 218 height 284
click at [722, 142] on div "// You can put one if-statement within another if-statement. // Be careful how …" at bounding box center [757, 160] width 218 height 284
click at [753, 146] on div "// You can put one if-statement within another if-statement. // Be careful how …" at bounding box center [757, 160] width 218 height 284
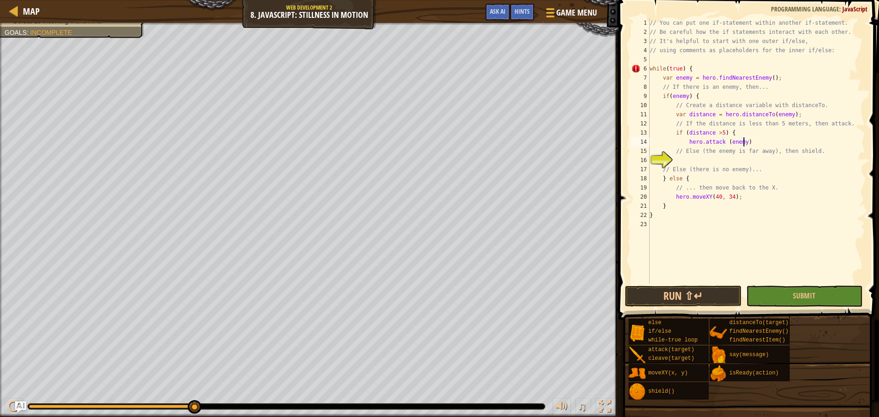
scroll to position [4, 7]
click at [787, 165] on div "// You can put one if-statement within another if-statement. // Be careful how …" at bounding box center [757, 160] width 218 height 284
type textarea "// Else (there is no enemy)..."
click at [787, 158] on div "// You can put one if-statement within another if-statement. // Be careful how …" at bounding box center [757, 160] width 218 height 284
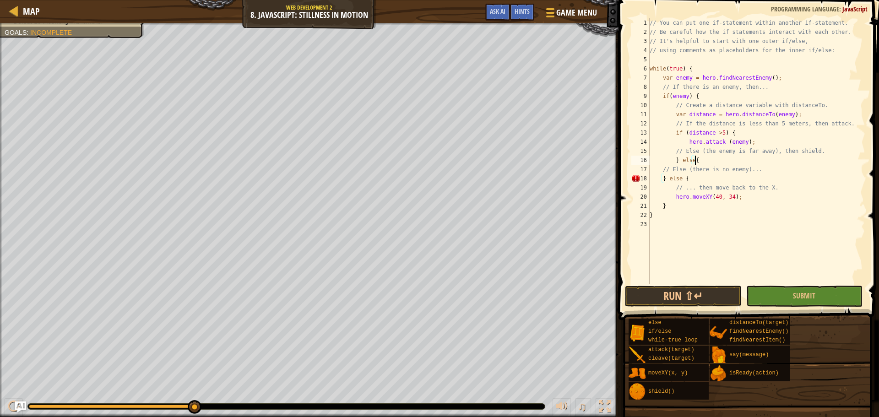
type textarea "} else{"
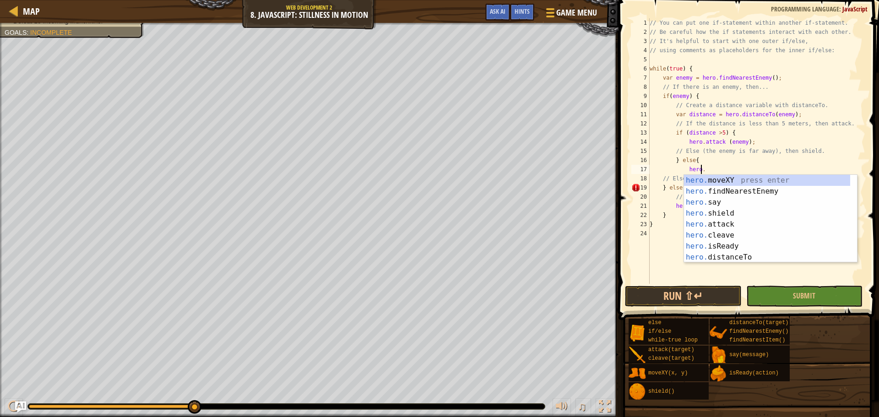
scroll to position [4, 4]
type textarea "hero"
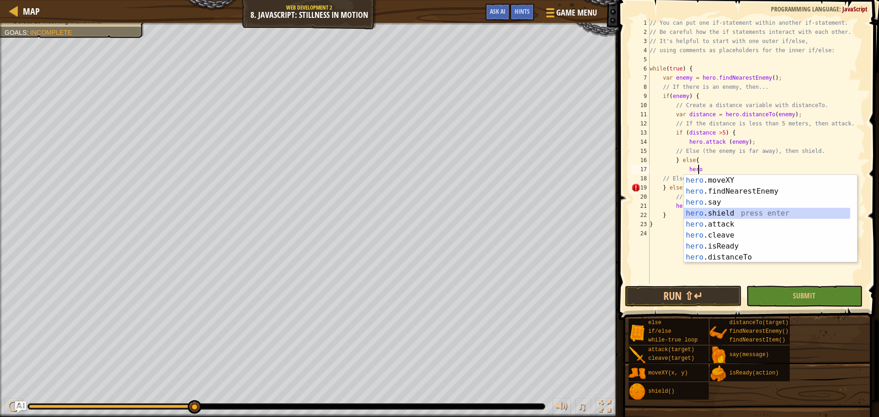
click at [759, 212] on div "hero .moveXY press enter hero .findNearestEnemy press enter hero .say press ent…" at bounding box center [767, 230] width 166 height 110
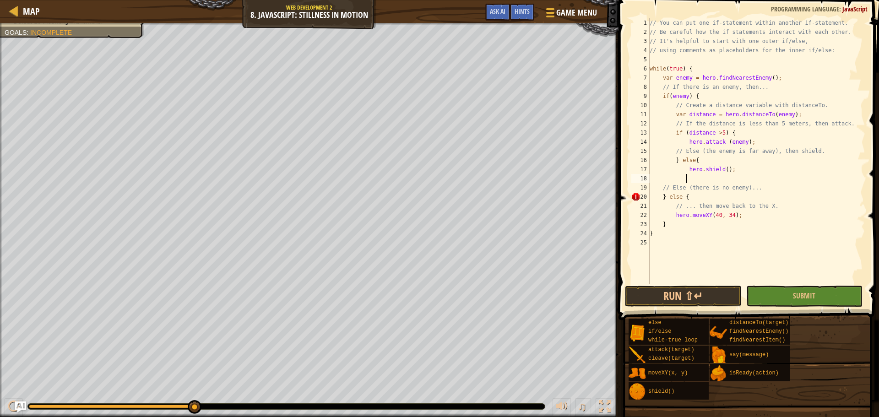
click at [732, 171] on div "// You can put one if-statement within another if-statement. // Be careful how …" at bounding box center [757, 160] width 218 height 284
click at [717, 198] on div "// You can put one if-statement within another if-statement. // Be careful how …" at bounding box center [757, 160] width 218 height 284
type textarea "} else {"
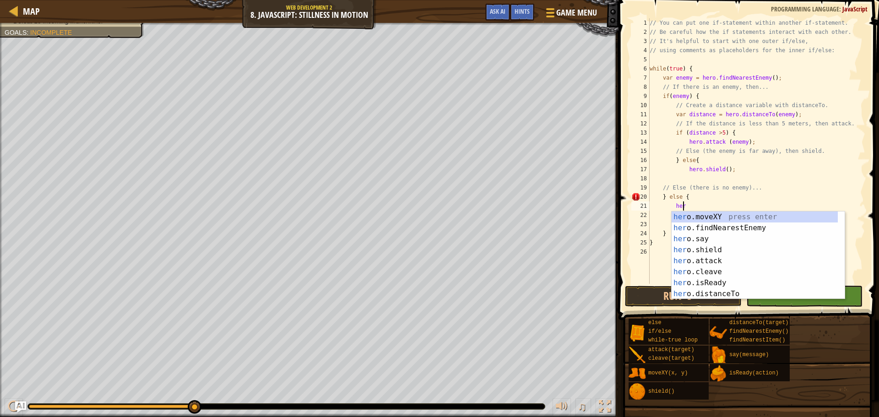
scroll to position [4, 2]
click at [783, 215] on div "hero .moveXY press enter hero .findNearestEnemy press enter hero .say press ent…" at bounding box center [755, 267] width 166 height 110
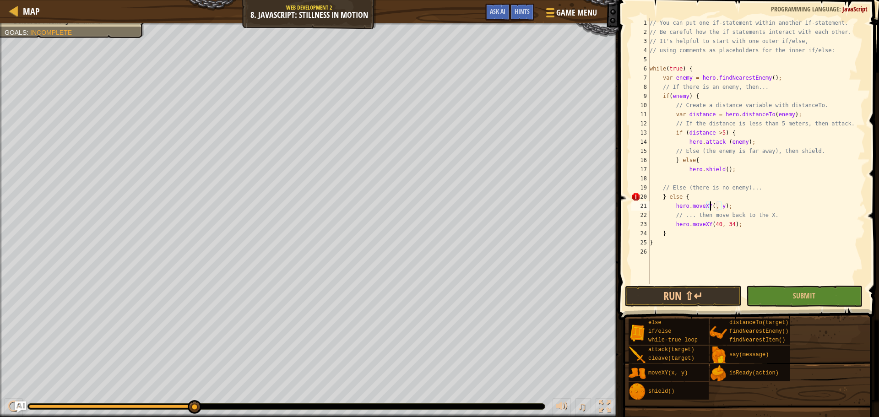
scroll to position [4, 5]
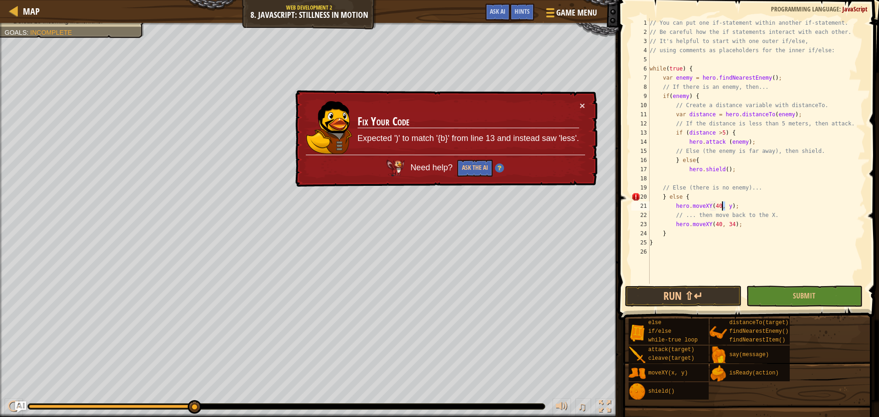
click at [724, 207] on div "// You can put one if-statement within another if-statement. // Be careful how …" at bounding box center [757, 160] width 218 height 284
click at [727, 207] on div "// You can put one if-statement within another if-statement. // Be careful how …" at bounding box center [757, 160] width 218 height 284
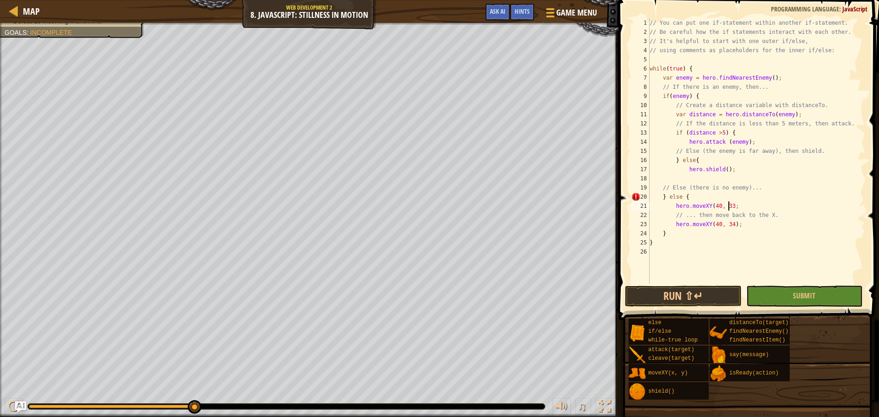
scroll to position [4, 6]
click at [710, 292] on button "Run ⇧↵" at bounding box center [683, 296] width 116 height 21
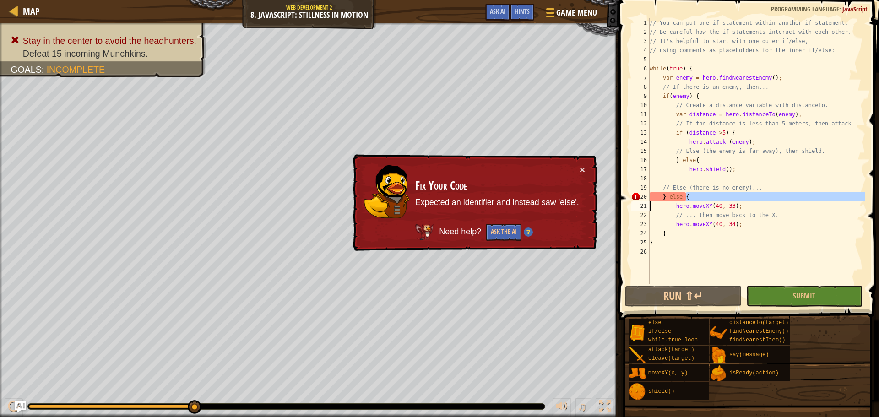
drag, startPoint x: 706, startPoint y: 199, endPoint x: 640, endPoint y: 204, distance: 65.7
click at [640, 204] on div "hero.moveXY(40, 33); 1 2 3 4 5 6 7 8 9 10 11 12 13 14 15 16 17 18 19 20 21 22 2…" at bounding box center [748, 151] width 236 height 266
click at [655, 194] on div "// You can put one if-statement within another if-statement. // Be careful how …" at bounding box center [757, 160] width 218 height 284
drag, startPoint x: 664, startPoint y: 195, endPoint x: 715, endPoint y: 201, distance: 51.6
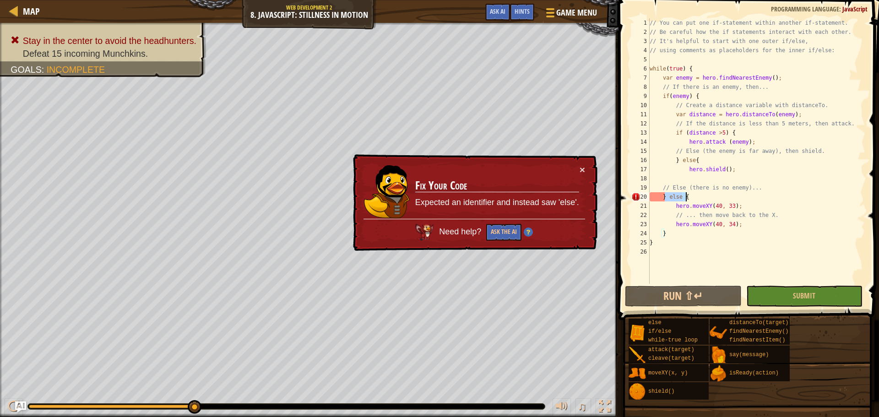
click at [715, 201] on div "// You can put one if-statement within another if-statement. // Be careful how …" at bounding box center [757, 160] width 218 height 284
type textarea "}"
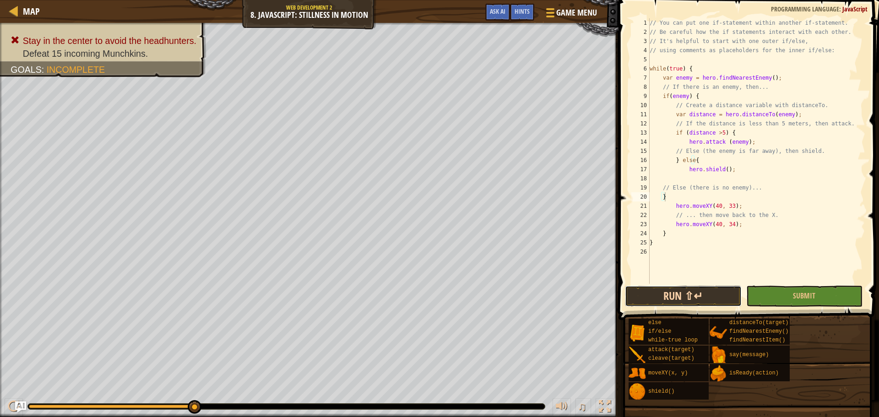
click at [682, 294] on button "Run ⇧↵" at bounding box center [683, 296] width 116 height 21
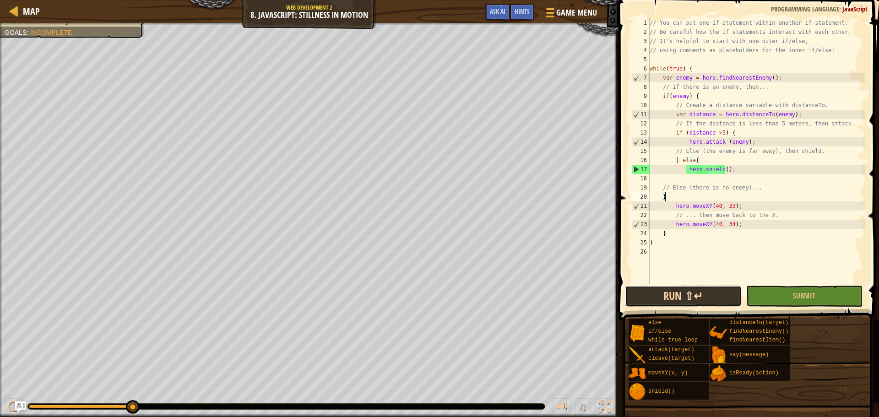
click at [722, 294] on button "Run ⇧↵" at bounding box center [683, 296] width 116 height 21
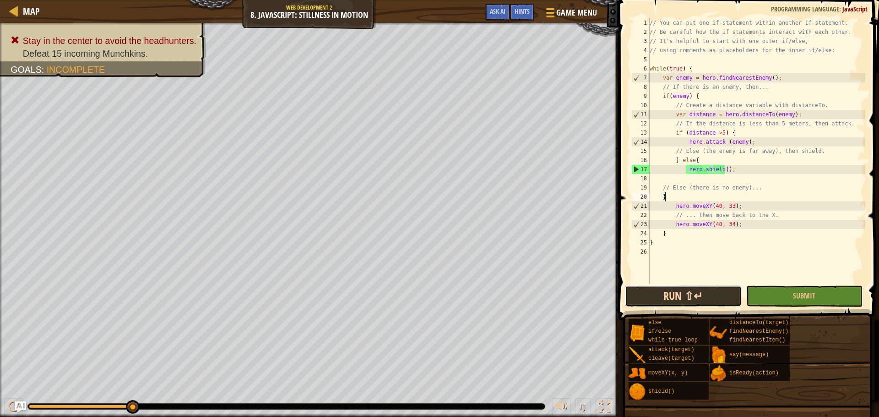
click at [718, 298] on button "Run ⇧↵" at bounding box center [683, 296] width 116 height 21
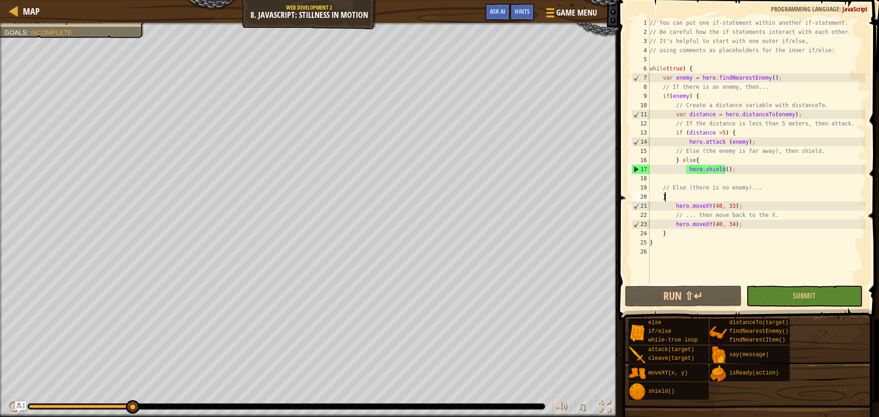
scroll to position [4, 0]
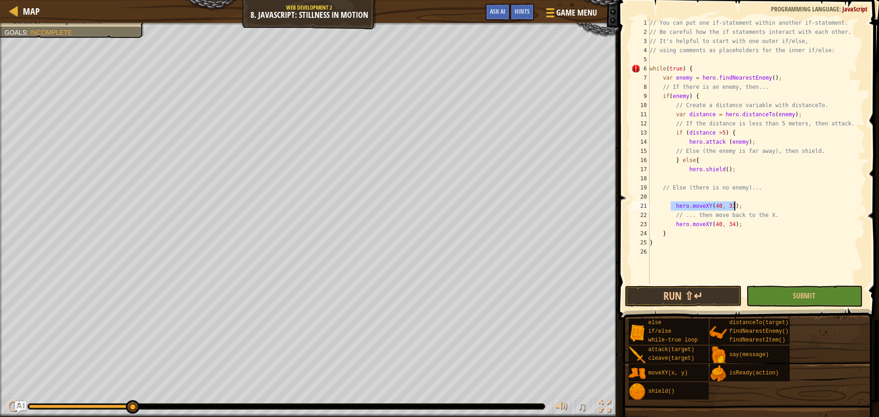
drag, startPoint x: 671, startPoint y: 210, endPoint x: 757, endPoint y: 202, distance: 85.6
click at [757, 202] on div "// You can put one if-statement within another if-statement. // Be careful how …" at bounding box center [757, 160] width 218 height 284
type textarea "hero.moveXY(40, 33);"
click at [697, 297] on button "Run ⇧↵" at bounding box center [683, 296] width 116 height 21
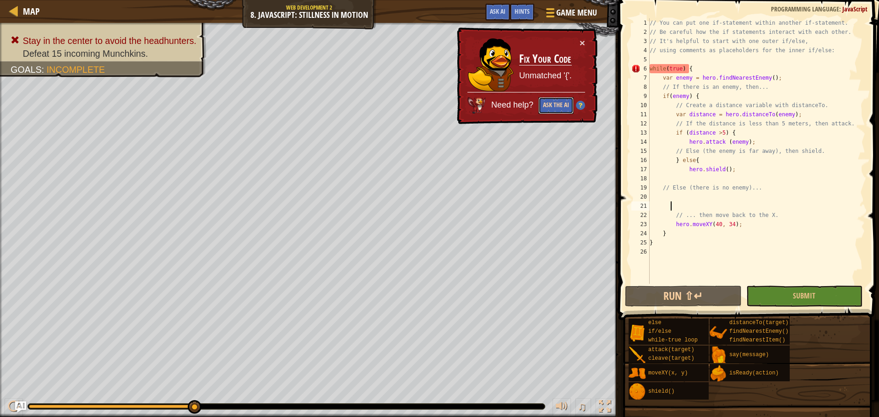
click at [551, 106] on button "Ask the AI" at bounding box center [556, 105] width 35 height 17
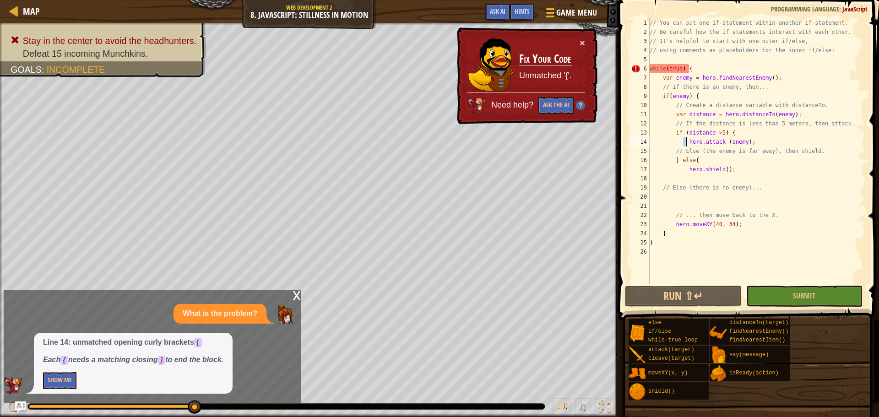
click at [685, 143] on div "// You can put one if-statement within another if-statement. // Be careful how …" at bounding box center [757, 160] width 218 height 284
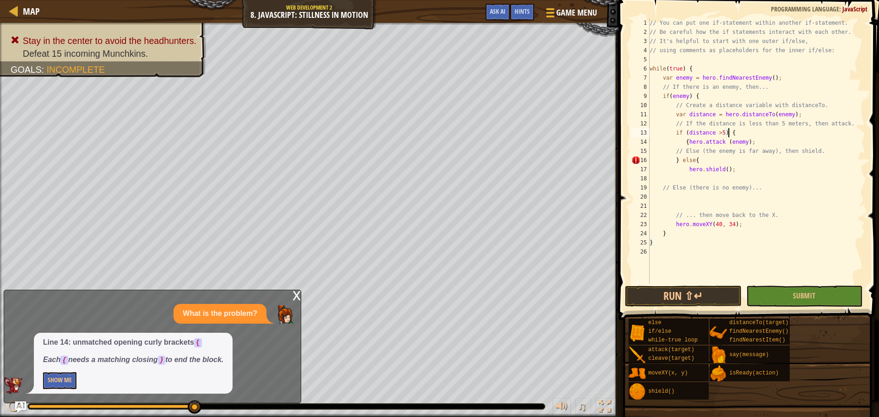
click at [776, 137] on div "// You can put one if-statement within another if-statement. // Be careful how …" at bounding box center [757, 160] width 218 height 284
click at [771, 144] on div "// You can put one if-statement within another if-statement. // Be careful how …" at bounding box center [757, 160] width 218 height 284
type textarea "{hero.attack (enemy);}"
click at [688, 295] on button "Run ⇧↵" at bounding box center [683, 296] width 116 height 21
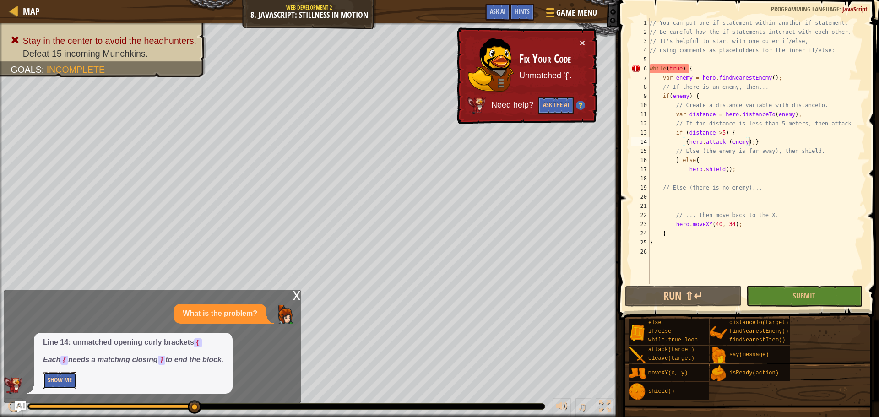
click at [67, 384] on button "Show Me" at bounding box center [59, 380] width 33 height 17
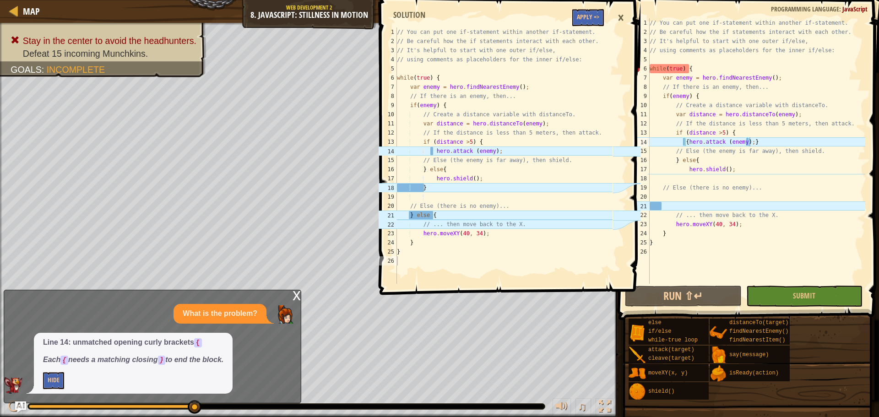
click at [621, 17] on div "×" at bounding box center [621, 17] width 16 height 21
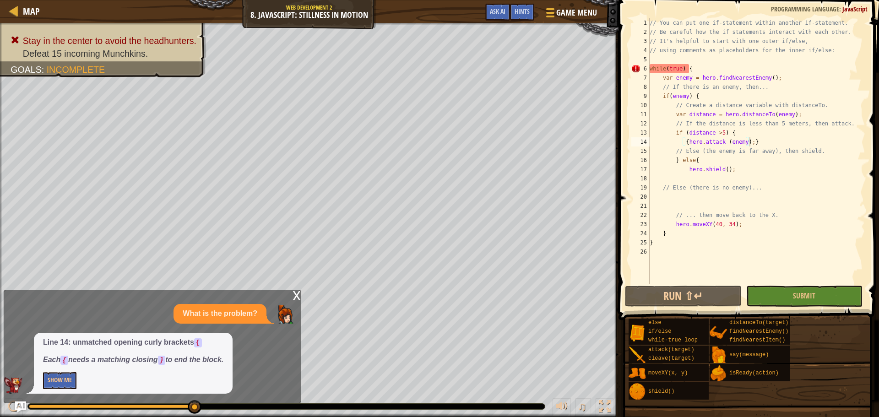
scroll to position [4, 3]
click at [671, 175] on div "// You can put one if-statement within another if-statement. // Be careful how …" at bounding box center [757, 160] width 218 height 284
type textarea "}"
click at [685, 205] on div "// You can put one if-statement within another if-statement. // Be careful how …" at bounding box center [757, 160] width 218 height 284
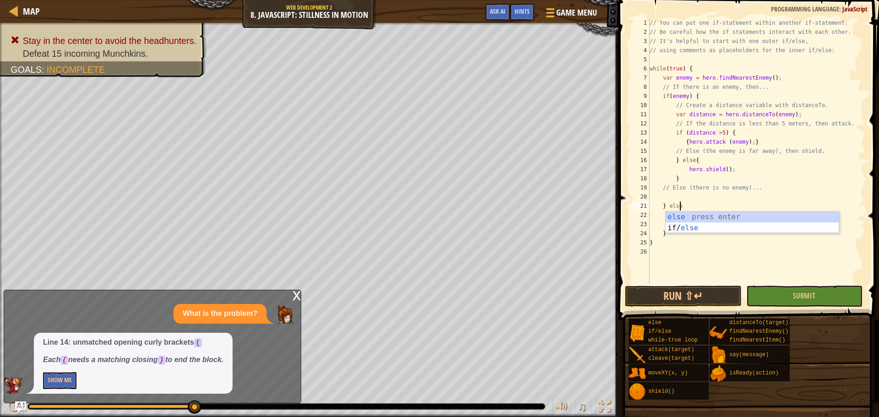
scroll to position [4, 2]
click at [753, 143] on div "// You can put one if-statement within another if-statement. // Be careful how …" at bounding box center [757, 160] width 218 height 284
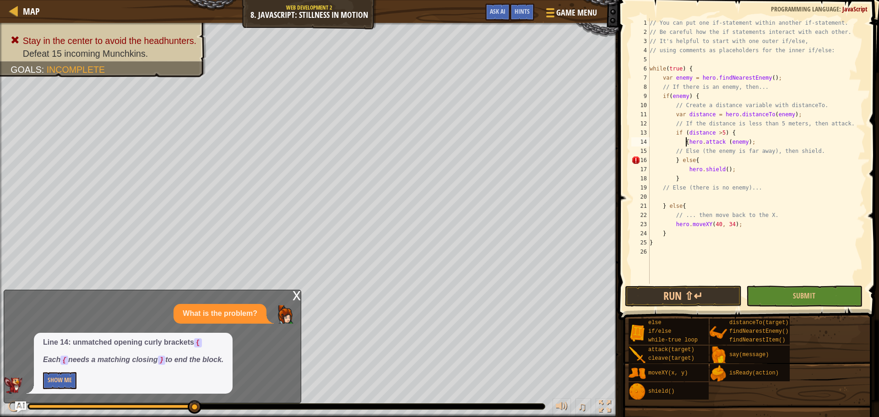
click at [686, 143] on div "// You can put one if-statement within another if-statement. // Be careful how …" at bounding box center [757, 160] width 218 height 284
click at [686, 289] on button "Run ⇧↵" at bounding box center [683, 296] width 116 height 21
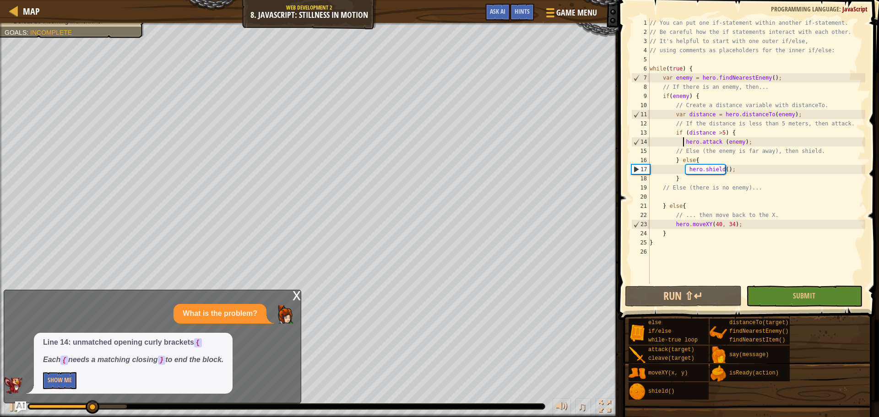
click at [294, 297] on div "x" at bounding box center [297, 294] width 8 height 9
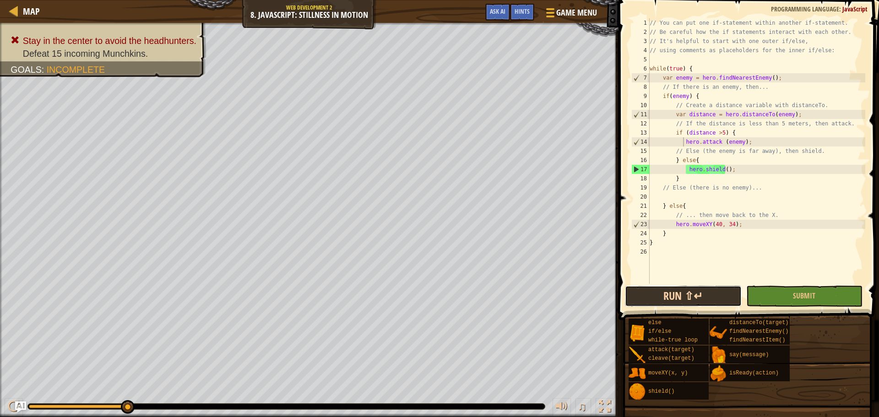
drag, startPoint x: 676, startPoint y: 292, endPoint x: 682, endPoint y: 294, distance: 5.8
click at [682, 294] on button "Run ⇧↵" at bounding box center [683, 296] width 116 height 21
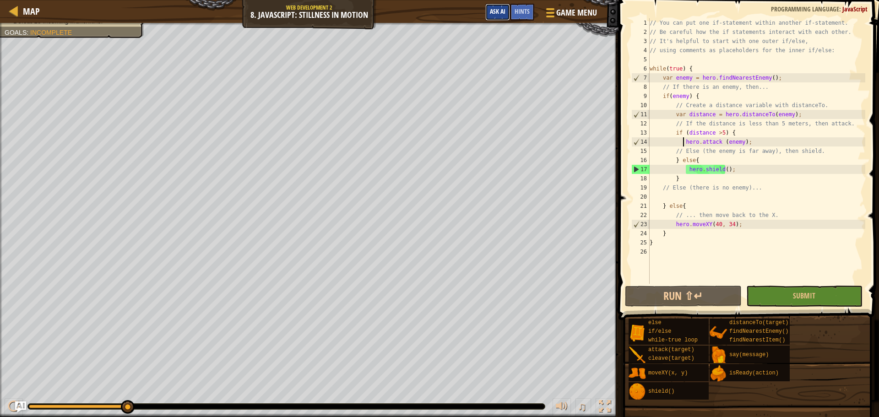
click at [501, 12] on span "Ask AI" at bounding box center [498, 11] width 16 height 9
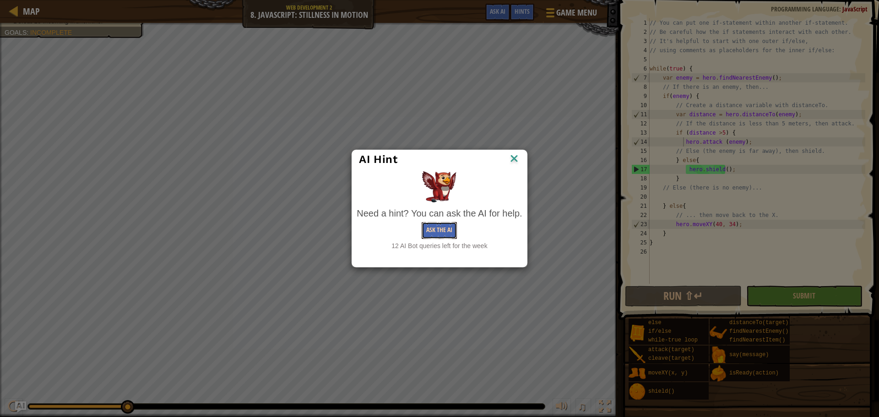
click at [451, 223] on button "Ask the AI" at bounding box center [439, 230] width 35 height 17
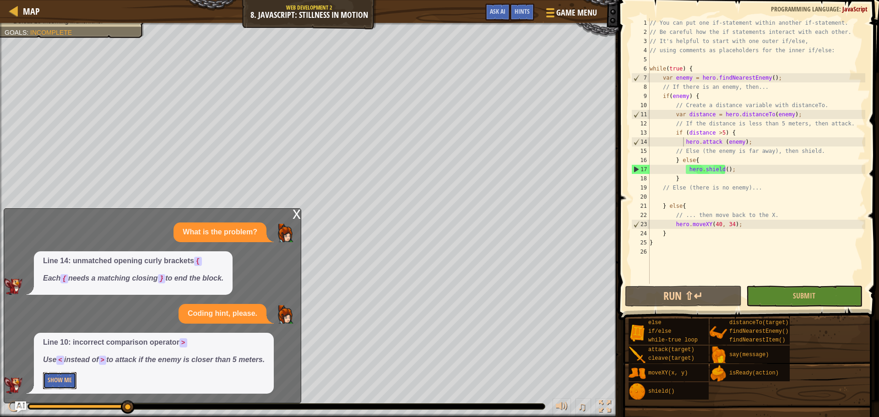
drag, startPoint x: 70, startPoint y: 379, endPoint x: 795, endPoint y: 144, distance: 762.5
click at [879, 0] on html "Map Web Development 2 8. JavaScript: Stillness in Motion Game Menu Done Hints A…" at bounding box center [439, 0] width 879 height 0
click at [716, 133] on div "// You can put one if-statement within another if-statement. // Be careful how …" at bounding box center [757, 160] width 218 height 284
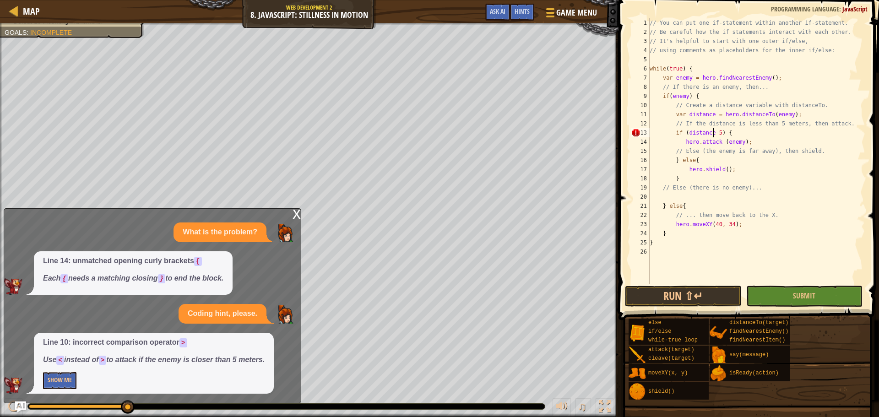
scroll to position [4, 5]
type textarea "if (distance <5) {"
click at [693, 292] on button "Run ⇧↵" at bounding box center [683, 296] width 116 height 21
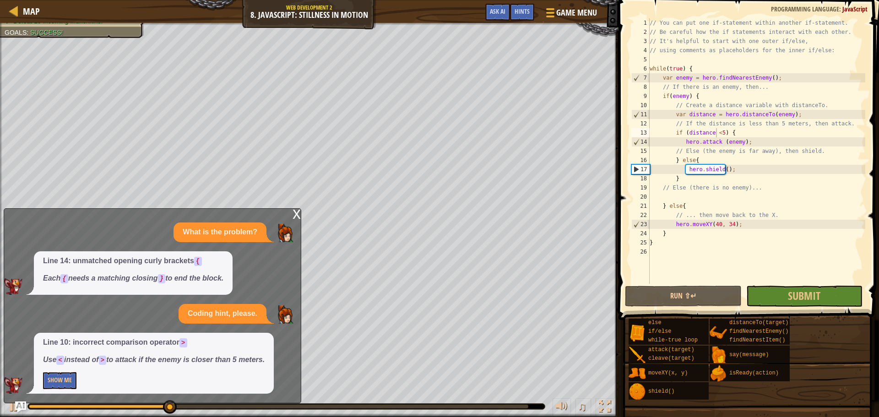
click at [295, 212] on div "x" at bounding box center [297, 213] width 8 height 9
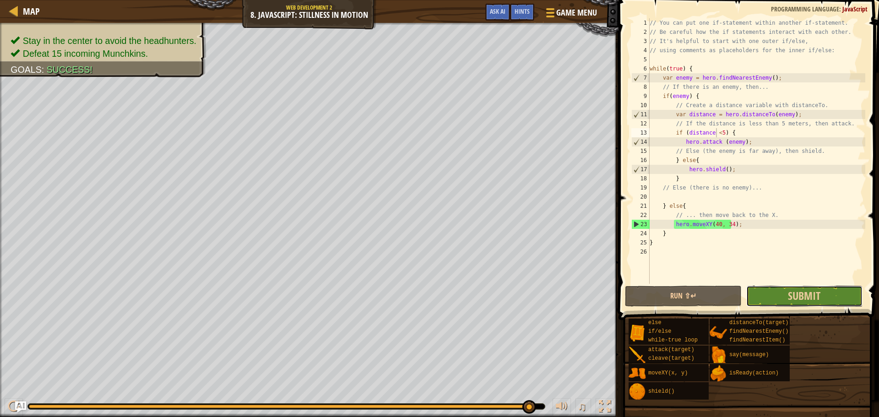
click at [768, 287] on button "Submit" at bounding box center [804, 296] width 116 height 21
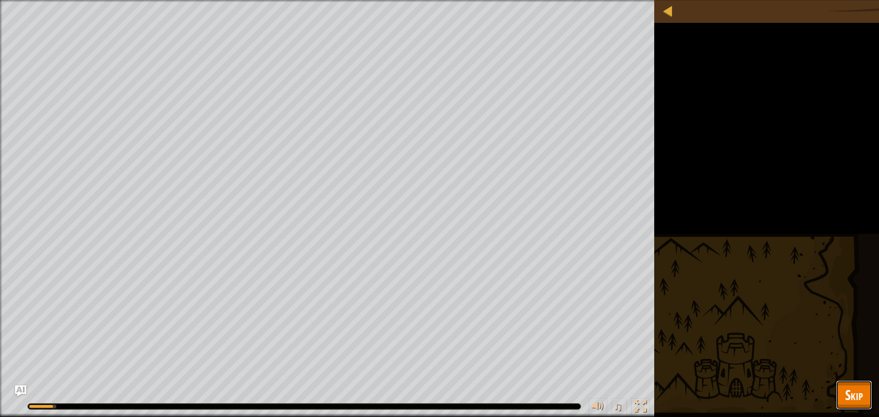
drag, startPoint x: 858, startPoint y: 388, endPoint x: 853, endPoint y: 392, distance: 6.2
click at [856, 390] on span "Skip" at bounding box center [854, 395] width 18 height 19
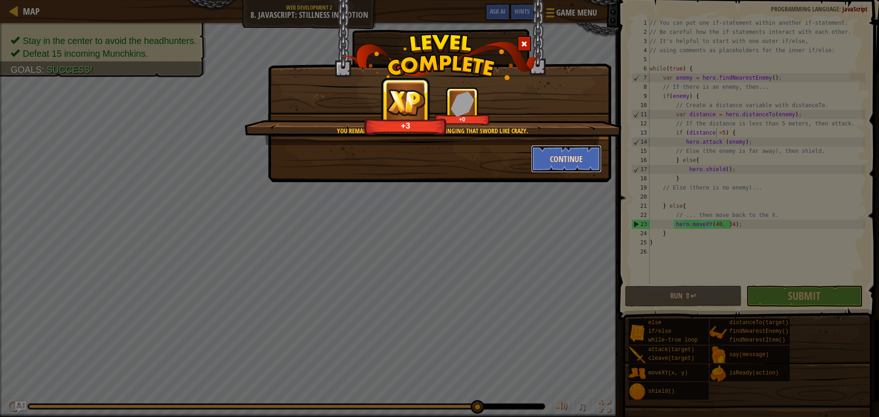
click at [574, 159] on button "Continue" at bounding box center [566, 158] width 71 height 27
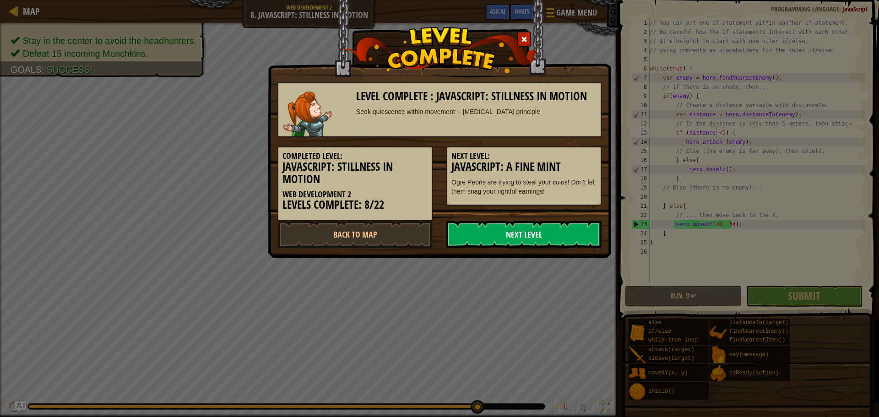
click at [515, 238] on link "Next Level" at bounding box center [524, 234] width 155 height 27
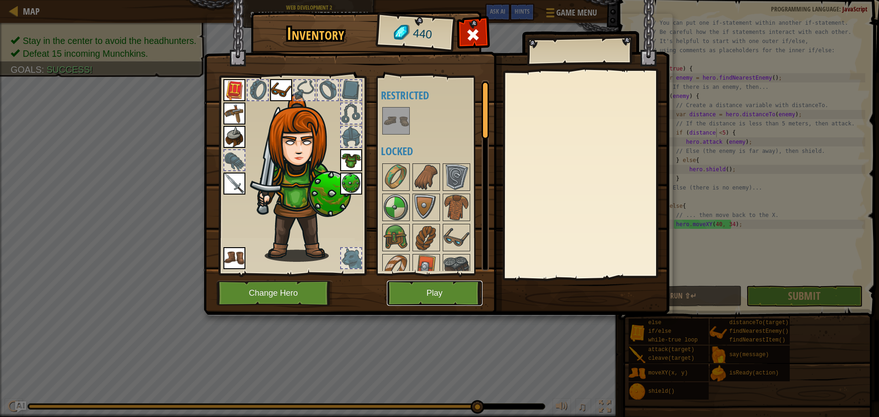
click at [423, 288] on button "Play" at bounding box center [435, 293] width 96 height 25
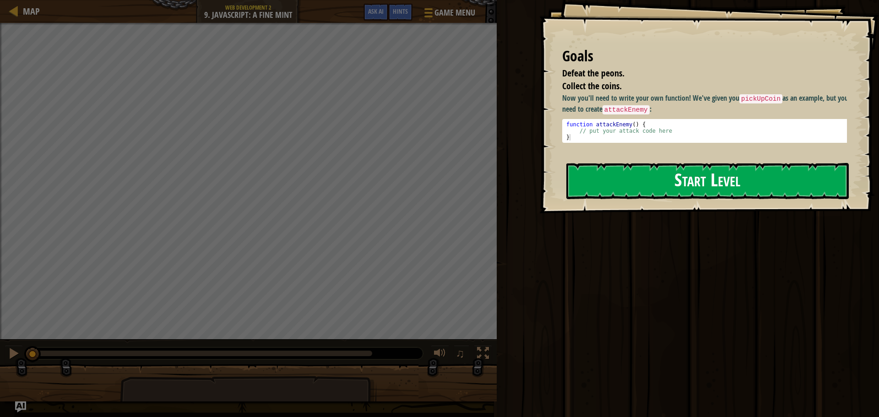
click at [610, 174] on button "Start Level" at bounding box center [707, 181] width 283 height 36
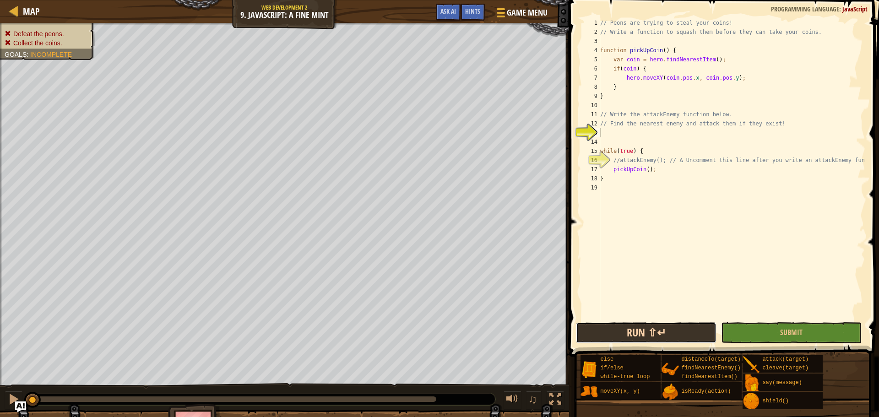
click at [652, 339] on button "Run ⇧↵" at bounding box center [646, 332] width 141 height 21
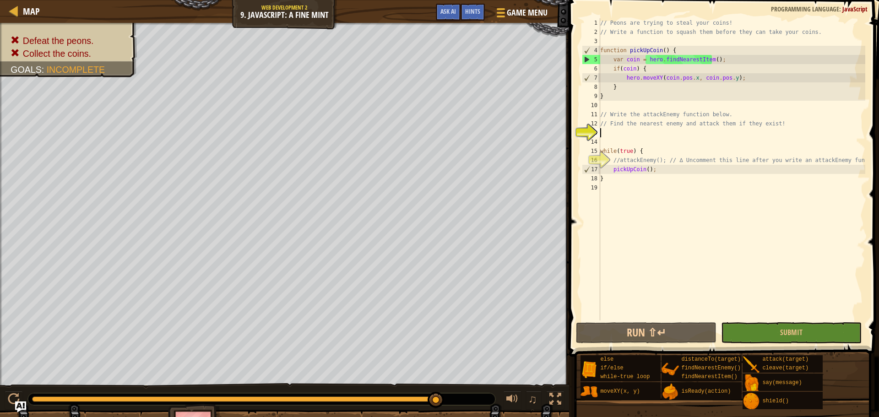
click at [738, 116] on div "// Peons are trying to steal your coins! // Write a function to squash them bef…" at bounding box center [732, 178] width 267 height 321
type textarea "// Write the attackEnemy function below."
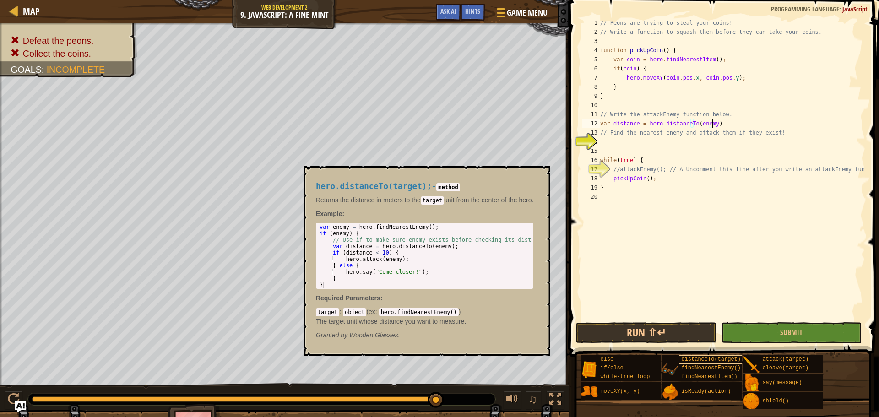
scroll to position [4, 9]
type textarea "var distance = hero.distanceTo(enemy);"
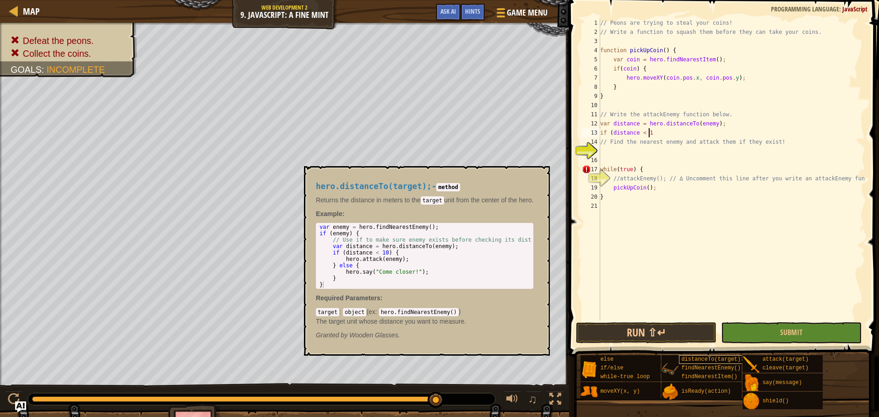
scroll to position [4, 4]
type textarea "if (distance < 10) {"
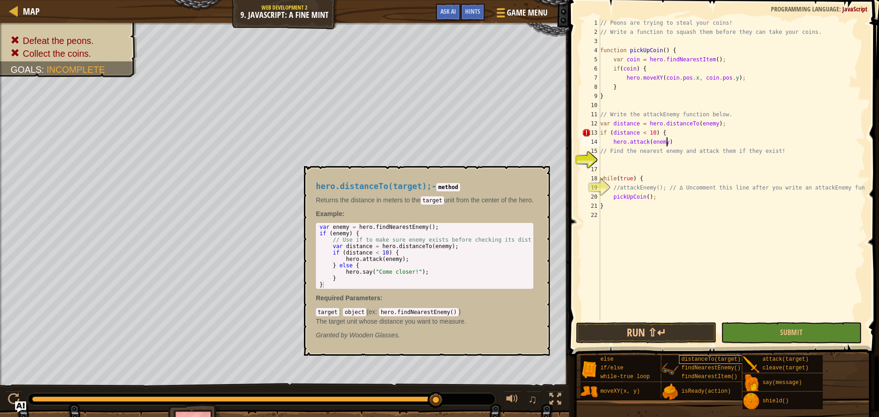
scroll to position [4, 5]
type textarea "hero.attack(enemy);"
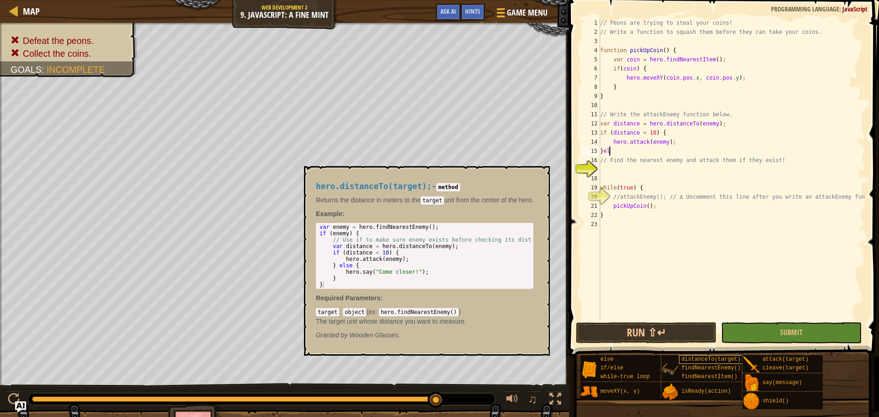
scroll to position [4, 1]
type textarea "}else{"
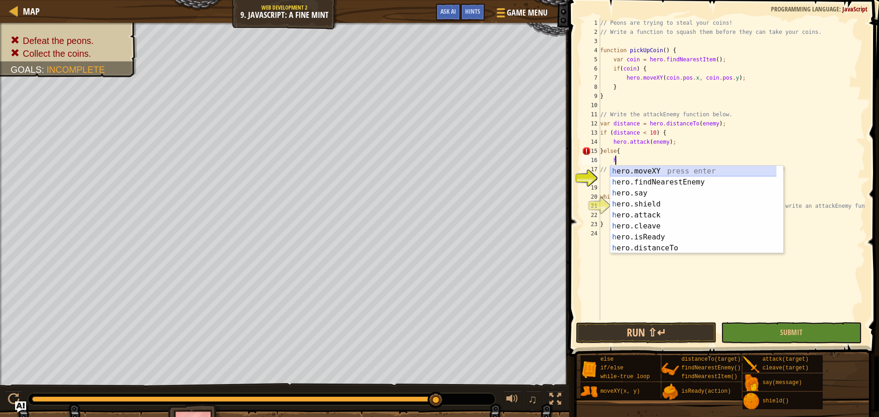
click at [659, 166] on div "h ero.moveXY press enter h ero.findNearestEnemy press enter h ero.say press ent…" at bounding box center [696, 221] width 173 height 110
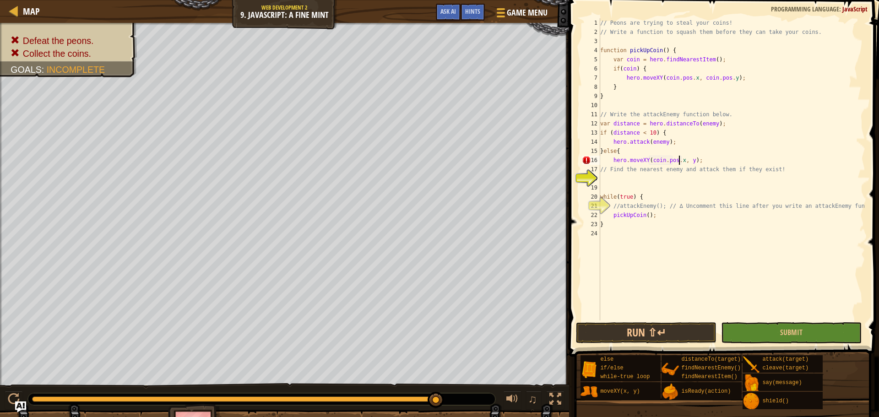
scroll to position [4, 6]
click at [687, 162] on div "// Peons are trying to steal your coins! // Write a function to squash them bef…" at bounding box center [732, 178] width 267 height 321
click at [689, 162] on div "// Peons are trying to steal your coins! // Write a function to squash them bef…" at bounding box center [732, 178] width 267 height 321
type textarea "hero.moveXY(coin.pos.x, coin.pos.Y);"
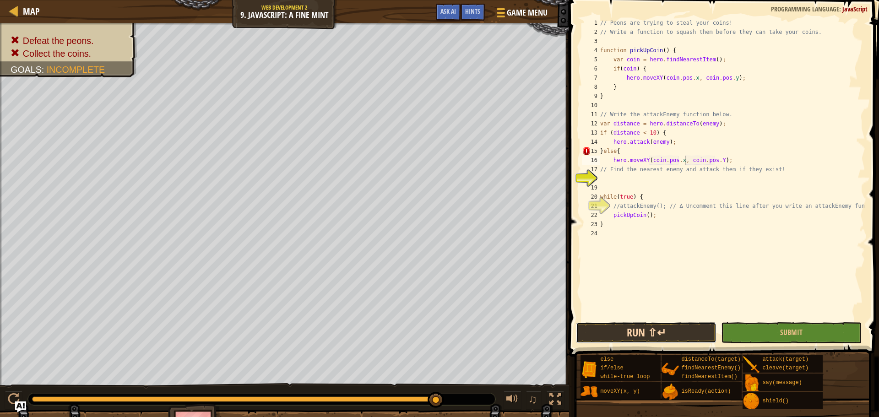
click at [682, 332] on button "Run ⇧↵" at bounding box center [646, 332] width 141 height 21
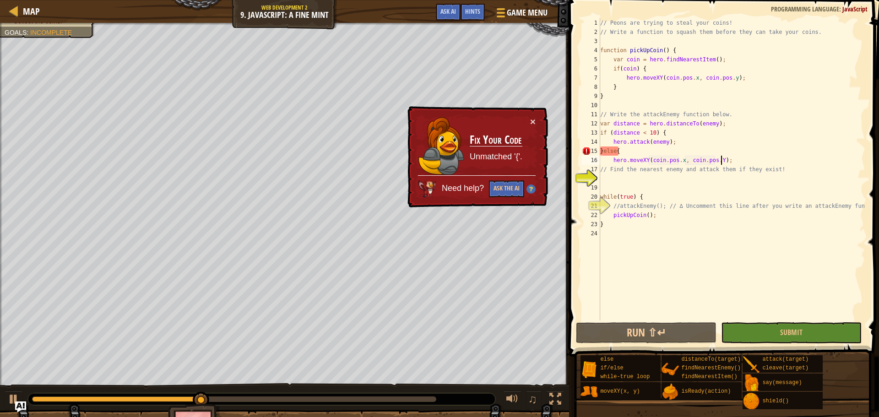
click at [739, 164] on div "// Peons are trying to steal your coins! // Write a function to squash them bef…" at bounding box center [732, 178] width 267 height 321
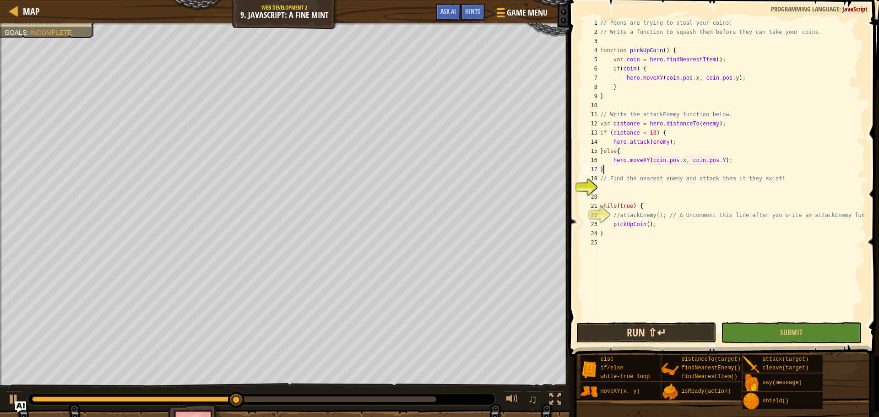
click at [705, 337] on button "Run ⇧↵" at bounding box center [646, 332] width 141 height 21
type textarea "}"
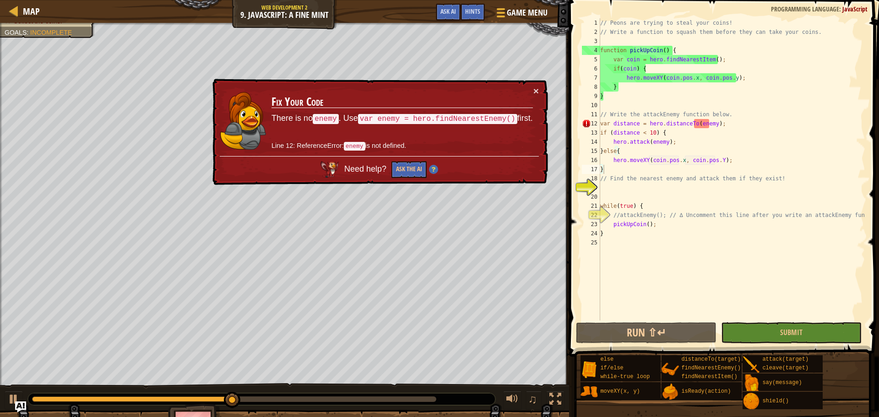
click at [543, 89] on div "× Fix Your Code There is no enemy . Use var enemy = hero.findNearestEnemy() fir…" at bounding box center [380, 132] width 338 height 107
click at [537, 91] on button "×" at bounding box center [536, 91] width 5 height 10
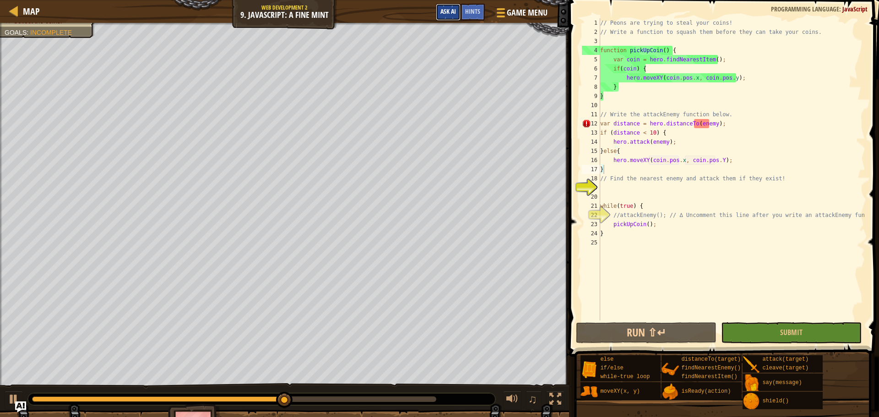
click at [450, 15] on span "Ask AI" at bounding box center [449, 11] width 16 height 9
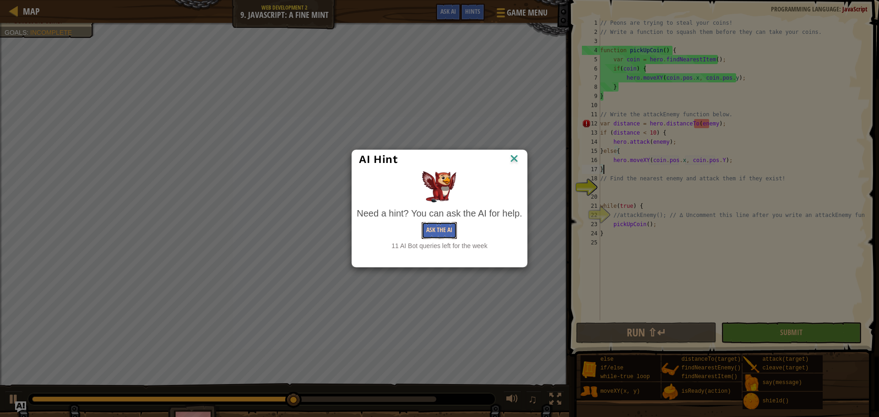
click at [446, 229] on button "Ask the AI" at bounding box center [439, 230] width 35 height 17
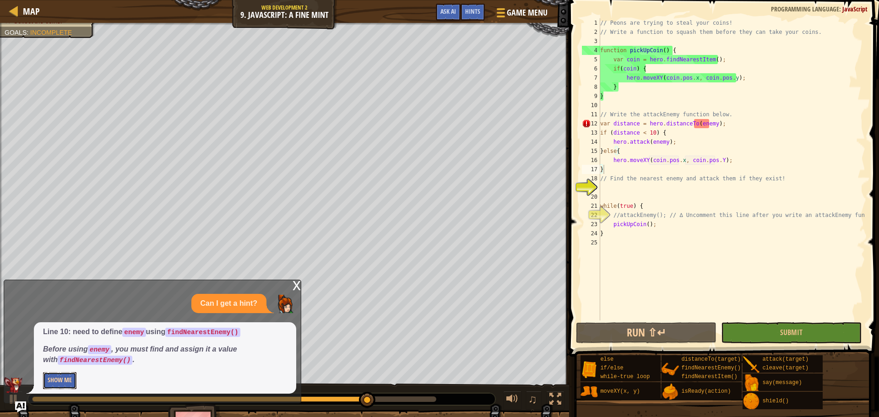
click at [66, 385] on button "Show Me" at bounding box center [59, 380] width 33 height 17
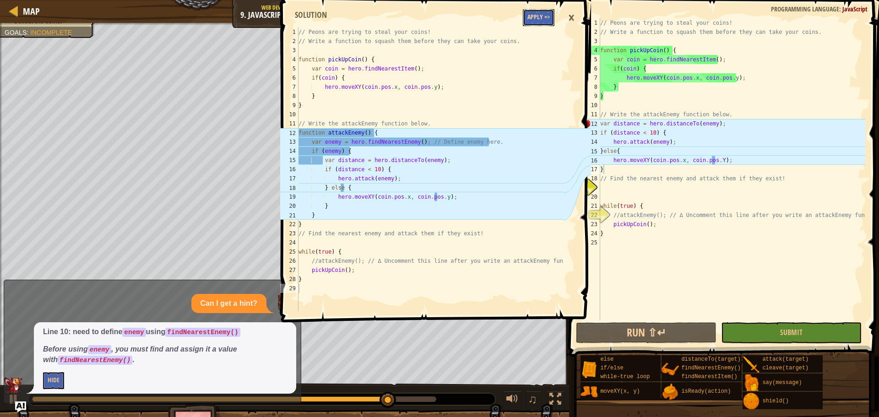
click at [531, 24] on button "Apply =>" at bounding box center [539, 17] width 32 height 17
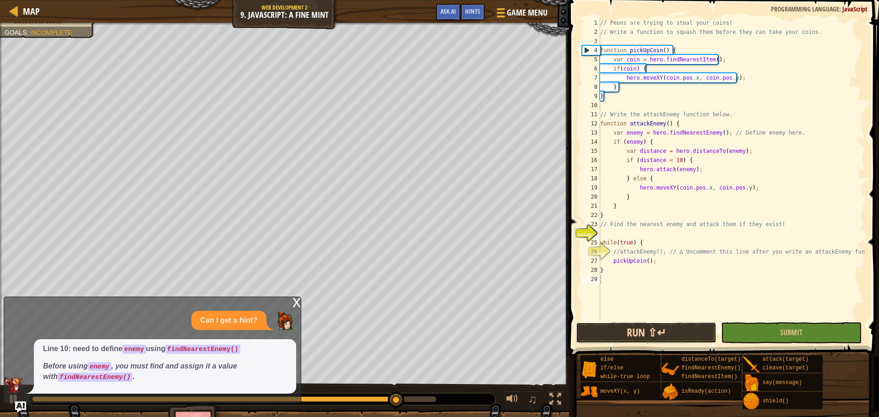
click at [659, 331] on button "Run ⇧↵" at bounding box center [646, 332] width 141 height 21
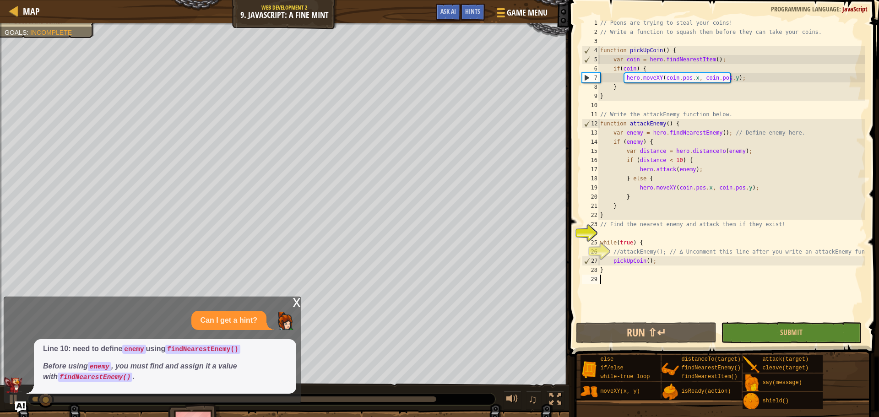
click at [299, 301] on div "x" at bounding box center [297, 301] width 8 height 9
